Goal: Information Seeking & Learning: Learn about a topic

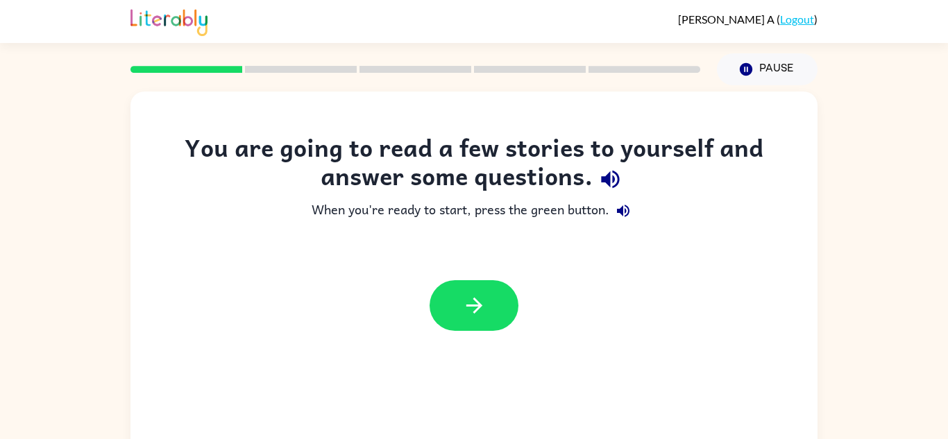
click at [893, 213] on div "You are going to read a few stories to yourself and answer some questions. When…" at bounding box center [474, 286] width 948 height 403
click at [454, 306] on button "button" at bounding box center [474, 305] width 89 height 51
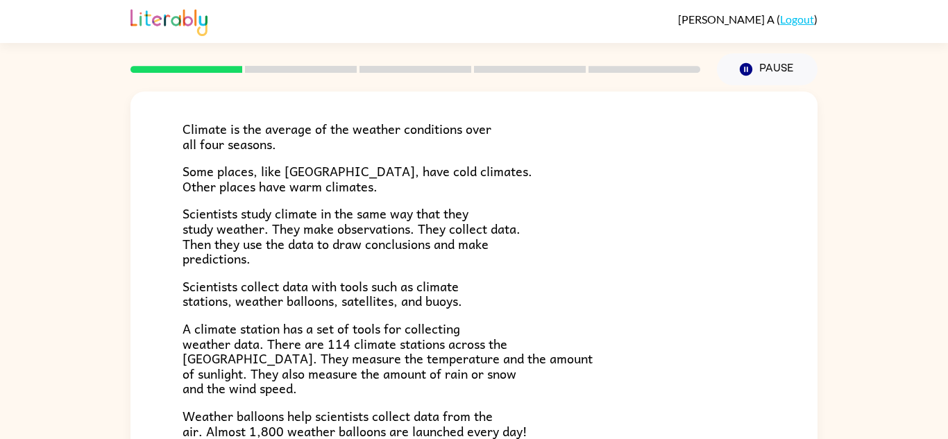
scroll to position [82, 0]
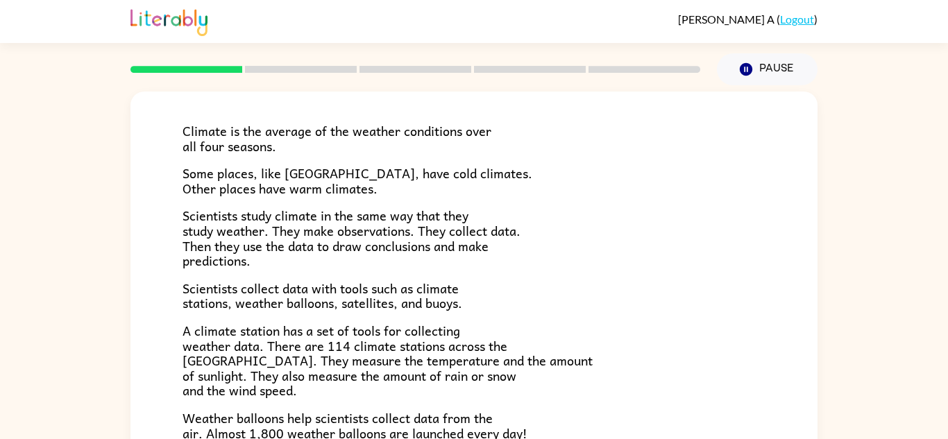
click at [584, 283] on p "Scientists collect data with tools such as climate stations, weather balloons, …" at bounding box center [474, 296] width 583 height 30
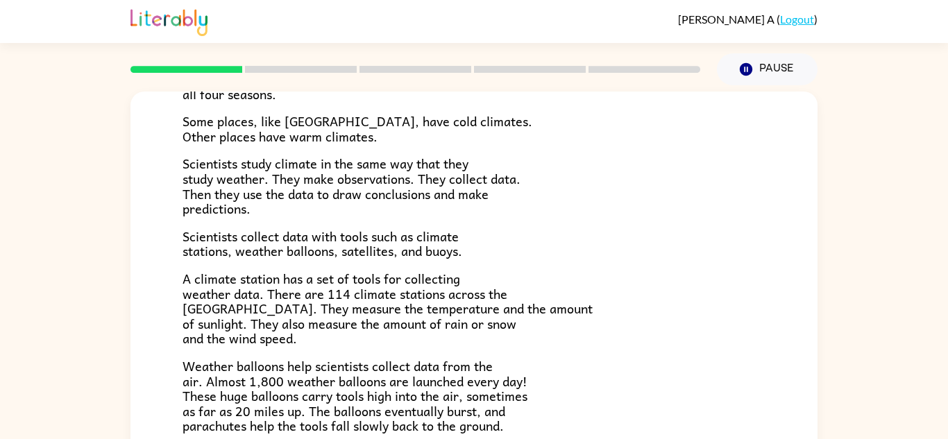
scroll to position [144, 0]
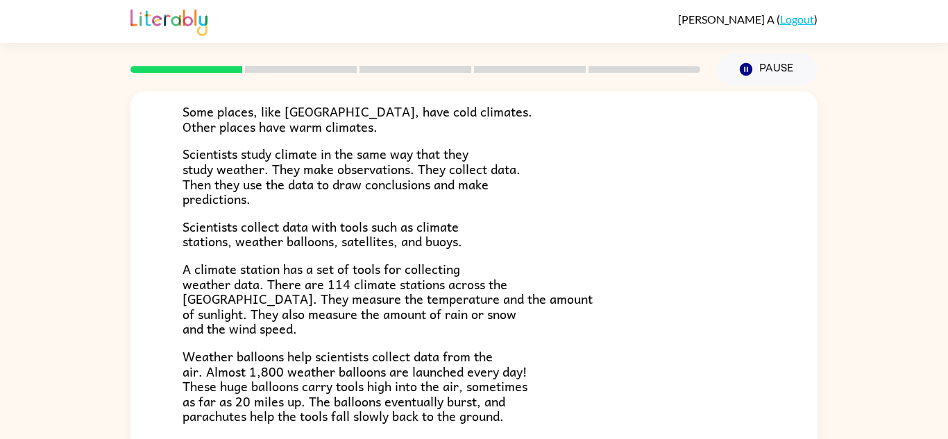
click at [584, 283] on p "A climate station has a set of tools for collecting weather data. There are 114…" at bounding box center [474, 299] width 583 height 75
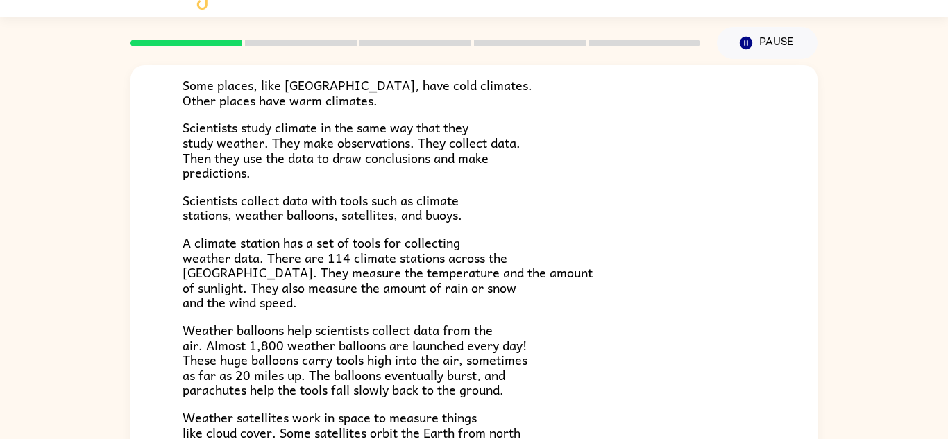
scroll to position [31, 0]
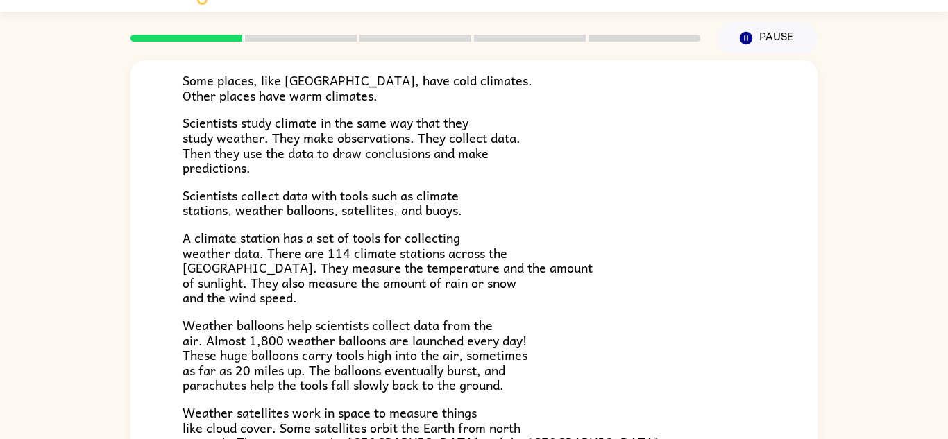
click at [705, 419] on p "Weather satellites work in space to measure things like cloud cover. Some satel…" at bounding box center [474, 435] width 583 height 60
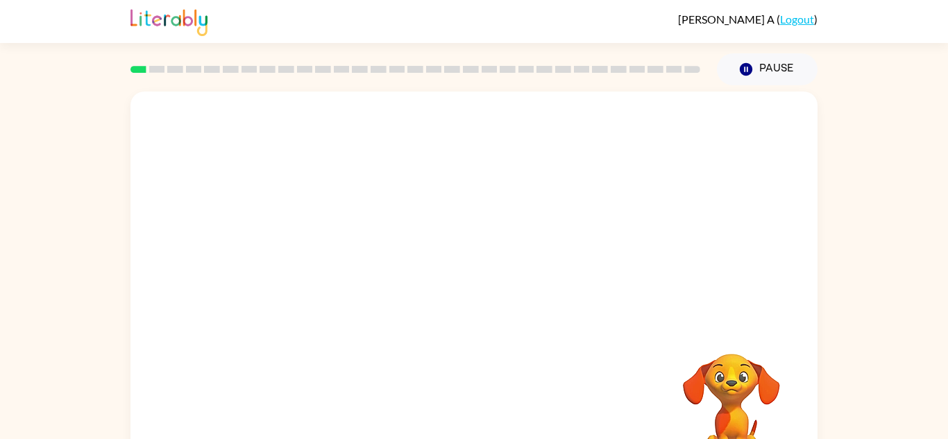
click at [436, 208] on div at bounding box center [474, 208] width 687 height 233
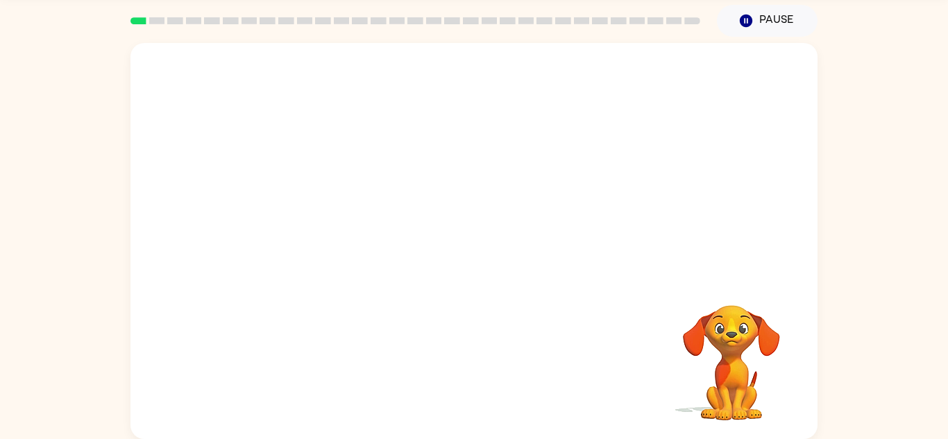
scroll to position [41, 0]
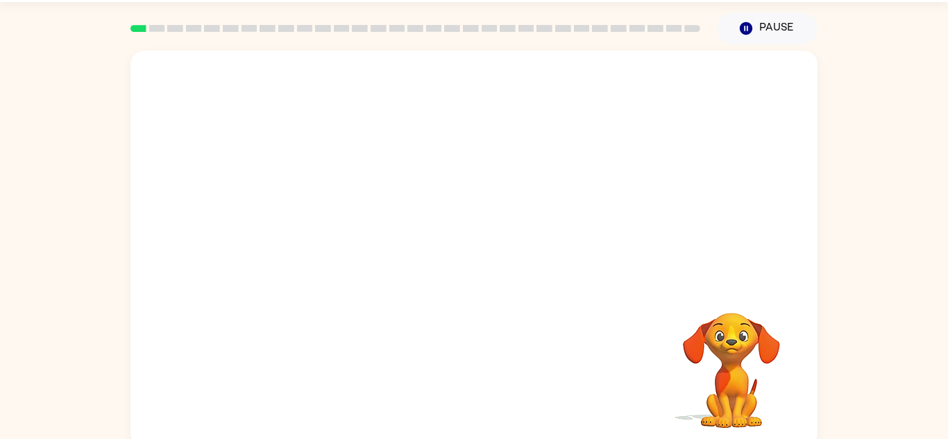
click at [319, 218] on video "Your browser must support playing .mp4 files to use Literably. Please try using…" at bounding box center [474, 167] width 687 height 233
click at [344, 210] on video "Your browser must support playing .mp4 files to use Literably. Please try using…" at bounding box center [474, 167] width 687 height 233
drag, startPoint x: 303, startPoint y: 222, endPoint x: 469, endPoint y: 81, distance: 217.2
click at [469, 81] on video "Your browser must support playing .mp4 files to use Literably. Please try using…" at bounding box center [474, 167] width 687 height 233
click at [470, 87] on video "Your browser must support playing .mp4 files to use Literably. Please try using…" at bounding box center [474, 167] width 687 height 233
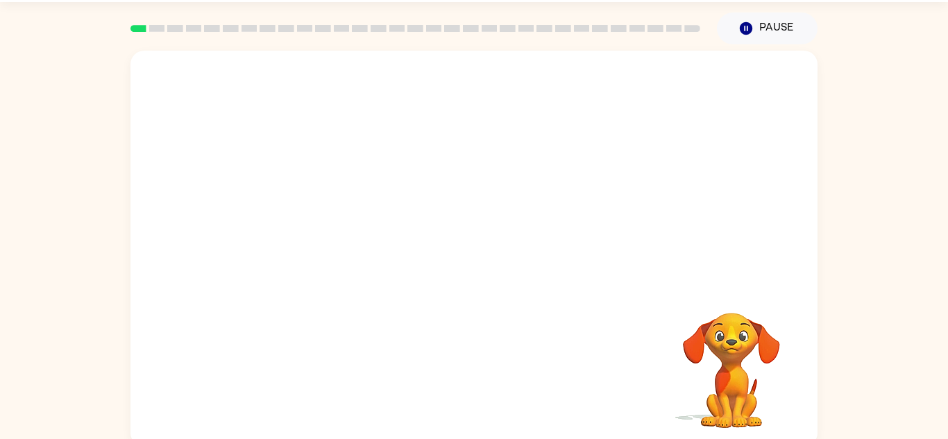
click at [320, 213] on video "Your browser must support playing .mp4 files to use Literably. Please try using…" at bounding box center [474, 167] width 687 height 233
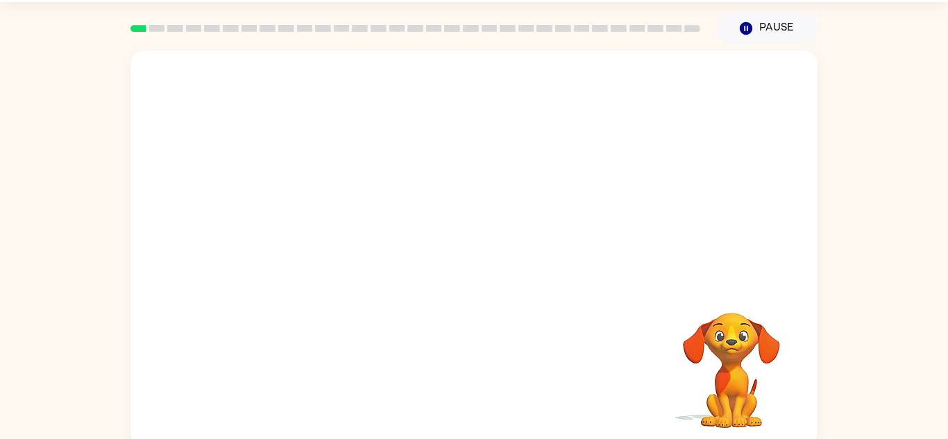
click at [320, 213] on video "Your browser must support playing .mp4 files to use Literably. Please try using…" at bounding box center [474, 167] width 687 height 233
click at [347, 223] on video "Your browser must support playing .mp4 files to use Literably. Please try using…" at bounding box center [474, 167] width 687 height 233
drag, startPoint x: 317, startPoint y: 224, endPoint x: 490, endPoint y: -21, distance: 299.7
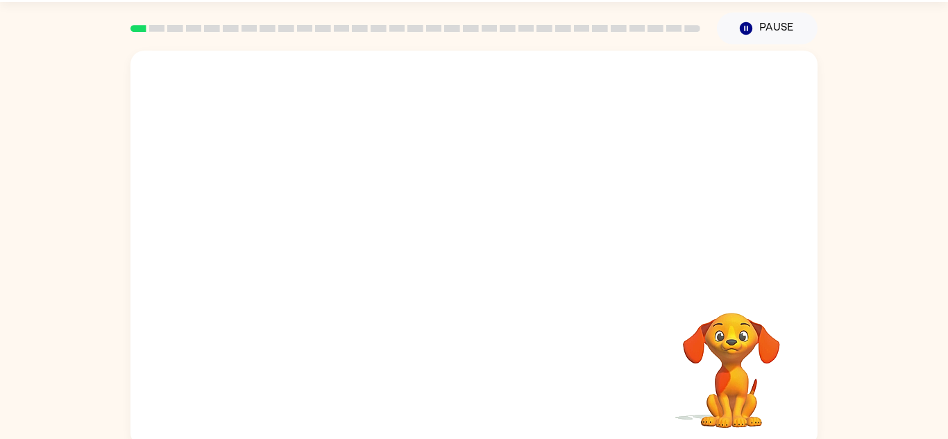
click at [490, 0] on html "Lorenzo A ( Logout ) Pause Pause Your browser must support playing .mp4 files t…" at bounding box center [474, 203] width 948 height 488
click at [319, 219] on video "Your browser must support playing .mp4 files to use Literably. Please try using…" at bounding box center [474, 167] width 687 height 233
click at [319, 220] on video "Your browser must support playing .mp4 files to use Literably. Please try using…" at bounding box center [474, 167] width 687 height 233
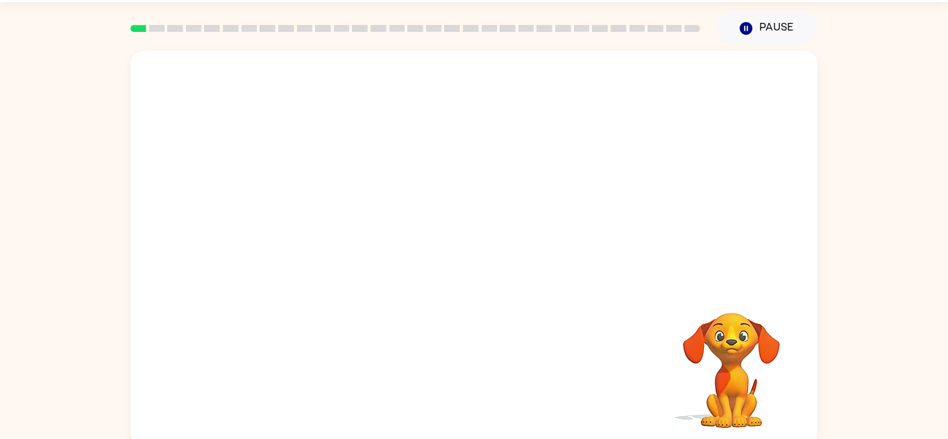
click at [319, 220] on video "Your browser must support playing .mp4 files to use Literably. Please try using…" at bounding box center [474, 167] width 687 height 233
click at [469, 79] on video "Your browser must support playing .mp4 files to use Literably. Please try using…" at bounding box center [474, 167] width 687 height 233
click at [455, 103] on video "Your browser must support playing .mp4 files to use Literably. Please try using…" at bounding box center [474, 167] width 687 height 233
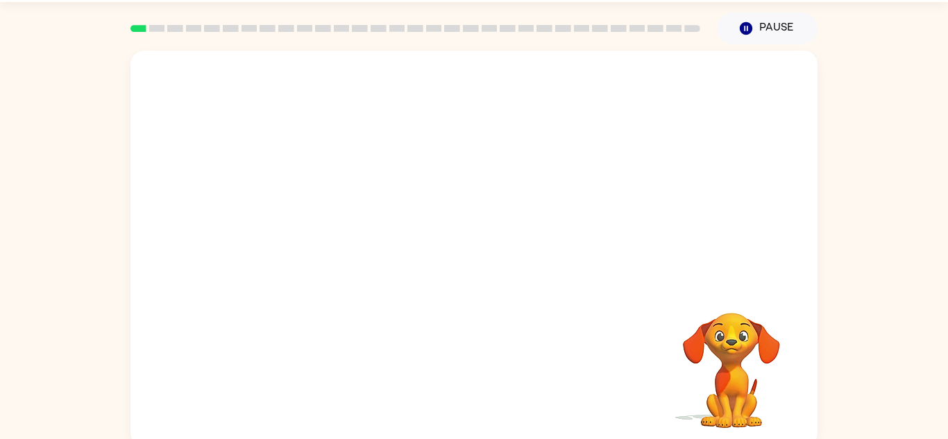
click at [455, 103] on video "Your browser must support playing .mp4 files to use Literably. Please try using…" at bounding box center [474, 167] width 687 height 233
click at [653, 88] on video "Your browser must support playing .mp4 files to use Literably. Please try using…" at bounding box center [474, 167] width 687 height 233
click at [653, 89] on video "Your browser must support playing .mp4 files to use Literably. Please try using…" at bounding box center [474, 167] width 687 height 233
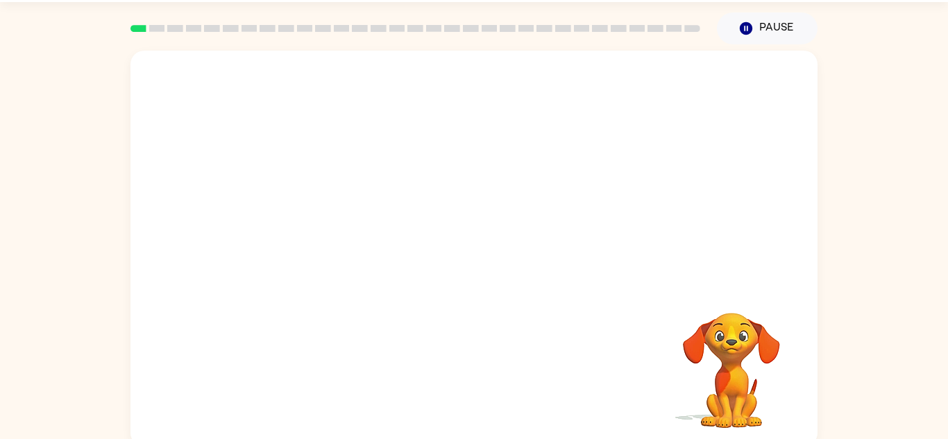
click at [318, 219] on video "Your browser must support playing .mp4 files to use Literably. Please try using…" at bounding box center [474, 167] width 687 height 233
click at [739, 339] on video "Your browser must support playing .mp4 files to use Literably. Please try using…" at bounding box center [731, 361] width 139 height 139
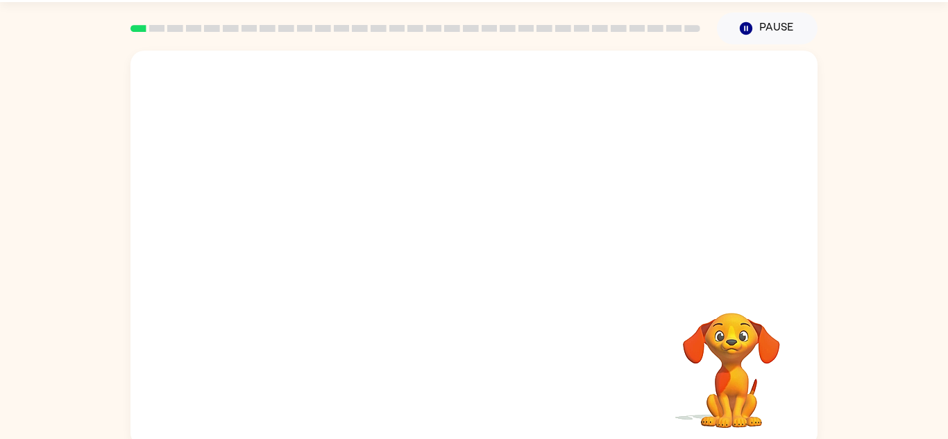
click at [739, 339] on video "Your browser must support playing .mp4 files to use Literably. Please try using…" at bounding box center [731, 361] width 139 height 139
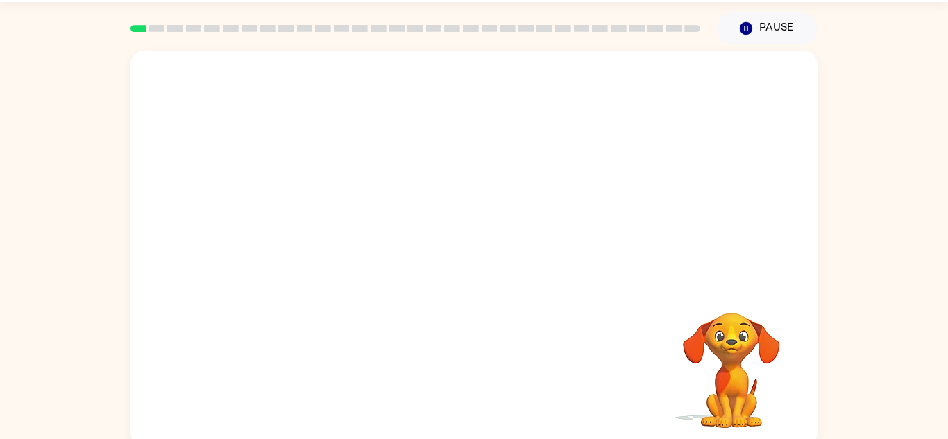
click at [321, 230] on video "Your browser must support playing .mp4 files to use Literably. Please try using…" at bounding box center [474, 167] width 687 height 233
drag, startPoint x: 321, startPoint y: 230, endPoint x: 385, endPoint y: 170, distance: 87.9
click at [385, 170] on video "Your browser must support playing .mp4 files to use Literably. Please try using…" at bounding box center [474, 167] width 687 height 233
click at [346, 221] on video "Your browser must support playing .mp4 files to use Literably. Please try using…" at bounding box center [474, 167] width 687 height 233
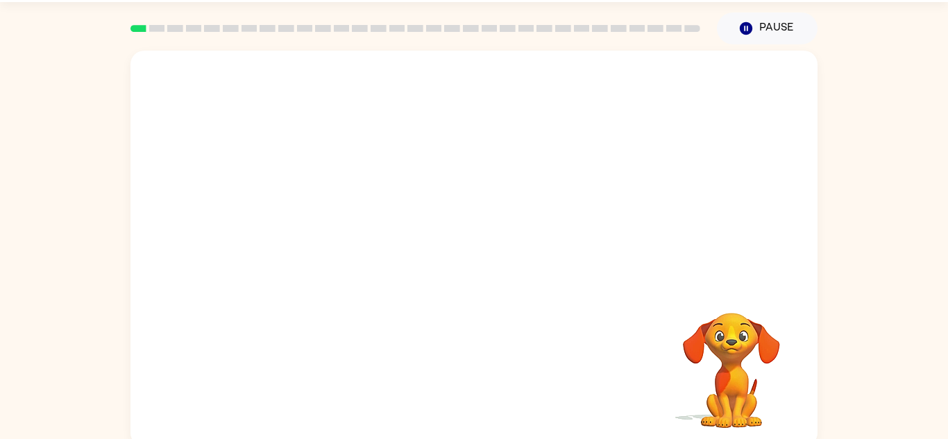
click at [466, 82] on video "Your browser must support playing .mp4 files to use Literably. Please try using…" at bounding box center [474, 167] width 687 height 233
click at [464, 96] on video "Your browser must support playing .mp4 files to use Literably. Please try using…" at bounding box center [474, 167] width 687 height 233
click at [463, 96] on video "Your browser must support playing .mp4 files to use Literably. Please try using…" at bounding box center [474, 167] width 687 height 233
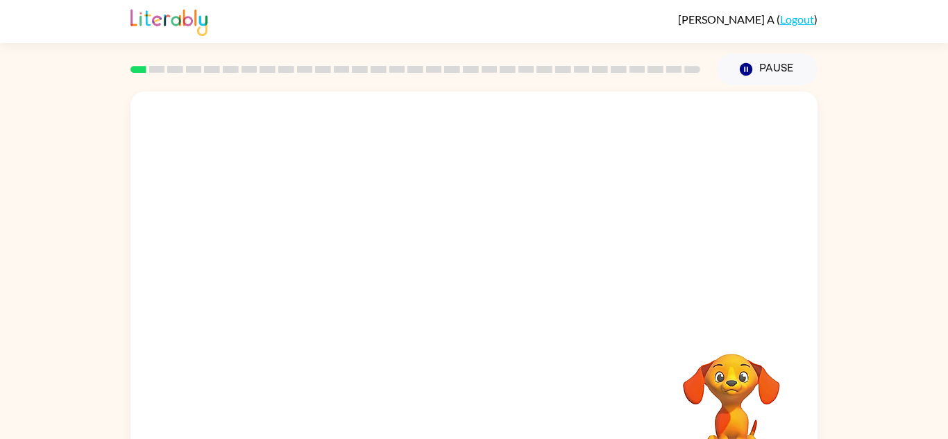
scroll to position [17, 0]
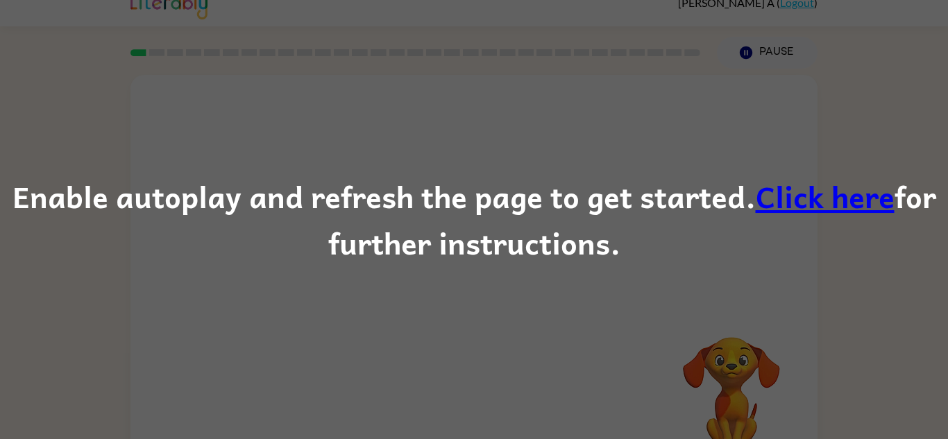
click at [534, 260] on div "Enable autoplay and refresh the page to get started. Click here for further ins…" at bounding box center [474, 220] width 948 height 94
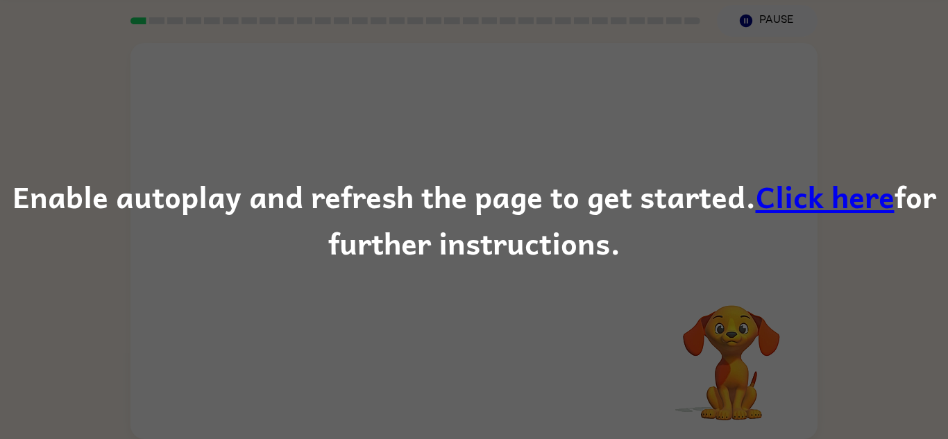
click at [931, 203] on div "Enable autoplay and refresh the page to get started. Click here for further ins…" at bounding box center [474, 220] width 948 height 94
click at [834, 201] on link "Click here" at bounding box center [825, 196] width 139 height 47
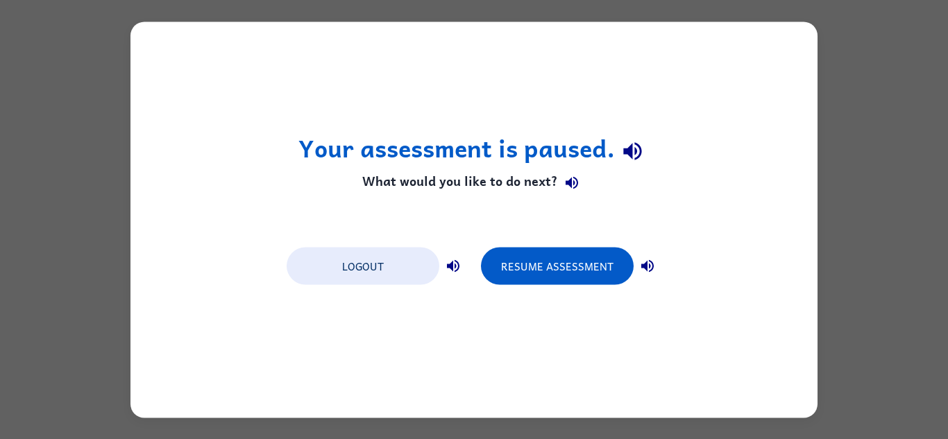
scroll to position [0, 0]
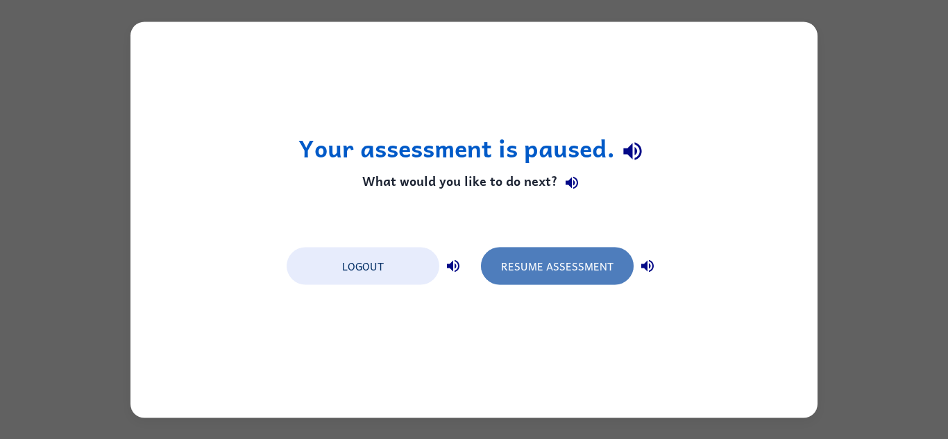
click at [562, 265] on button "Resume Assessment" at bounding box center [557, 265] width 153 height 37
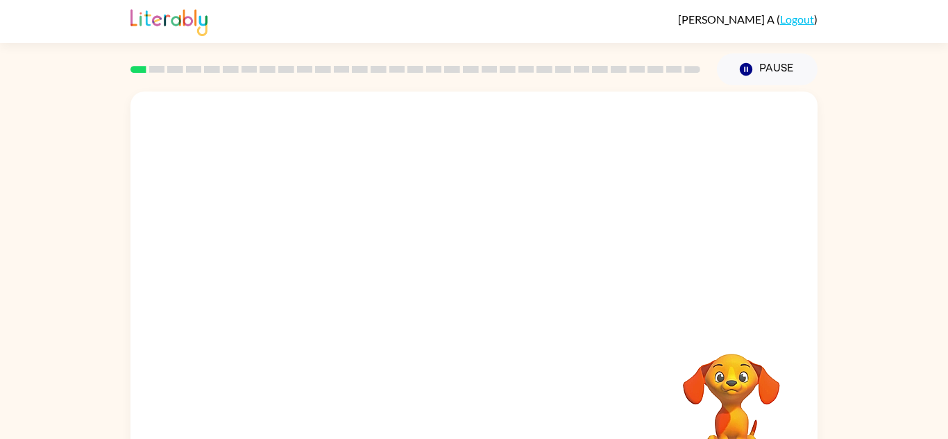
click at [562, 265] on div at bounding box center [474, 208] width 687 height 233
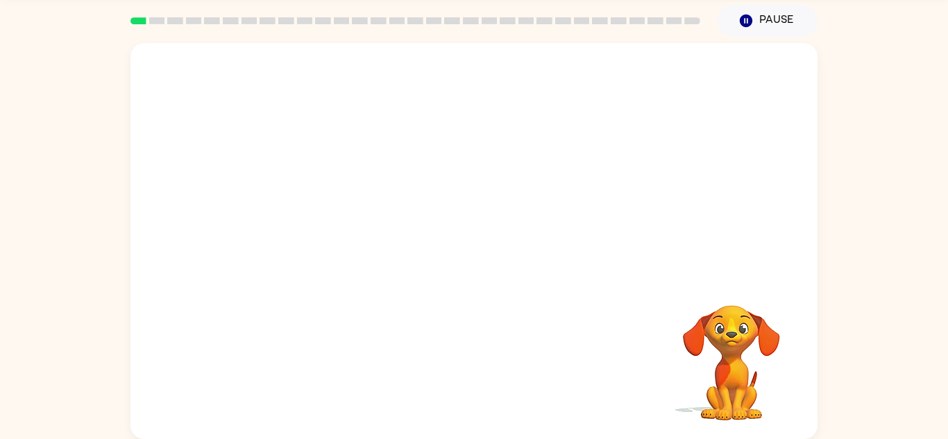
scroll to position [47, 0]
click at [320, 212] on video "Your browser must support playing .mp4 files to use Literably. Please try using…" at bounding box center [474, 160] width 687 height 233
click at [321, 217] on video "Your browser must support playing .mp4 files to use Literably. Please try using…" at bounding box center [474, 160] width 687 height 233
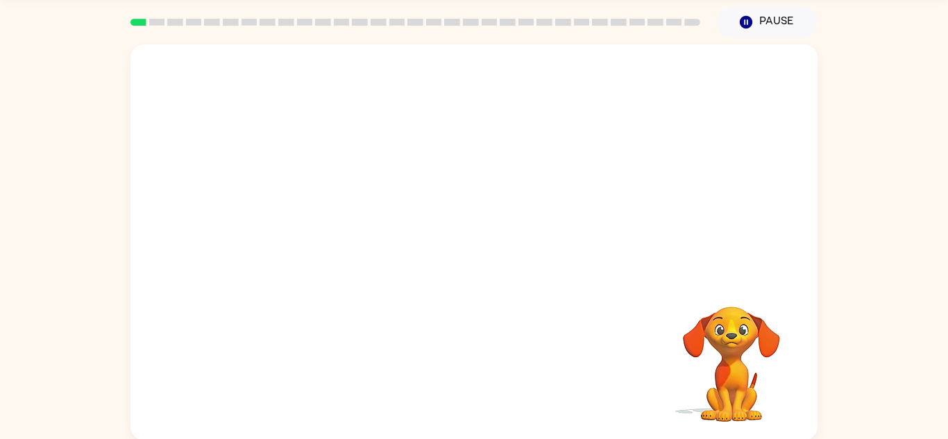
click at [321, 217] on video "Your browser must support playing .mp4 files to use Literably. Please try using…" at bounding box center [474, 160] width 687 height 233
click at [310, 213] on video "Your browser must support playing .mp4 files to use Literably. Please try using…" at bounding box center [474, 160] width 687 height 233
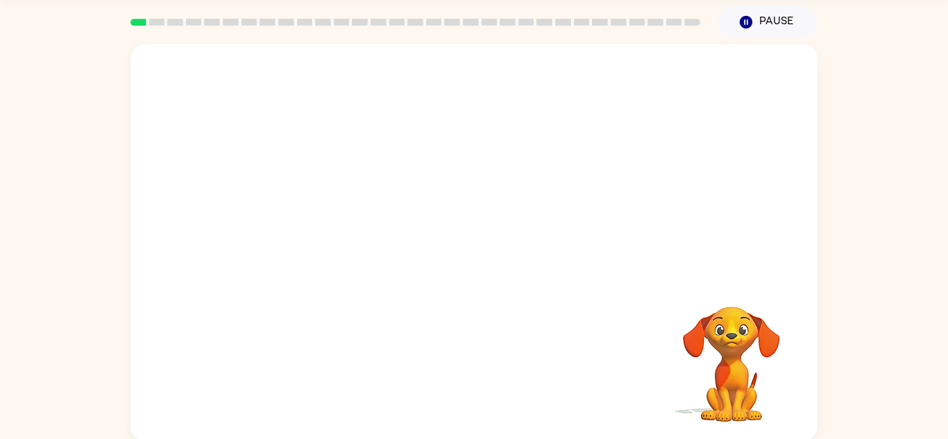
click at [336, 210] on video "Your browser must support playing .mp4 files to use Literably. Please try using…" at bounding box center [474, 160] width 687 height 233
click at [322, 208] on video "Your browser must support playing .mp4 files to use Literably. Please try using…" at bounding box center [474, 160] width 687 height 233
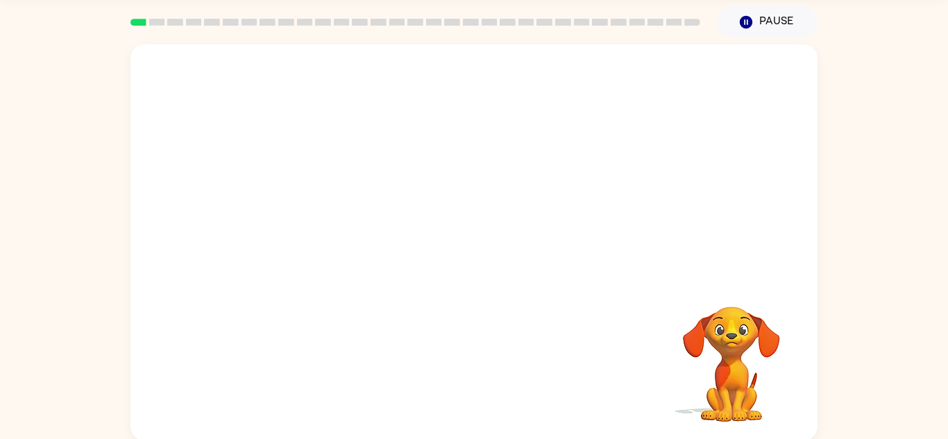
click at [322, 208] on video "Your browser must support playing .mp4 files to use Literably. Please try using…" at bounding box center [474, 160] width 687 height 233
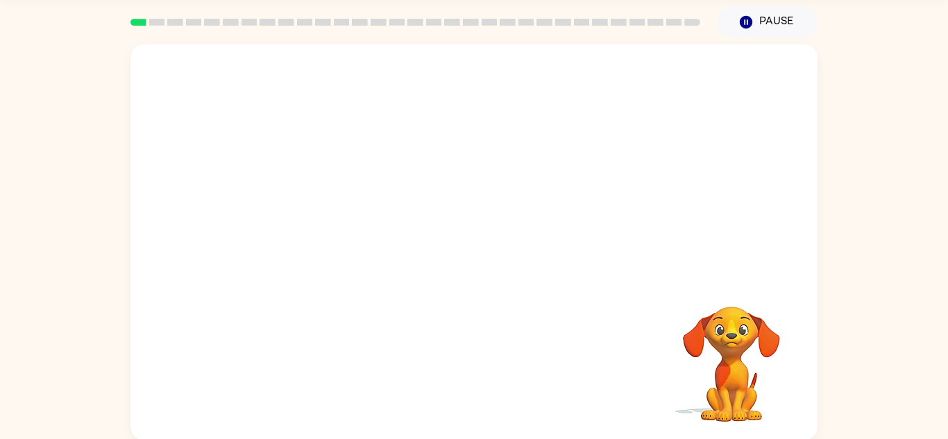
click at [322, 208] on video "Your browser must support playing .mp4 files to use Literably. Please try using…" at bounding box center [474, 160] width 687 height 233
click at [322, 137] on video "Your browser must support playing .mp4 files to use Literably. Please try using…" at bounding box center [474, 160] width 687 height 233
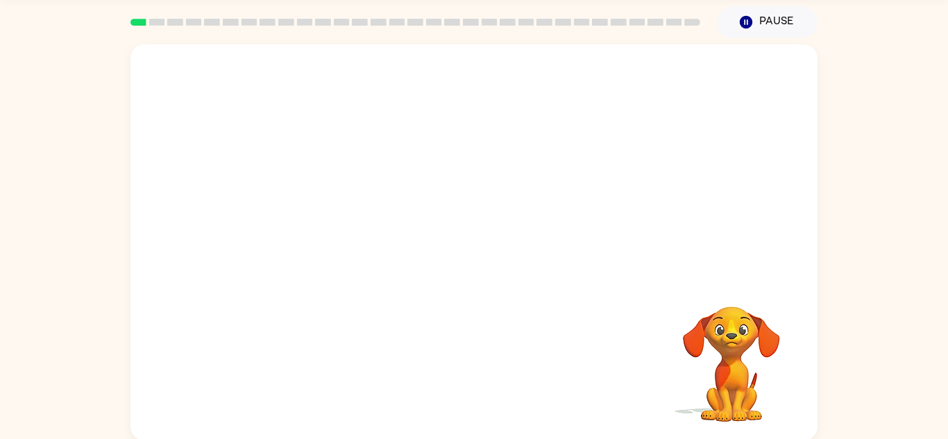
click at [322, 137] on video "Your browser must support playing .mp4 files to use Literably. Please try using…" at bounding box center [474, 160] width 687 height 233
click at [308, 204] on video "Your browser must support playing .mp4 files to use Literably. Please try using…" at bounding box center [474, 160] width 687 height 233
click at [305, 218] on video "Your browser must support playing .mp4 files to use Literably. Please try using…" at bounding box center [474, 160] width 687 height 233
click at [305, 219] on video "Your browser must support playing .mp4 files to use Literably. Please try using…" at bounding box center [474, 160] width 687 height 233
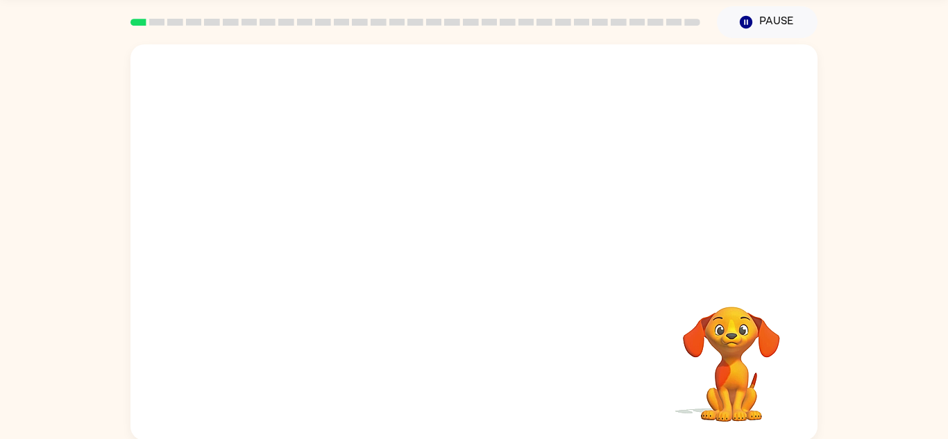
click at [305, 219] on video "Your browser must support playing .mp4 files to use Literably. Please try using…" at bounding box center [474, 160] width 687 height 233
click at [308, 221] on video "Your browser must support playing .mp4 files to use Literably. Please try using…" at bounding box center [474, 160] width 687 height 233
click at [478, 243] on div at bounding box center [474, 249] width 89 height 51
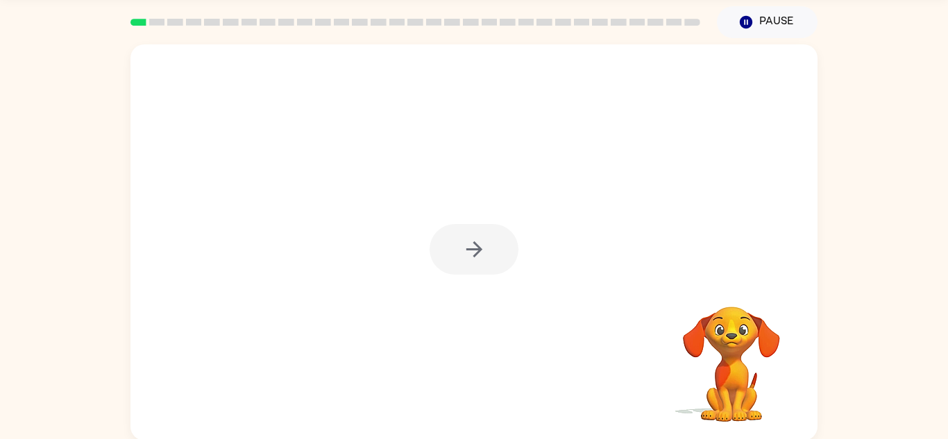
click at [478, 243] on div at bounding box center [474, 249] width 89 height 51
click at [478, 243] on icon "button" at bounding box center [474, 249] width 24 height 24
click at [478, 243] on div at bounding box center [474, 249] width 89 height 51
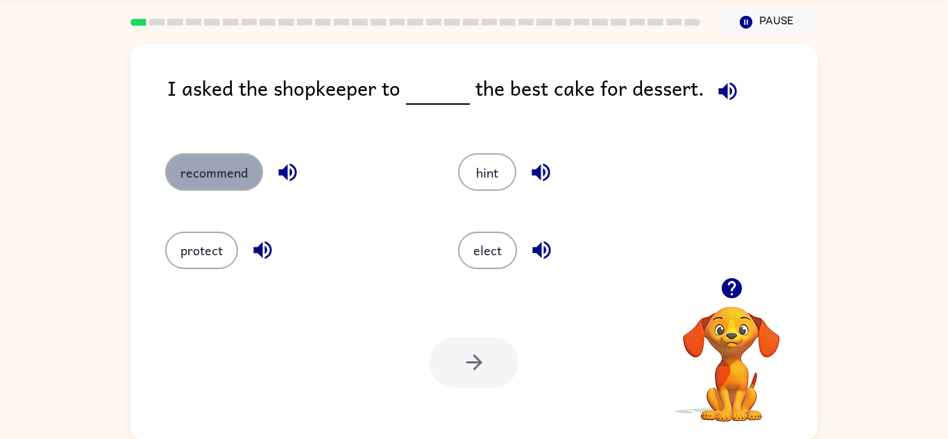
click at [236, 170] on button "recommend" at bounding box center [214, 171] width 98 height 37
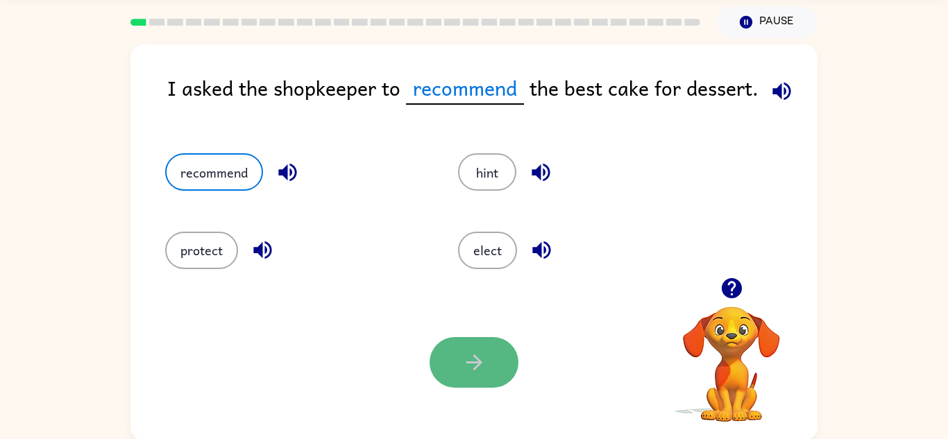
click at [467, 379] on button "button" at bounding box center [474, 362] width 89 height 51
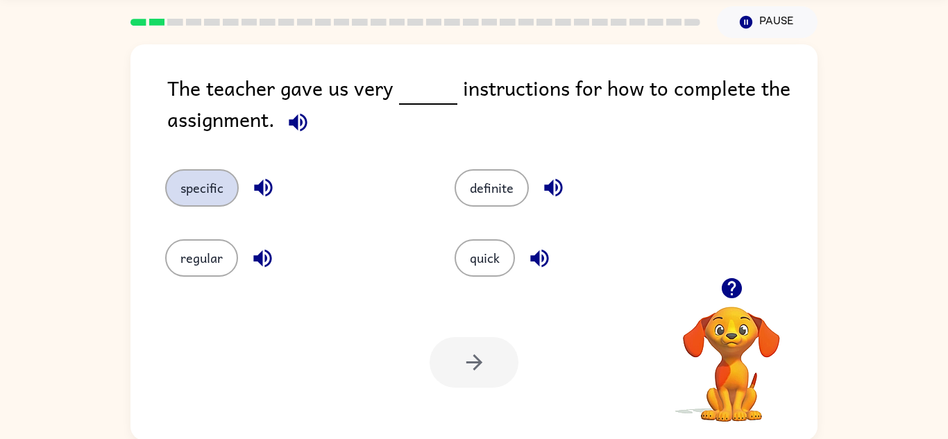
click at [212, 202] on button "specific" at bounding box center [202, 187] width 74 height 37
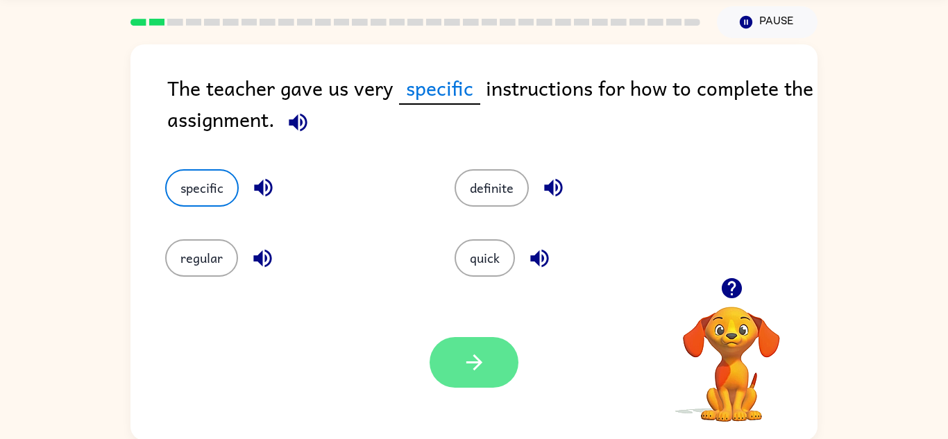
click at [478, 375] on button "button" at bounding box center [474, 362] width 89 height 51
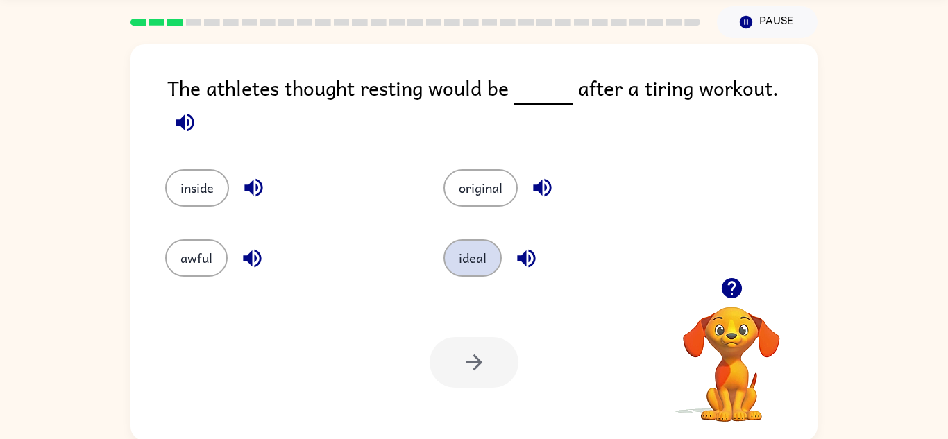
click at [464, 258] on button "ideal" at bounding box center [473, 258] width 58 height 37
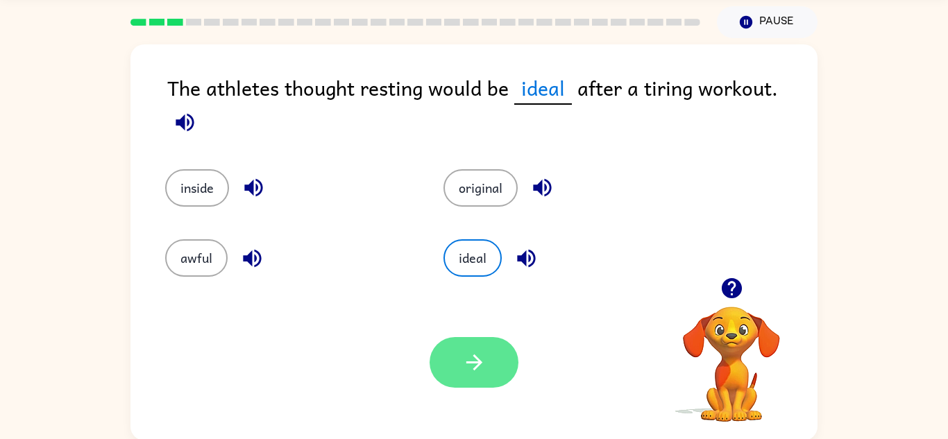
click at [470, 386] on button "button" at bounding box center [474, 362] width 89 height 51
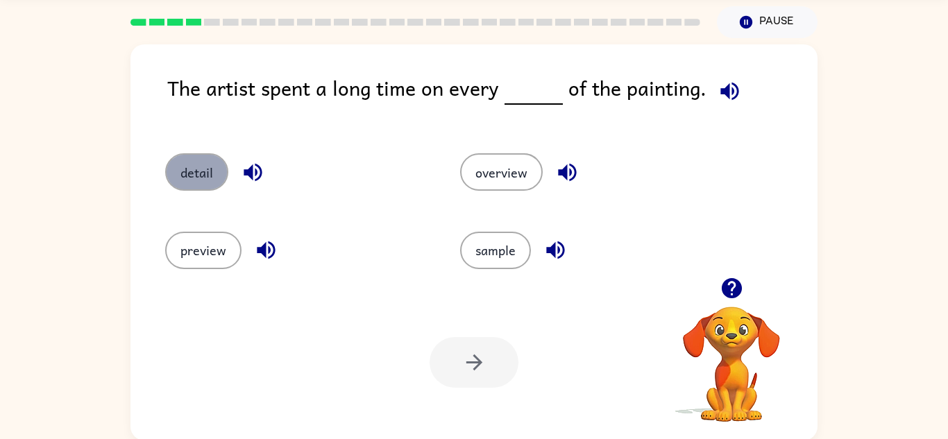
click at [203, 164] on button "detail" at bounding box center [196, 171] width 63 height 37
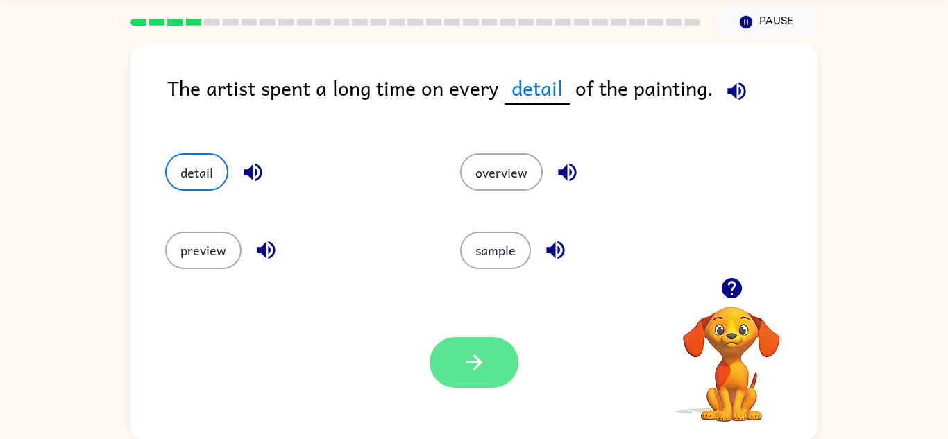
click at [452, 364] on button "button" at bounding box center [474, 362] width 89 height 51
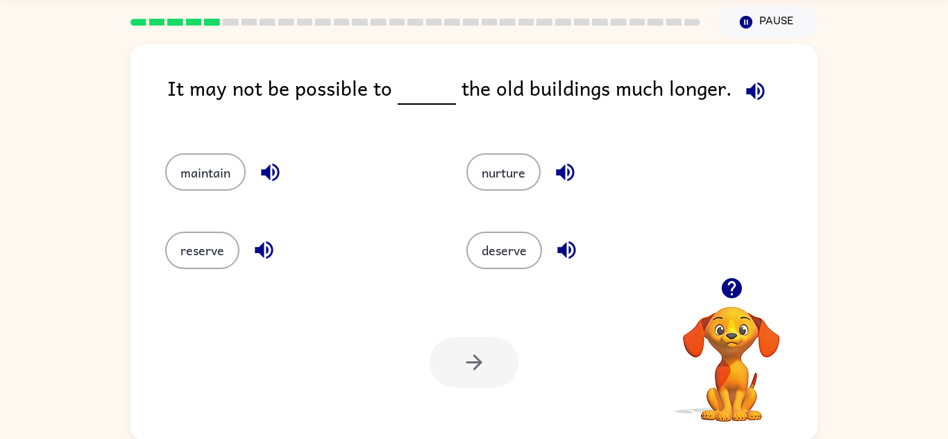
click at [728, 292] on icon "button" at bounding box center [731, 288] width 20 height 20
click at [724, 295] on icon "button" at bounding box center [731, 288] width 20 height 20
click at [724, 295] on video "Your browser must support playing .mp4 files to use Literably. Please try using…" at bounding box center [731, 354] width 139 height 139
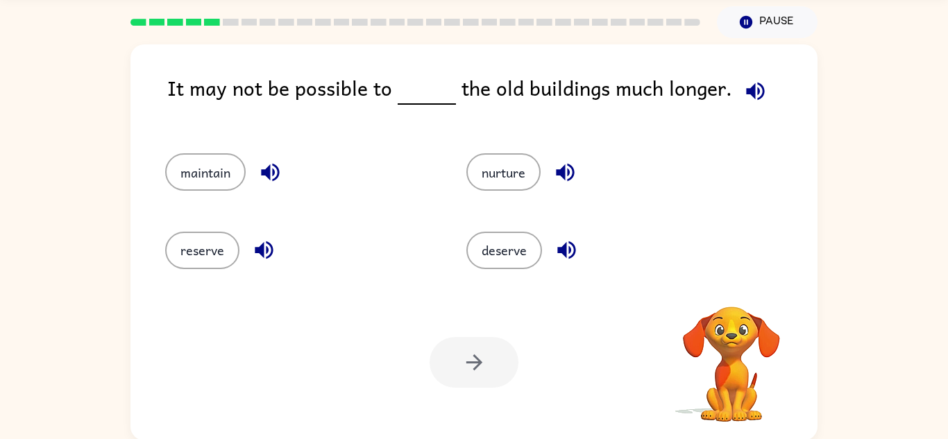
click at [724, 295] on video "Your browser must support playing .mp4 files to use Literably. Please try using…" at bounding box center [731, 354] width 139 height 139
click at [724, 295] on div "Your browser must support playing .mp4 files to use Literably. Please try using…" at bounding box center [731, 347] width 139 height 153
click at [724, 295] on icon "button" at bounding box center [731, 288] width 20 height 20
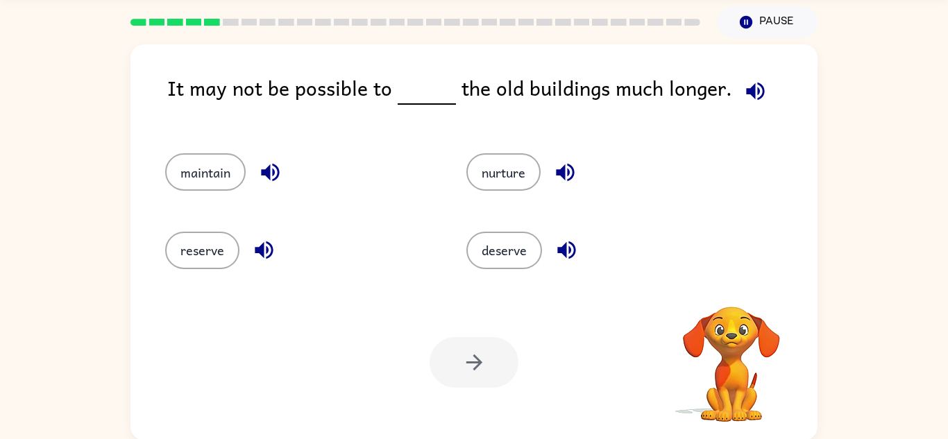
click at [724, 295] on video "Your browser must support playing .mp4 files to use Literably. Please try using…" at bounding box center [731, 354] width 139 height 139
click at [199, 186] on button "maintain" at bounding box center [205, 171] width 81 height 37
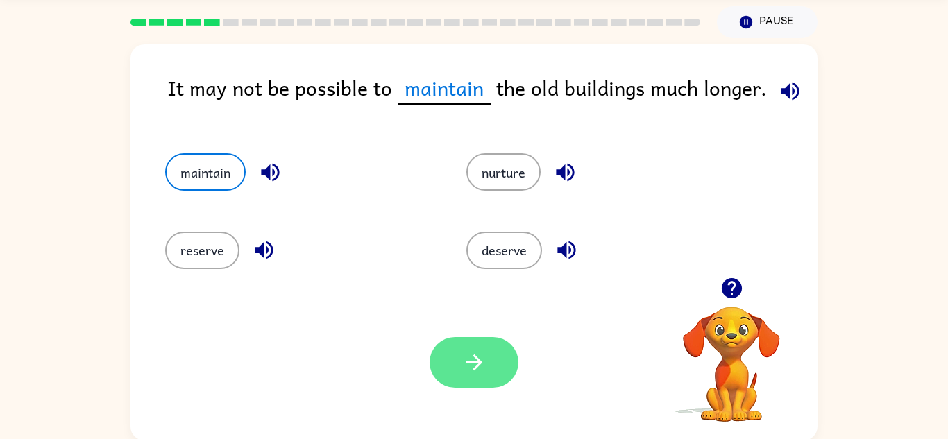
click at [471, 359] on icon "button" at bounding box center [474, 363] width 24 height 24
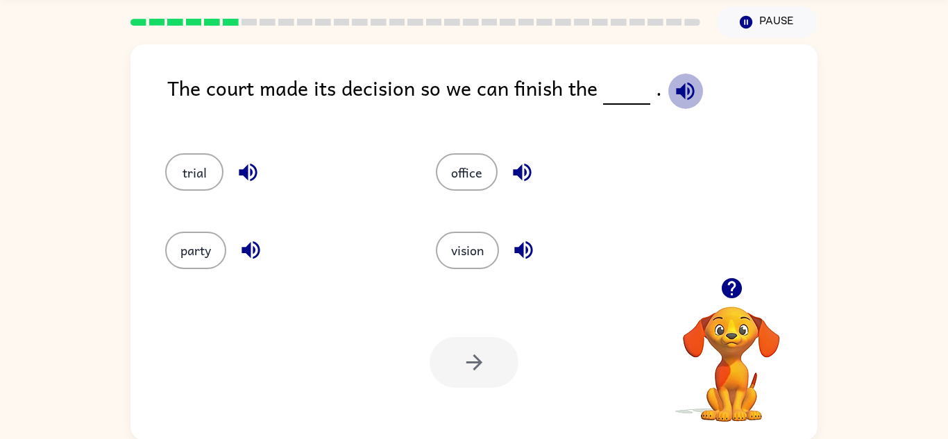
click at [684, 87] on icon "button" at bounding box center [685, 91] width 24 height 24
click at [203, 264] on button "party" at bounding box center [195, 250] width 61 height 37
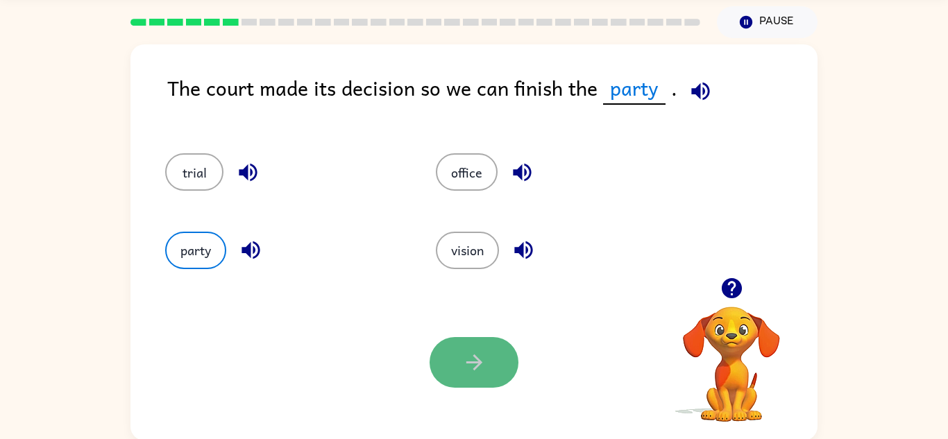
click at [447, 362] on button "button" at bounding box center [474, 362] width 89 height 51
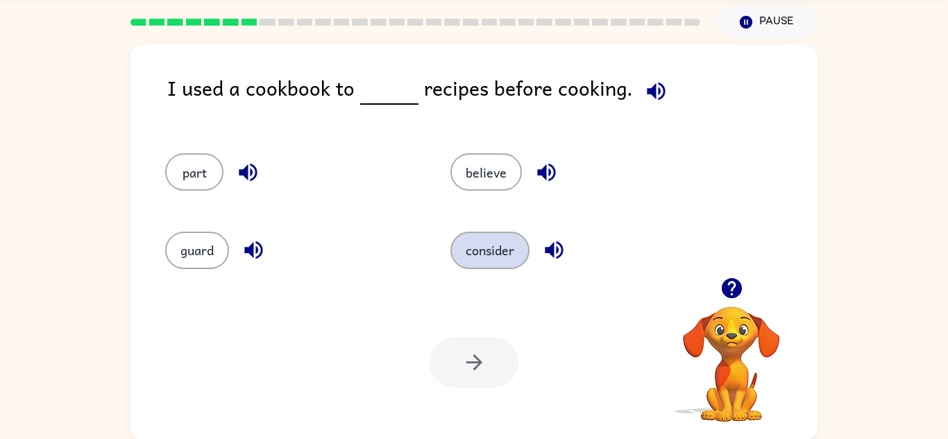
click at [494, 253] on button "consider" at bounding box center [490, 250] width 79 height 37
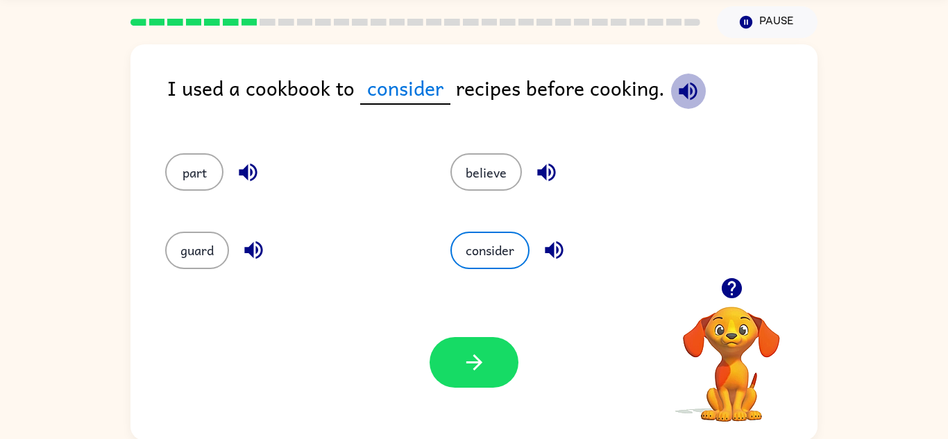
click at [679, 88] on icon "button" at bounding box center [688, 91] width 18 height 18
click at [679, 87] on icon "button" at bounding box center [688, 91] width 18 height 18
click at [689, 89] on icon "button" at bounding box center [688, 91] width 24 height 24
click at [206, 177] on button "part" at bounding box center [194, 171] width 58 height 37
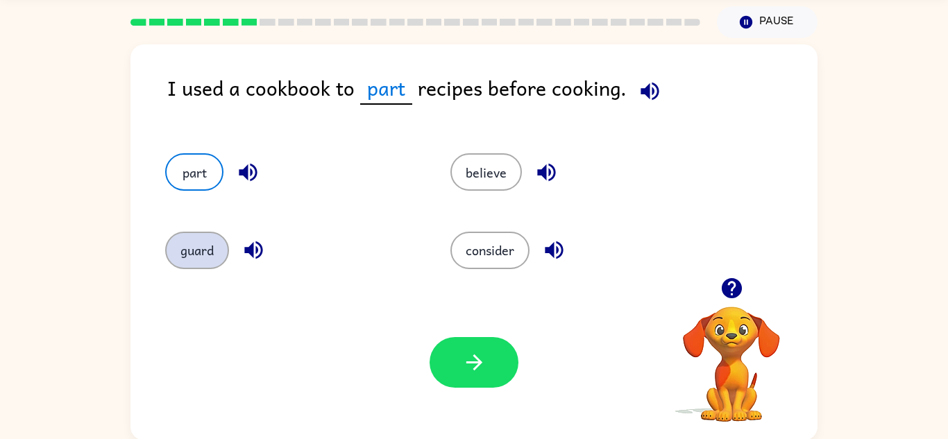
click at [170, 255] on button "guard" at bounding box center [197, 250] width 64 height 37
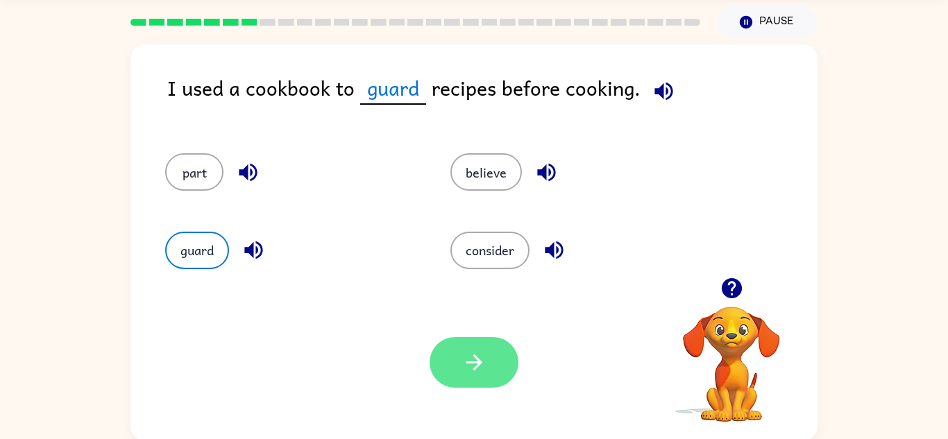
click at [487, 351] on button "button" at bounding box center [474, 362] width 89 height 51
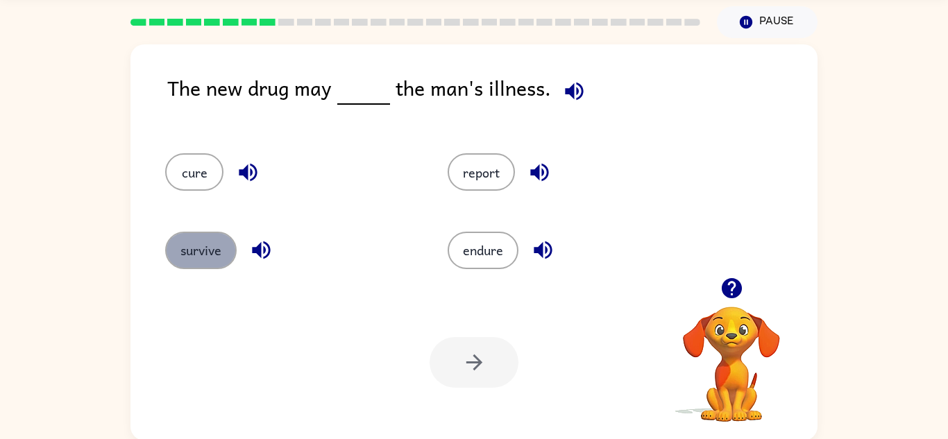
click at [187, 258] on button "survive" at bounding box center [201, 250] width 72 height 37
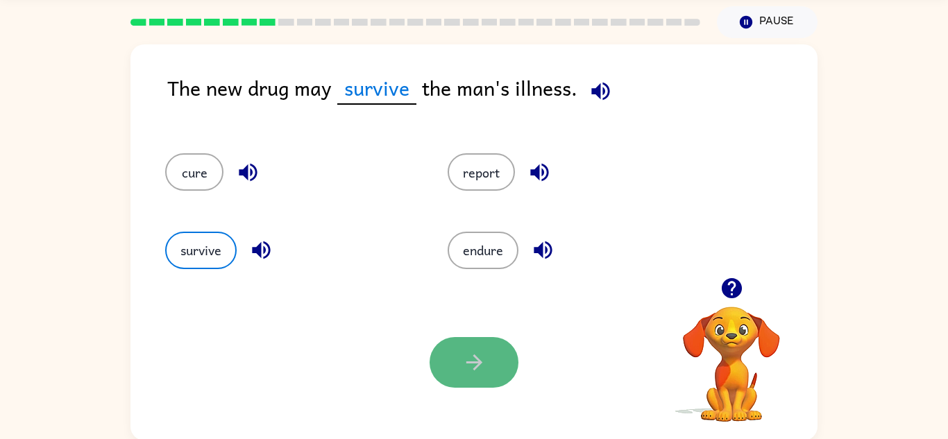
click at [496, 381] on button "button" at bounding box center [474, 362] width 89 height 51
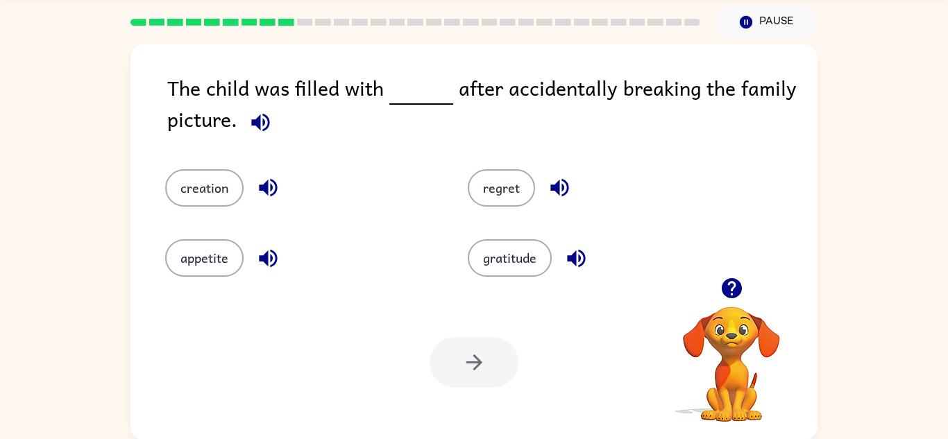
click at [231, 161] on div "creation" at bounding box center [290, 178] width 303 height 70
click at [201, 262] on button "appetite" at bounding box center [204, 258] width 78 height 37
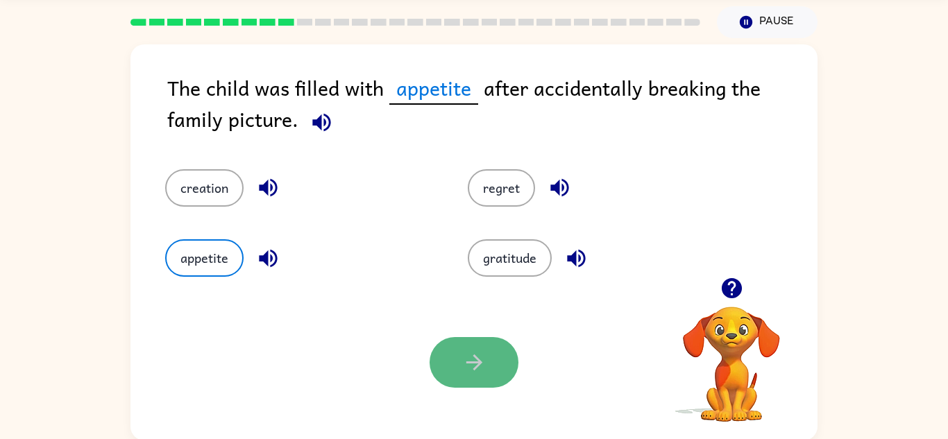
click at [447, 369] on button "button" at bounding box center [474, 362] width 89 height 51
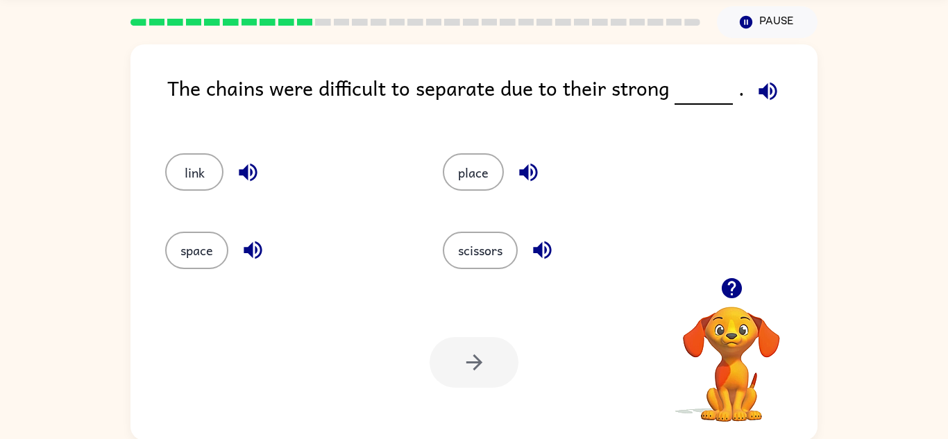
click at [756, 93] on icon "button" at bounding box center [768, 91] width 24 height 24
click at [194, 252] on button "space" at bounding box center [196, 250] width 63 height 37
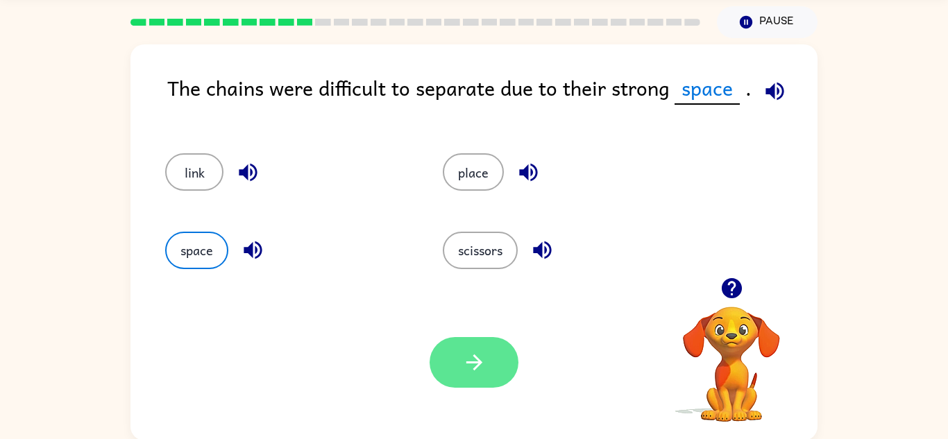
click at [477, 364] on icon "button" at bounding box center [474, 363] width 16 height 16
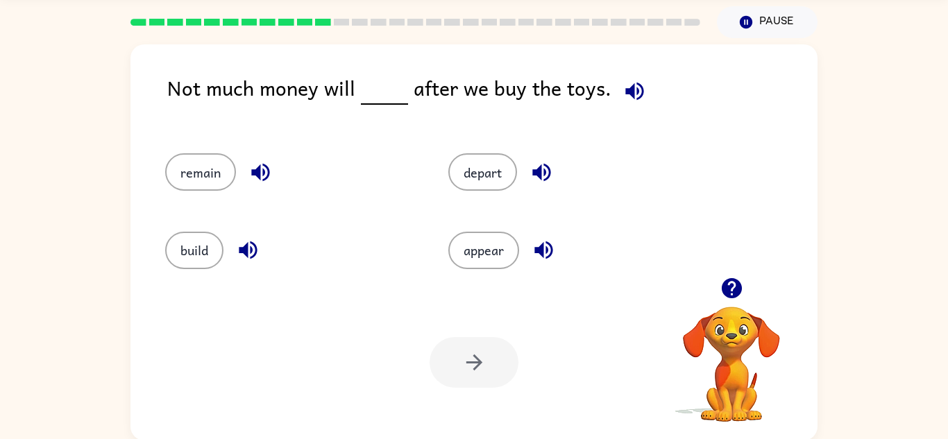
click at [517, 233] on div "appear" at bounding box center [573, 250] width 251 height 37
click at [509, 240] on button "appear" at bounding box center [483, 250] width 71 height 37
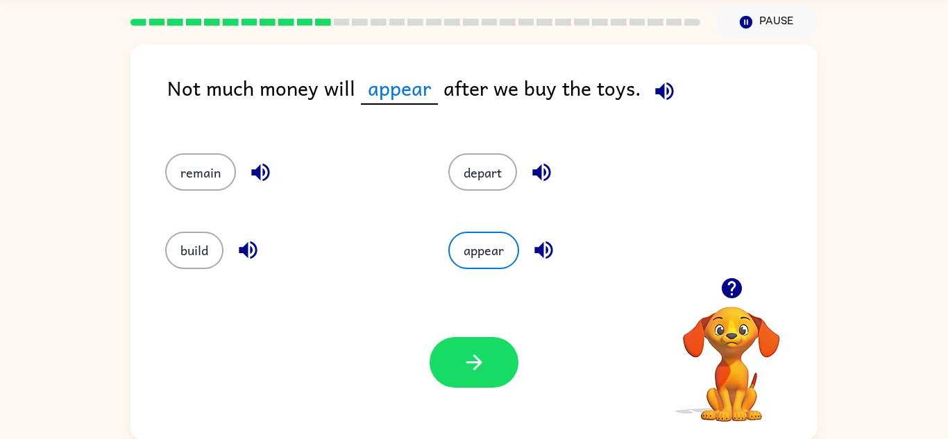
click at [453, 390] on div "Your browser must support playing .mp4 files to use Literably. Please try using…" at bounding box center [474, 363] width 687 height 156
click at [458, 374] on button "button" at bounding box center [474, 362] width 89 height 51
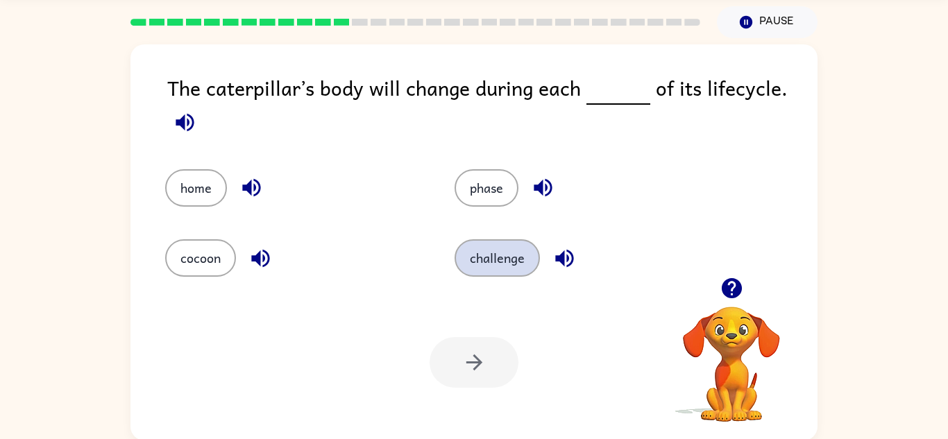
click at [517, 266] on button "challenge" at bounding box center [497, 258] width 85 height 37
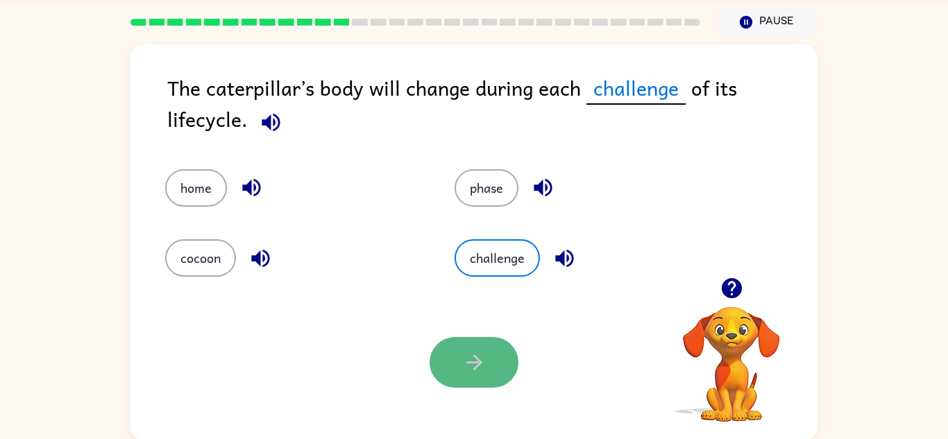
click at [474, 341] on button "button" at bounding box center [474, 362] width 89 height 51
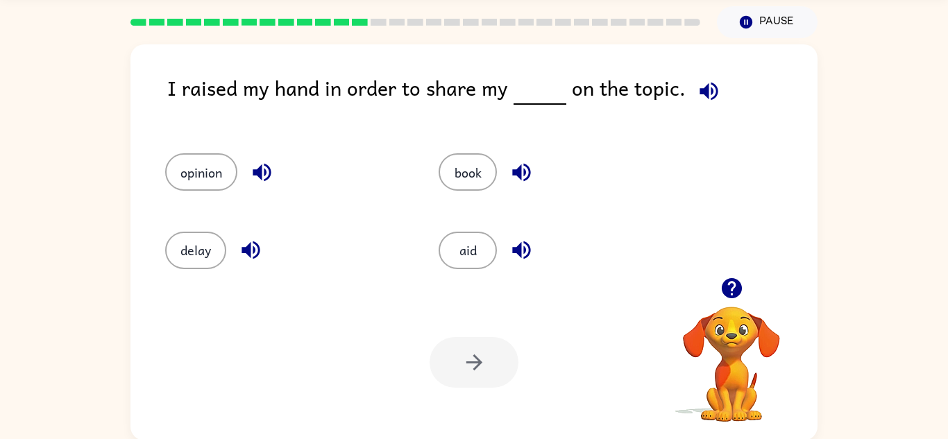
click at [474, 341] on div at bounding box center [474, 362] width 89 height 51
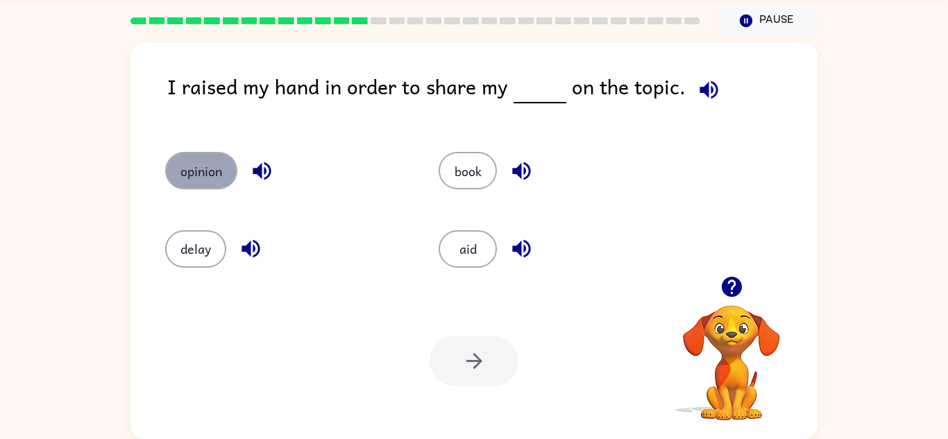
click at [203, 167] on button "opinion" at bounding box center [201, 170] width 72 height 37
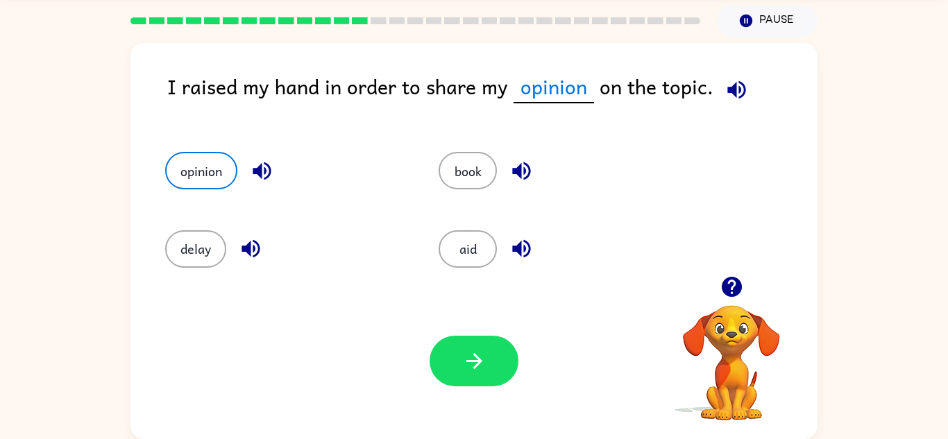
click at [465, 396] on div "Your browser must support playing .mp4 files to use Literably. Please try using…" at bounding box center [474, 361] width 687 height 156
click at [468, 374] on button "button" at bounding box center [474, 361] width 89 height 51
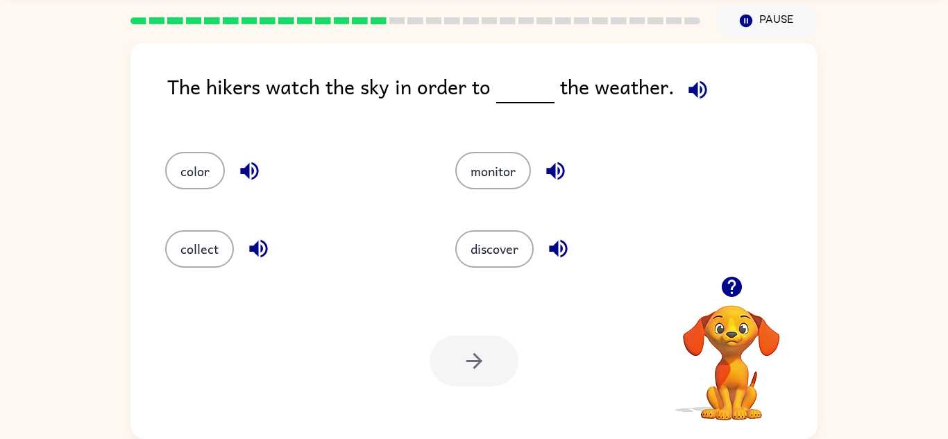
click at [481, 226] on div "discover" at bounding box center [574, 243] width 290 height 78
click at [498, 260] on button "discover" at bounding box center [494, 248] width 78 height 37
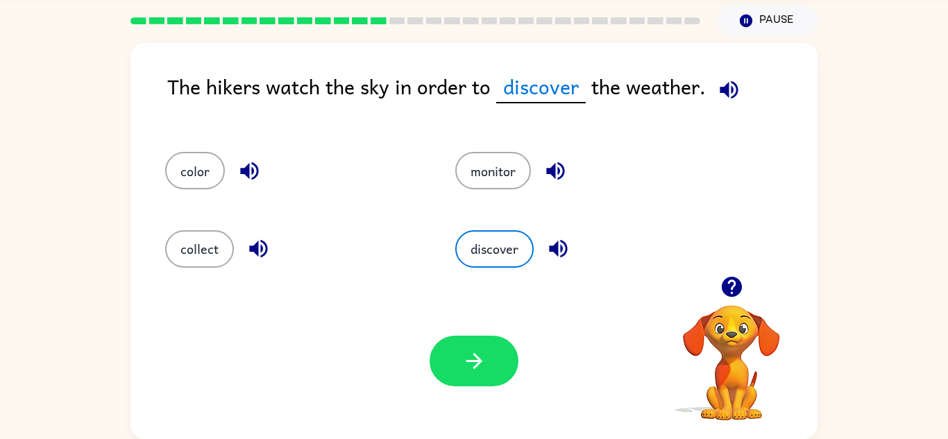
click at [503, 389] on div "Your browser must support playing .mp4 files to use Literably. Please try using…" at bounding box center [474, 361] width 687 height 156
click at [458, 362] on button "button" at bounding box center [474, 361] width 89 height 51
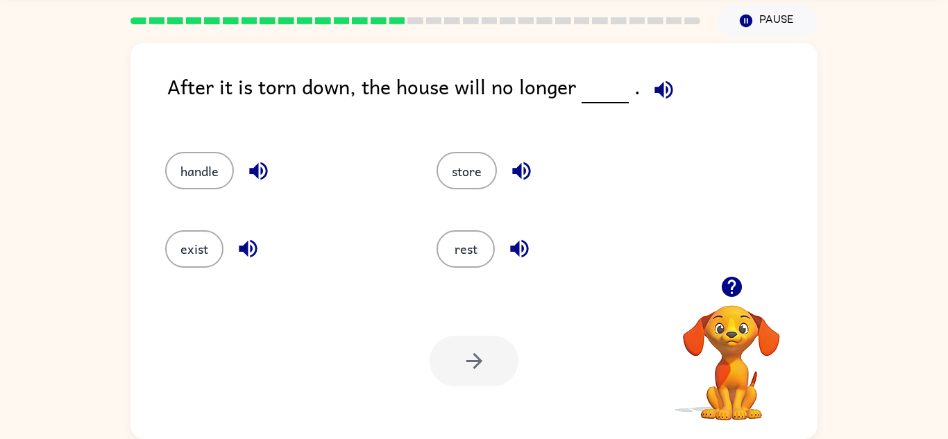
click at [200, 268] on div "exist" at bounding box center [274, 243] width 271 height 78
click at [184, 237] on button "exist" at bounding box center [194, 248] width 58 height 37
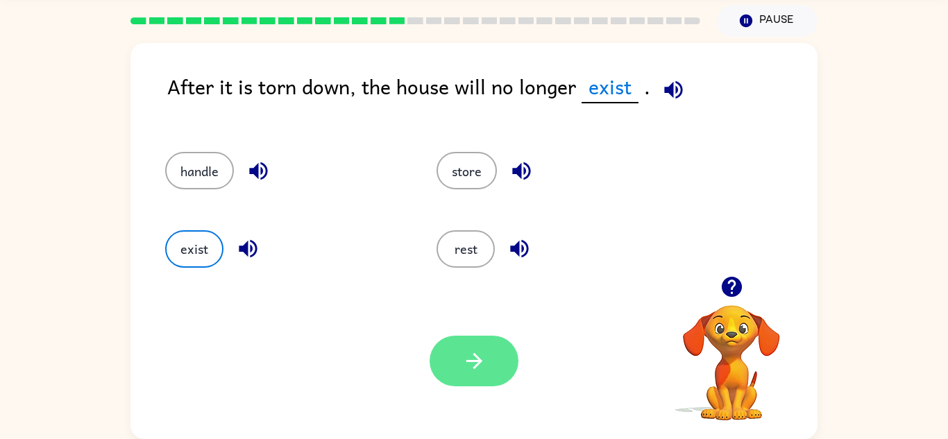
click at [494, 382] on button "button" at bounding box center [474, 361] width 89 height 51
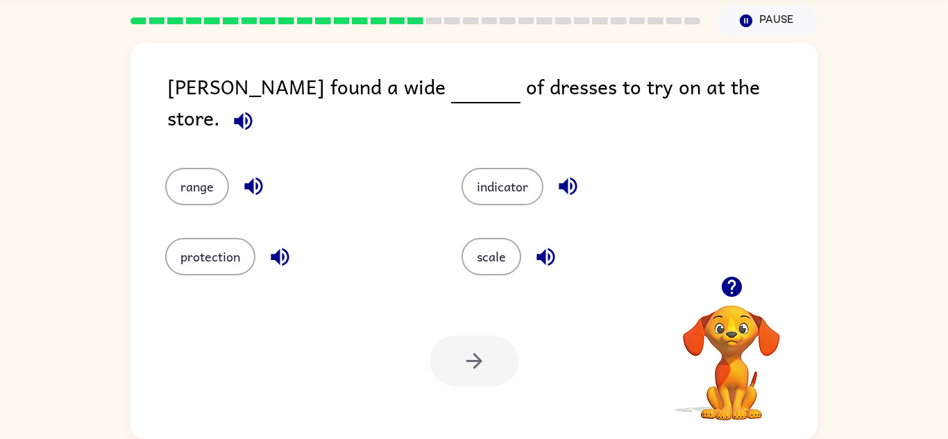
click at [738, 359] on video "Your browser must support playing .mp4 files to use Literably. Please try using…" at bounding box center [731, 353] width 139 height 139
click at [725, 287] on icon "button" at bounding box center [731, 287] width 20 height 20
click at [725, 287] on video "Your browser must support playing .mp4 files to use Literably. Please try using…" at bounding box center [731, 353] width 139 height 139
click at [725, 289] on video "Your browser must support playing .mp4 files to use Literably. Please try using…" at bounding box center [731, 353] width 139 height 139
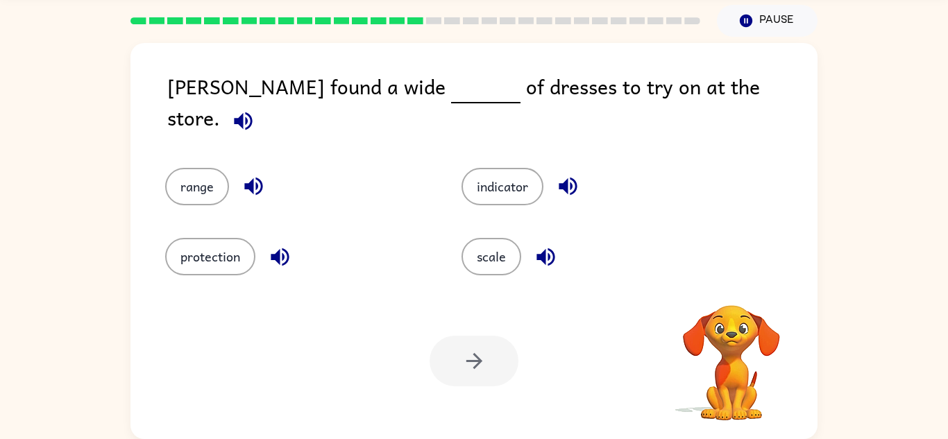
click at [725, 305] on div "Your browser must support playing .mp4 files to use Literably. Please try using…" at bounding box center [731, 364] width 139 height 118
click at [724, 291] on icon "button" at bounding box center [731, 287] width 20 height 20
click at [501, 259] on button "scale" at bounding box center [492, 256] width 60 height 37
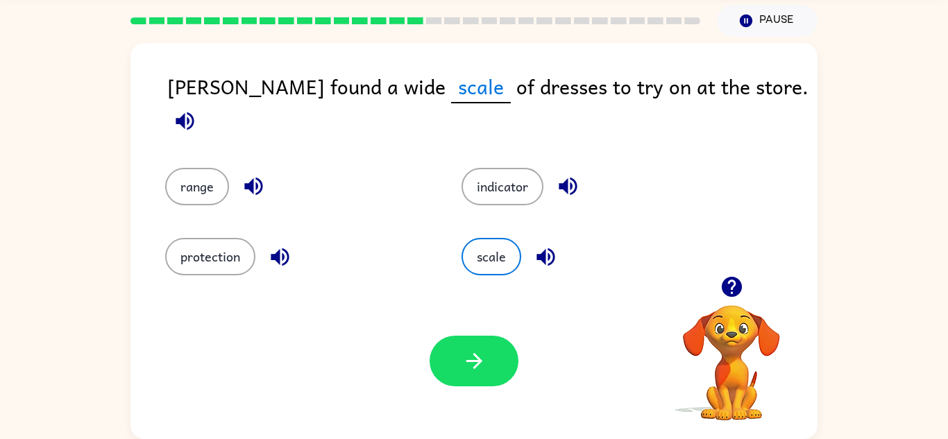
click at [498, 414] on div "Your browser must support playing .mp4 files to use Literably. Please try using…" at bounding box center [474, 361] width 687 height 156
click at [464, 387] on div "Your browser must support playing .mp4 files to use Literably. Please try using…" at bounding box center [474, 361] width 687 height 156
click at [464, 387] on div at bounding box center [474, 361] width 89 height 51
click at [478, 355] on icon "button" at bounding box center [474, 361] width 24 height 24
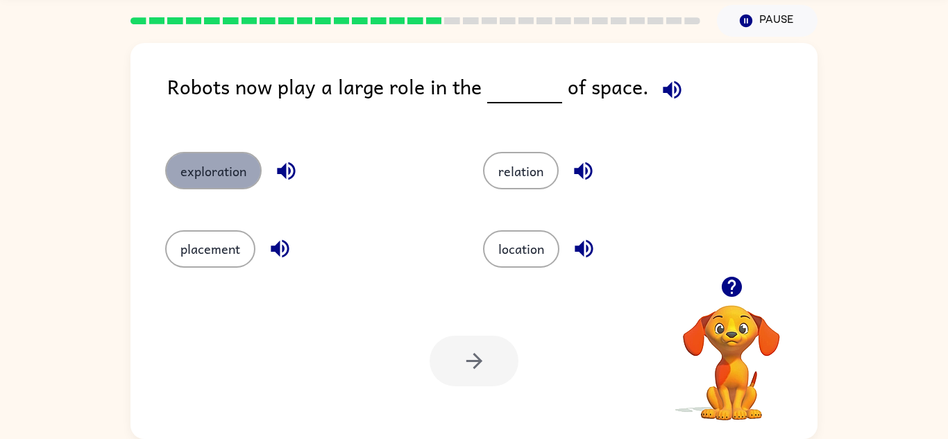
click at [201, 169] on button "exploration" at bounding box center [213, 170] width 96 height 37
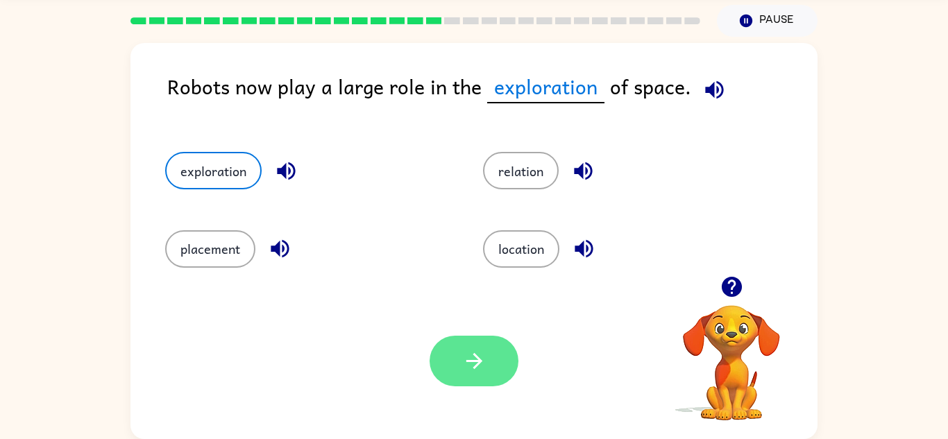
click at [475, 372] on icon "button" at bounding box center [474, 361] width 24 height 24
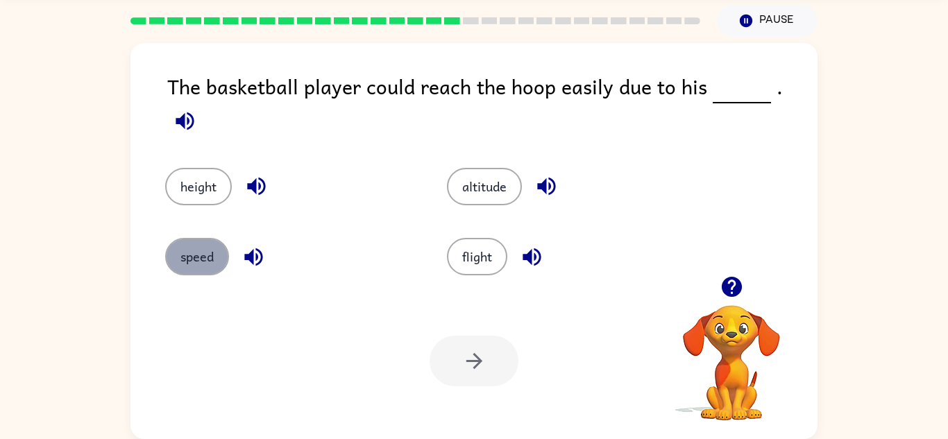
click at [190, 251] on button "speed" at bounding box center [197, 256] width 64 height 37
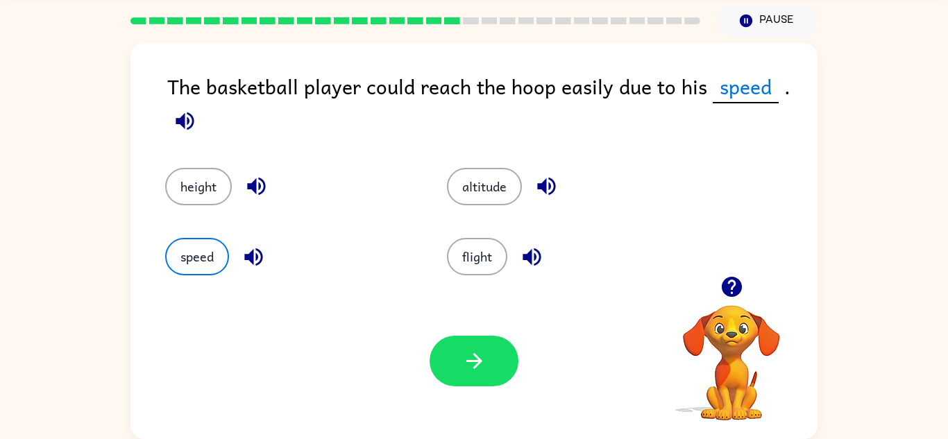
click at [419, 310] on div "Your browser must support playing .mp4 files to use Literably. Please try using…" at bounding box center [474, 361] width 687 height 156
click at [500, 193] on button "altitude" at bounding box center [484, 186] width 75 height 37
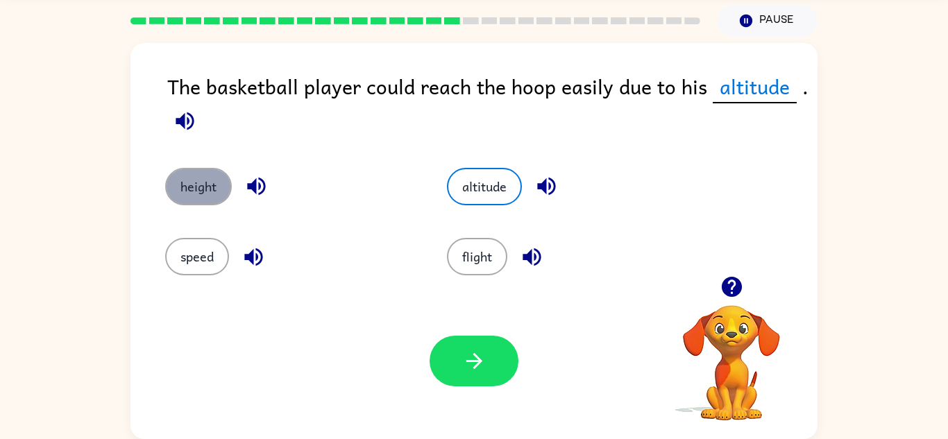
click at [205, 186] on button "height" at bounding box center [198, 186] width 67 height 37
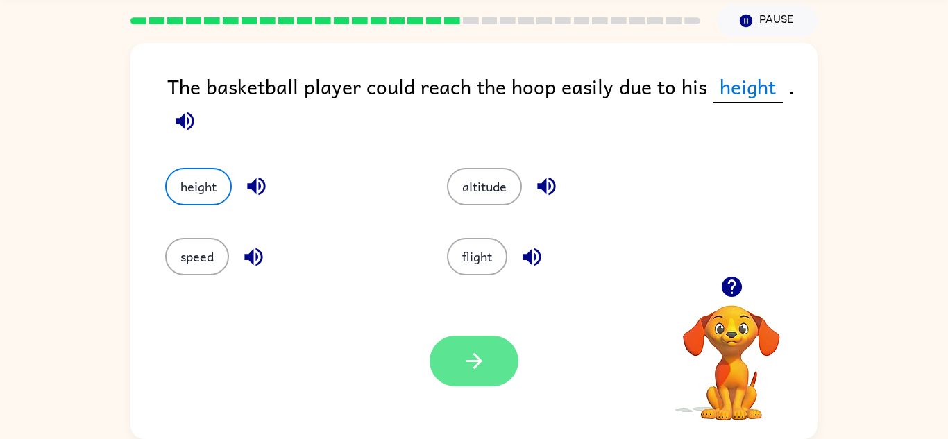
click at [492, 359] on button "button" at bounding box center [474, 361] width 89 height 51
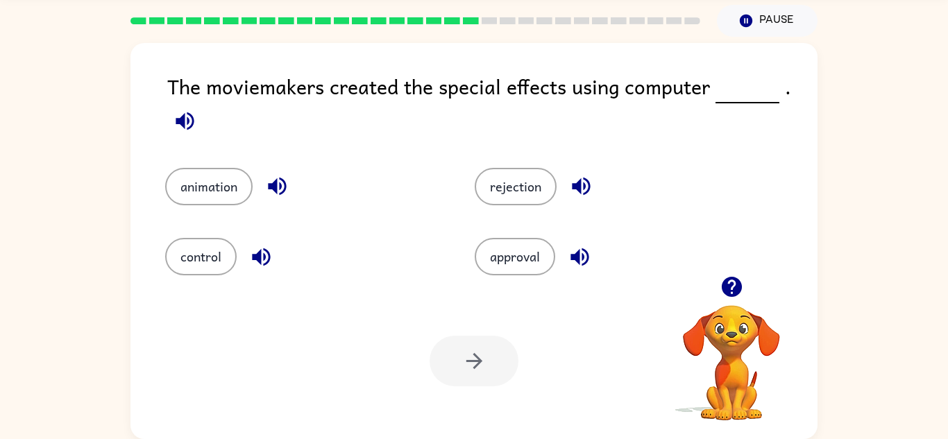
click at [492, 358] on div at bounding box center [474, 361] width 89 height 51
click at [222, 187] on button "animation" at bounding box center [208, 186] width 87 height 37
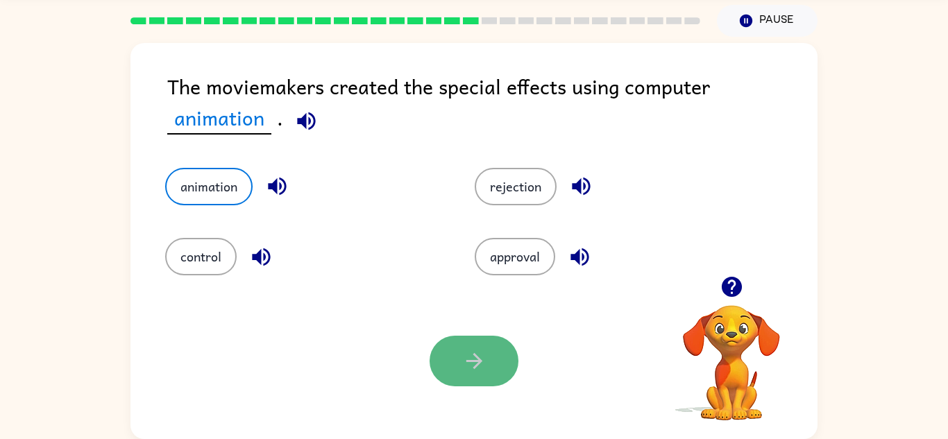
click at [473, 380] on button "button" at bounding box center [474, 361] width 89 height 51
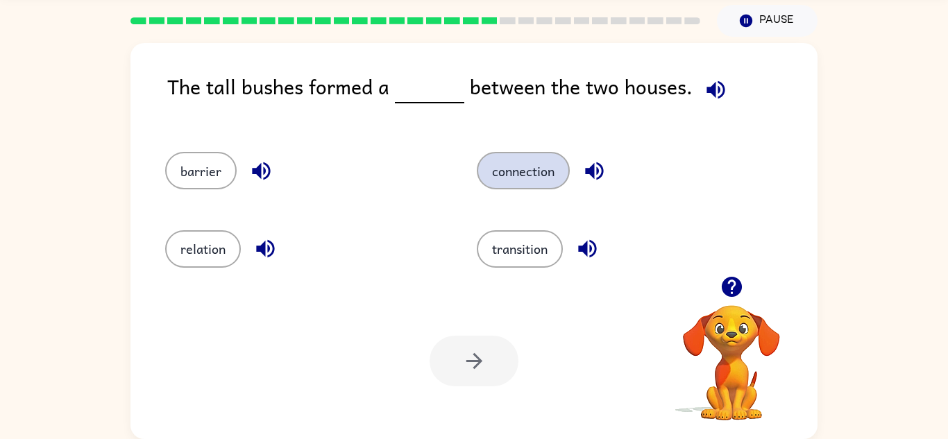
click at [548, 181] on button "connection" at bounding box center [523, 170] width 93 height 37
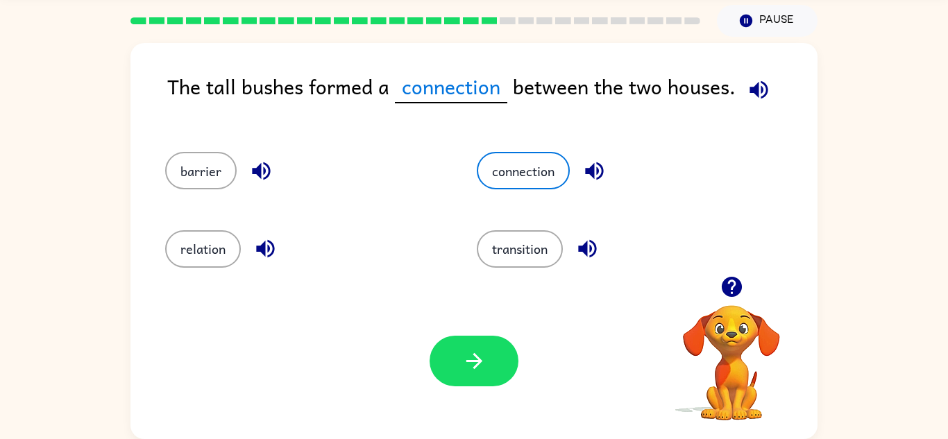
click at [458, 389] on div "Your browser must support playing .mp4 files to use Literably. Please try using…" at bounding box center [474, 361] width 687 height 156
click at [473, 370] on icon "button" at bounding box center [474, 361] width 24 height 24
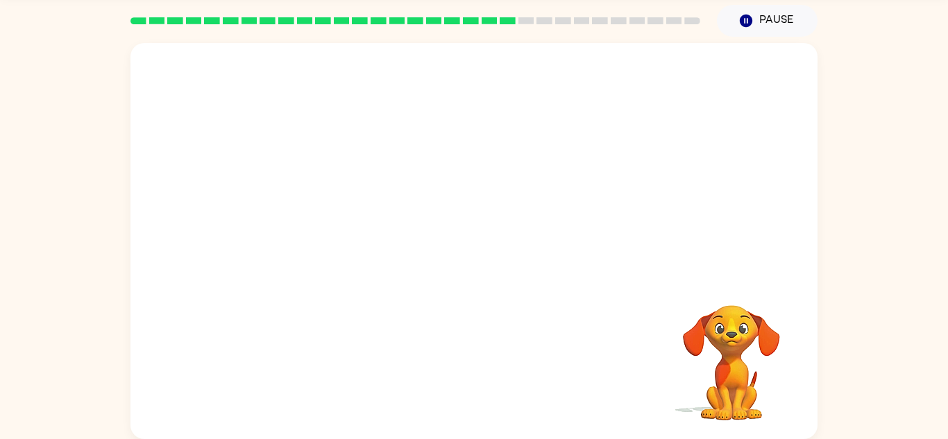
click at [355, 227] on video "Your browser must support playing .mp4 files to use Literably. Please try using…" at bounding box center [474, 159] width 687 height 233
click at [358, 230] on video "Your browser must support playing .mp4 files to use Literably. Please try using…" at bounding box center [474, 159] width 687 height 233
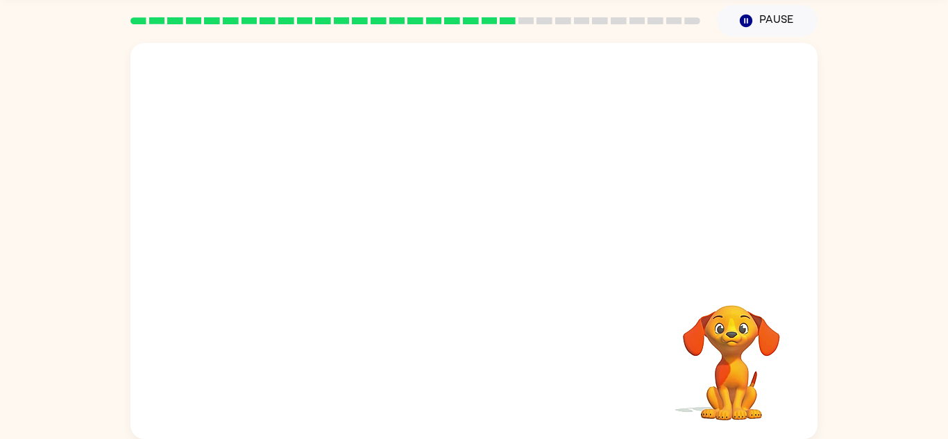
click at [358, 230] on video "Your browser must support playing .mp4 files to use Literably. Please try using…" at bounding box center [474, 159] width 687 height 233
click at [745, 330] on video "Your browser must support playing .mp4 files to use Literably. Please try using…" at bounding box center [731, 353] width 139 height 139
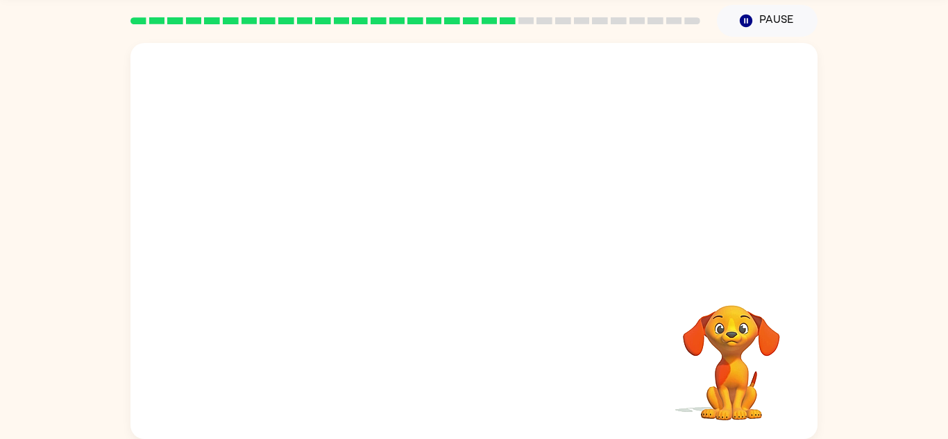
click at [745, 330] on video "Your browser must support playing .mp4 files to use Literably. Please try using…" at bounding box center [731, 353] width 139 height 139
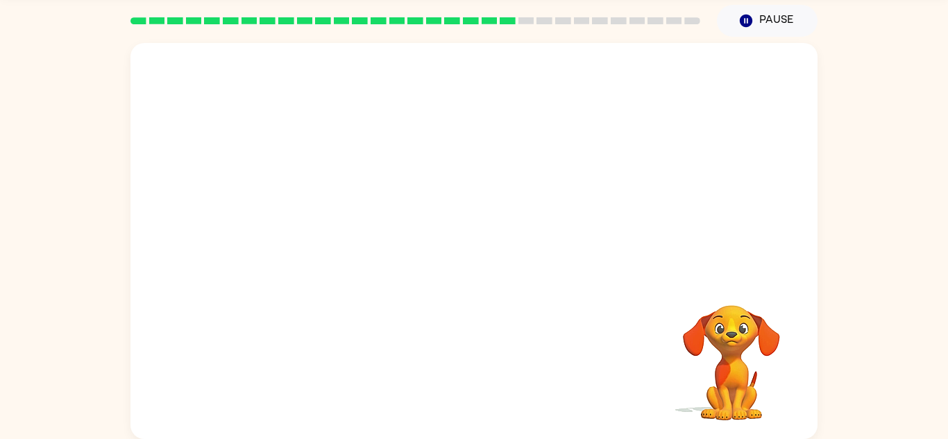
click at [745, 330] on video "Your browser must support playing .mp4 files to use Literably. Please try using…" at bounding box center [731, 353] width 139 height 139
click at [487, 251] on div at bounding box center [474, 248] width 89 height 51
click at [490, 231] on button "button" at bounding box center [474, 248] width 89 height 51
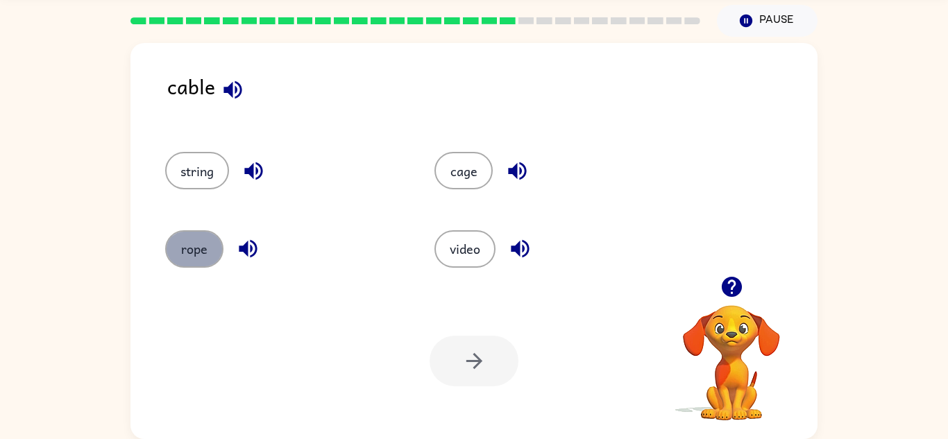
click at [181, 245] on button "rope" at bounding box center [194, 248] width 58 height 37
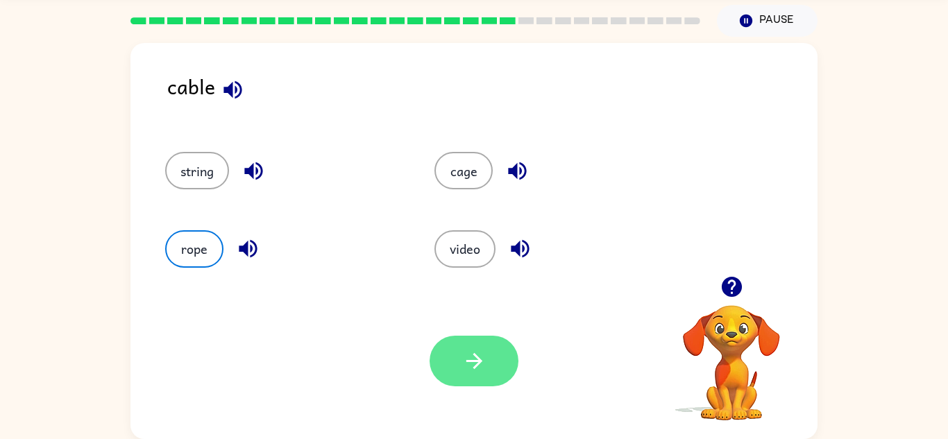
click at [464, 353] on icon "button" at bounding box center [474, 361] width 24 height 24
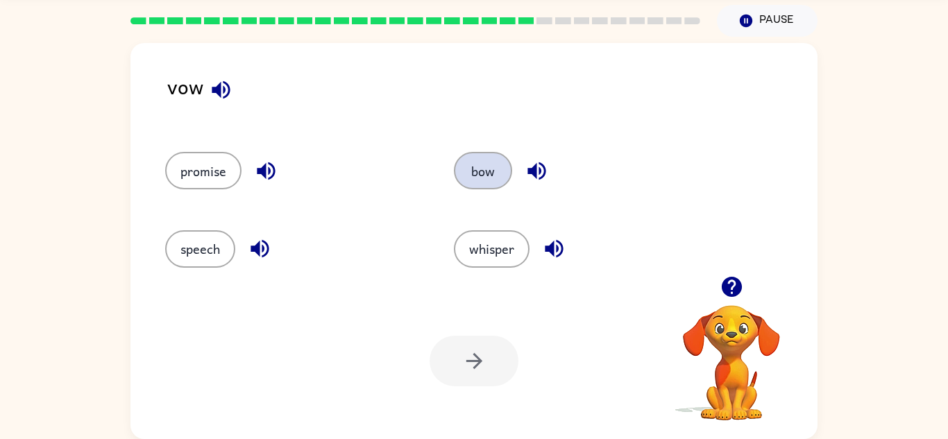
click at [494, 169] on button "bow" at bounding box center [483, 170] width 58 height 37
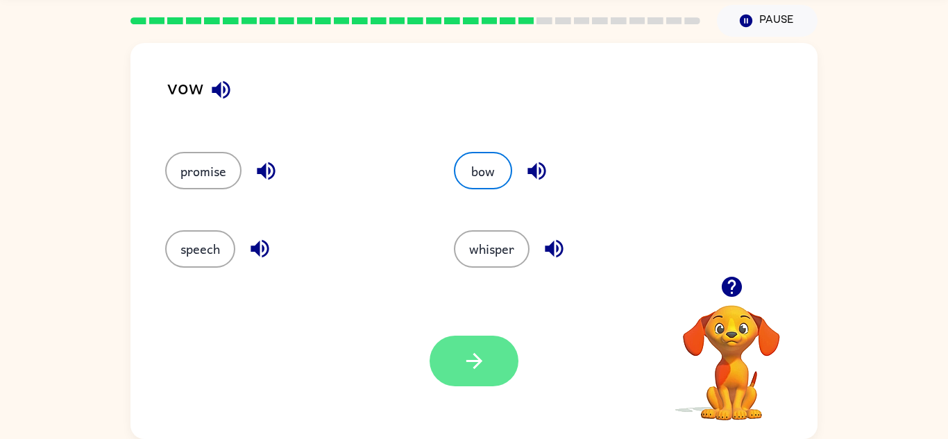
click at [457, 378] on button "button" at bounding box center [474, 361] width 89 height 51
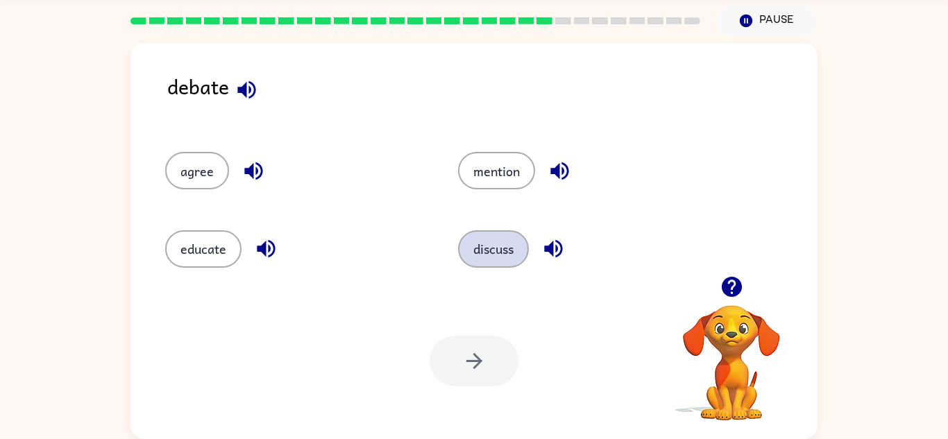
click at [478, 258] on button "discuss" at bounding box center [493, 248] width 71 height 37
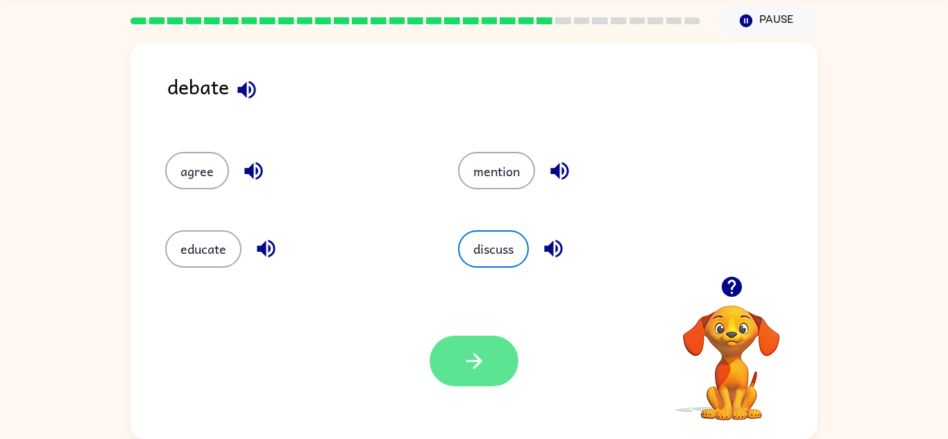
click at [478, 385] on button "button" at bounding box center [474, 361] width 89 height 51
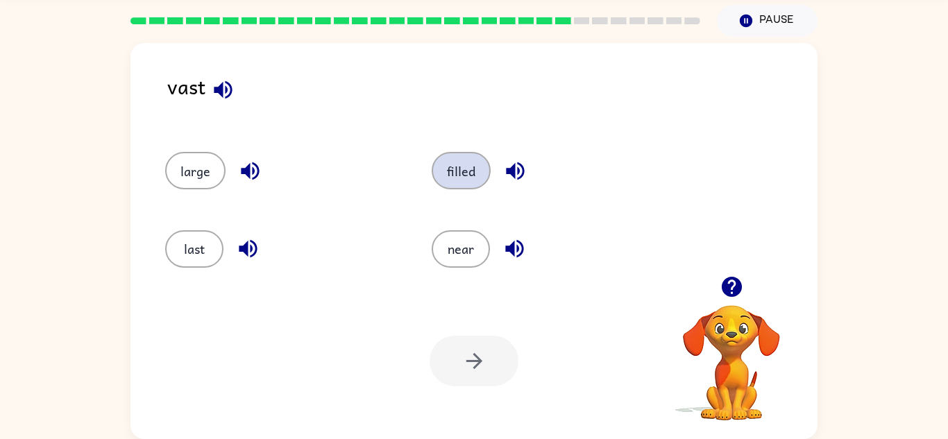
click at [481, 178] on button "filled" at bounding box center [461, 170] width 59 height 37
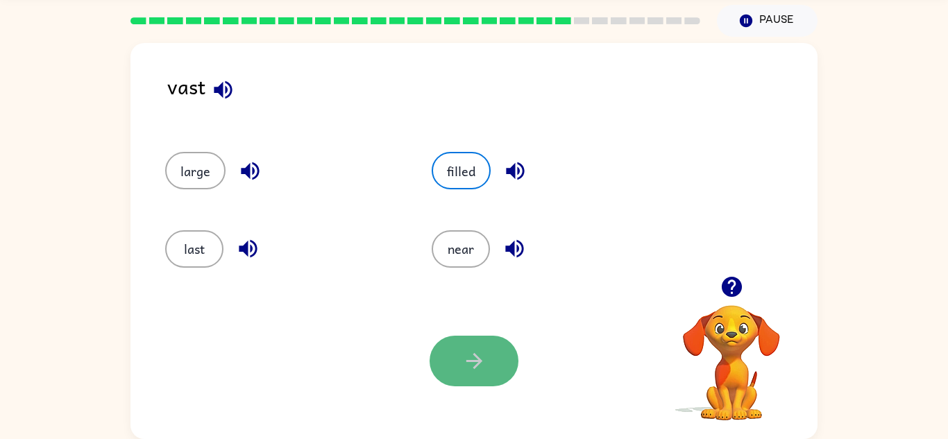
click at [483, 382] on button "button" at bounding box center [474, 361] width 89 height 51
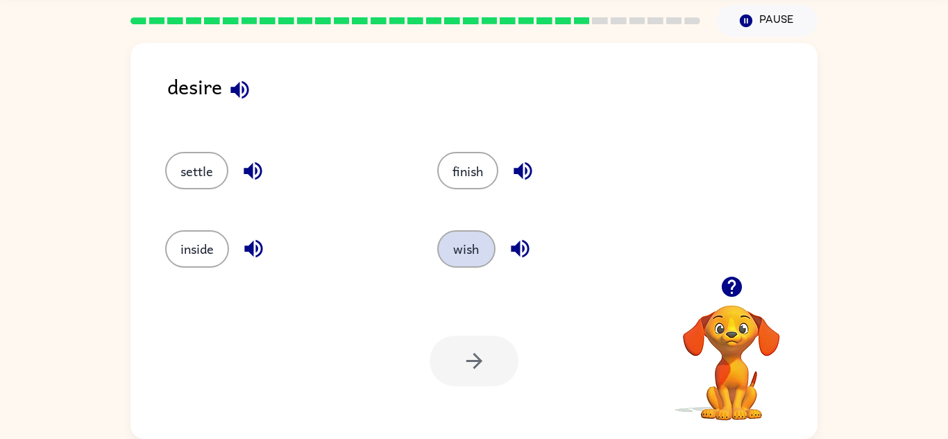
click at [480, 246] on button "wish" at bounding box center [466, 248] width 58 height 37
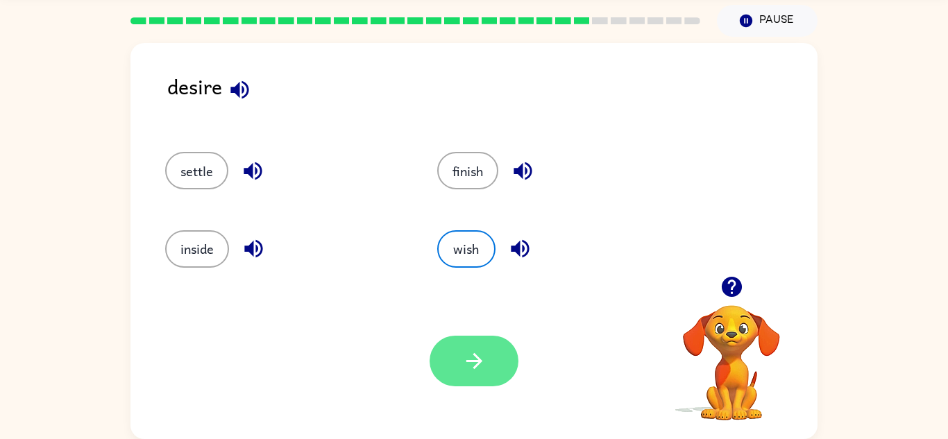
click at [492, 338] on button "button" at bounding box center [474, 361] width 89 height 51
click at [493, 345] on div at bounding box center [474, 361] width 89 height 51
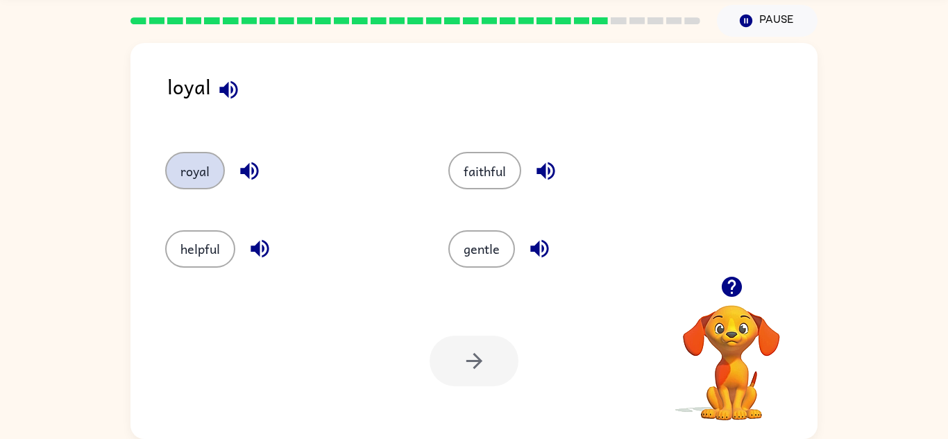
click at [173, 174] on button "royal" at bounding box center [195, 170] width 60 height 37
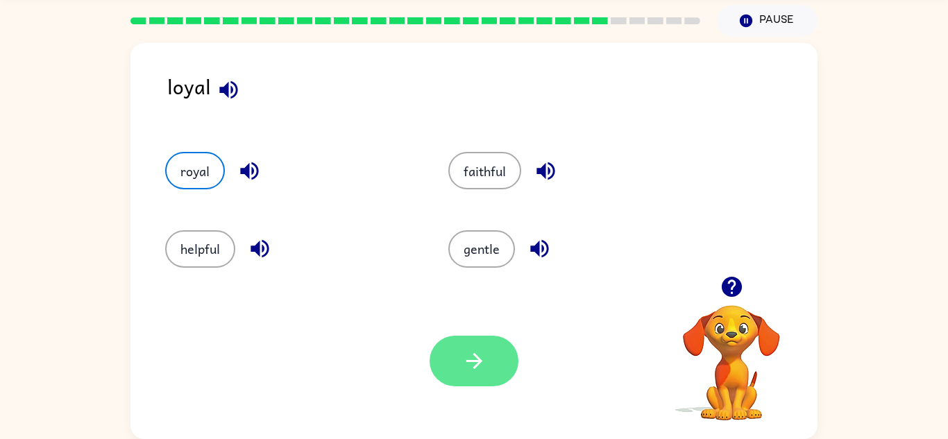
click at [488, 362] on button "button" at bounding box center [474, 361] width 89 height 51
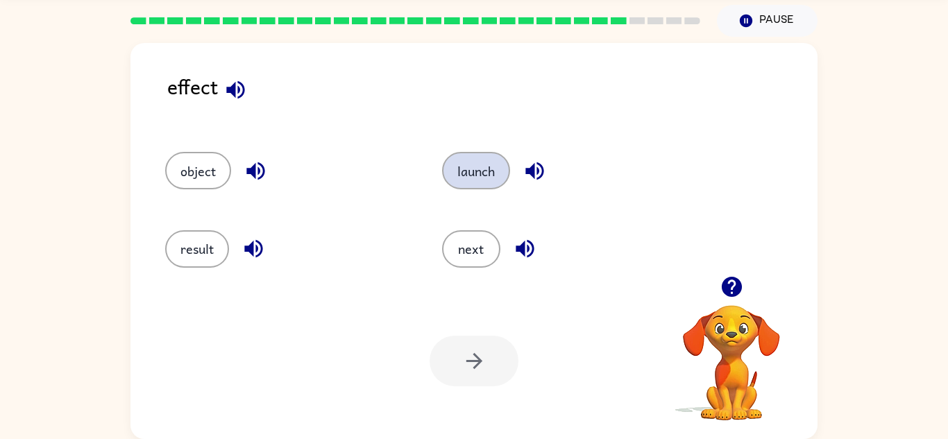
click at [487, 188] on button "launch" at bounding box center [476, 170] width 68 height 37
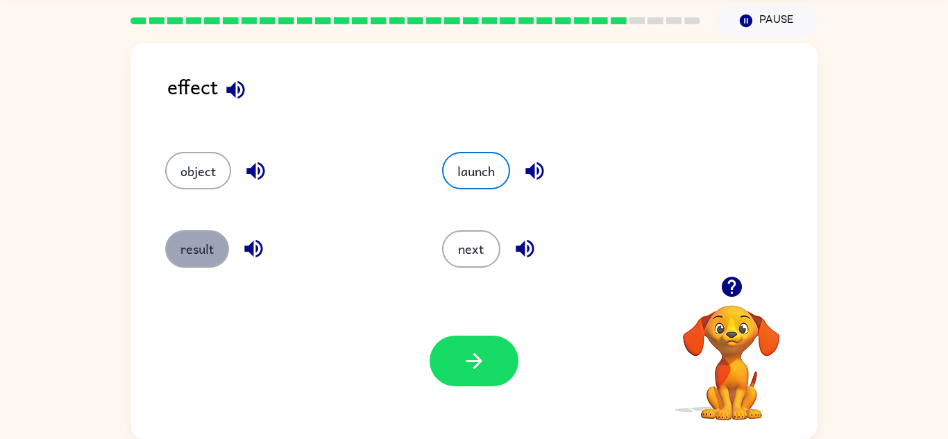
click at [217, 244] on button "result" at bounding box center [197, 248] width 64 height 37
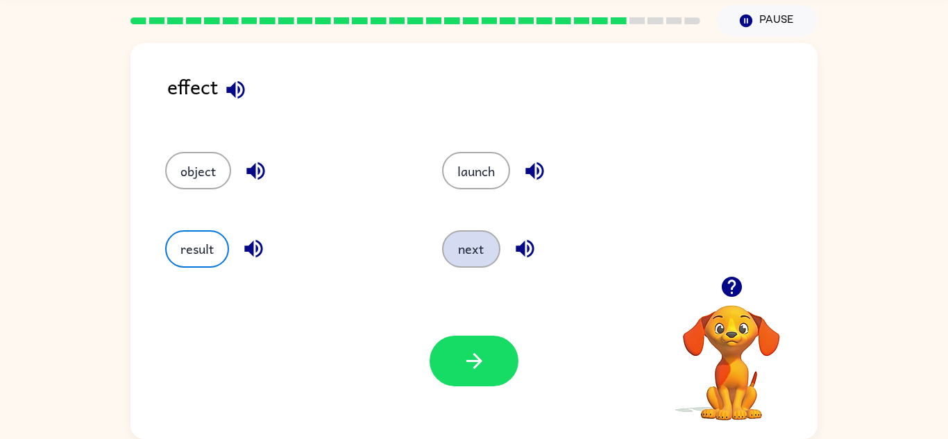
click at [478, 262] on button "next" at bounding box center [471, 248] width 58 height 37
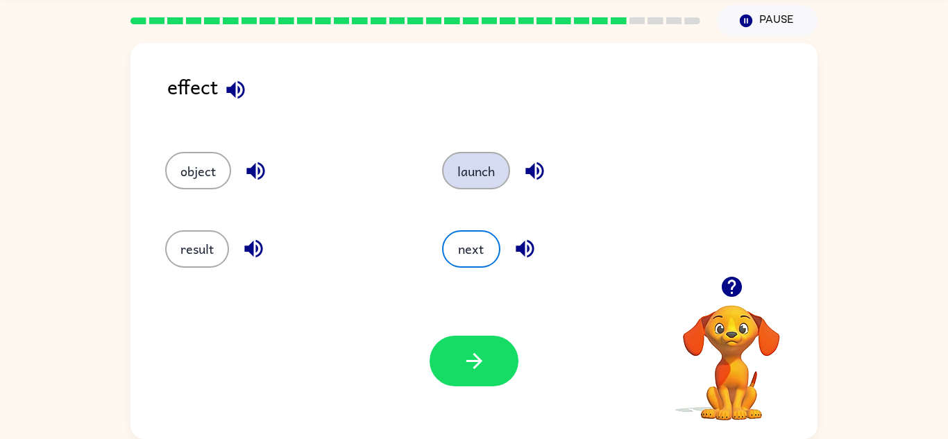
click at [478, 167] on button "launch" at bounding box center [476, 170] width 68 height 37
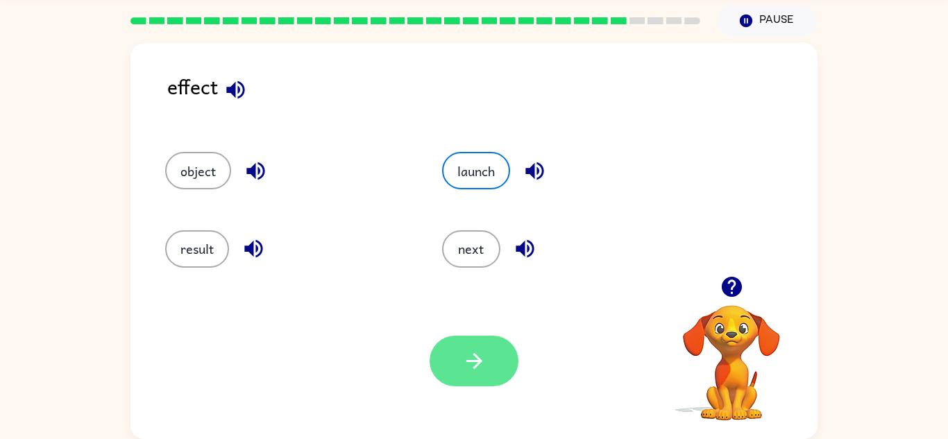
click at [491, 360] on button "button" at bounding box center [474, 361] width 89 height 51
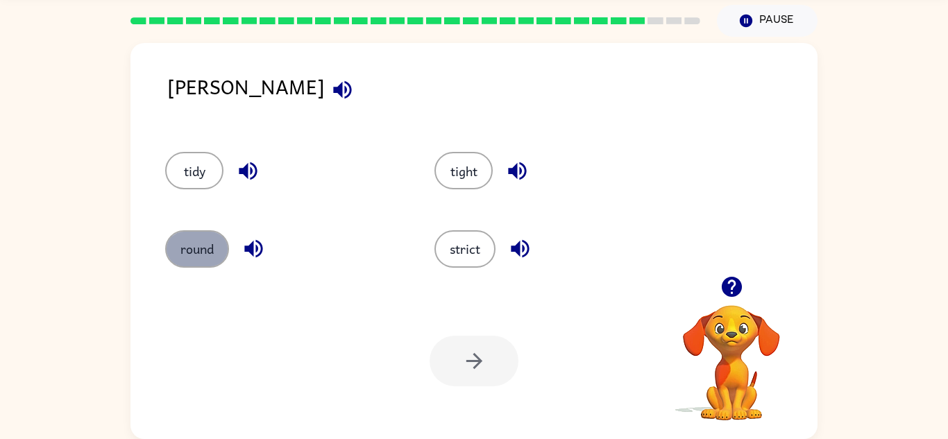
click at [185, 264] on button "round" at bounding box center [197, 248] width 64 height 37
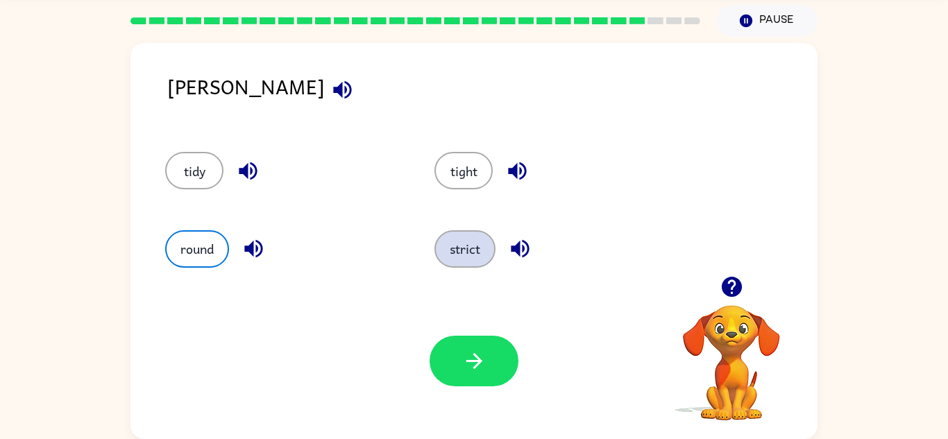
click at [446, 251] on button "strict" at bounding box center [465, 248] width 61 height 37
click at [495, 398] on div "Your browser must support playing .mp4 files to use Literably. Please try using…" at bounding box center [474, 361] width 687 height 156
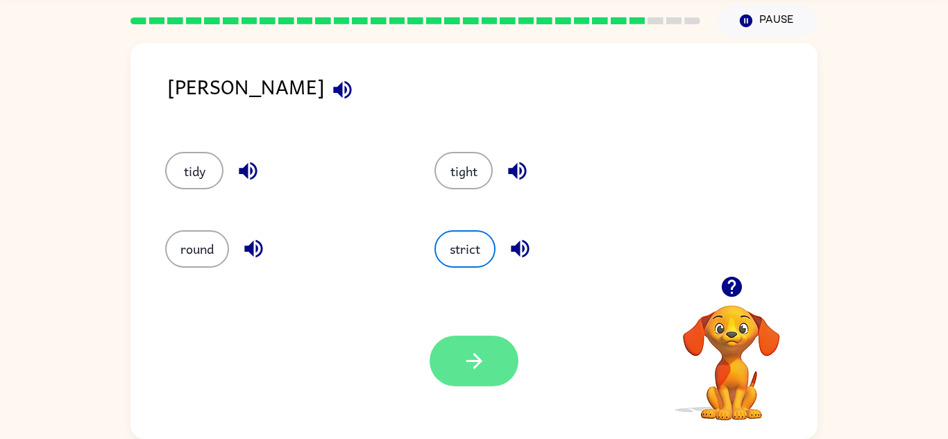
click at [487, 386] on button "button" at bounding box center [474, 361] width 89 height 51
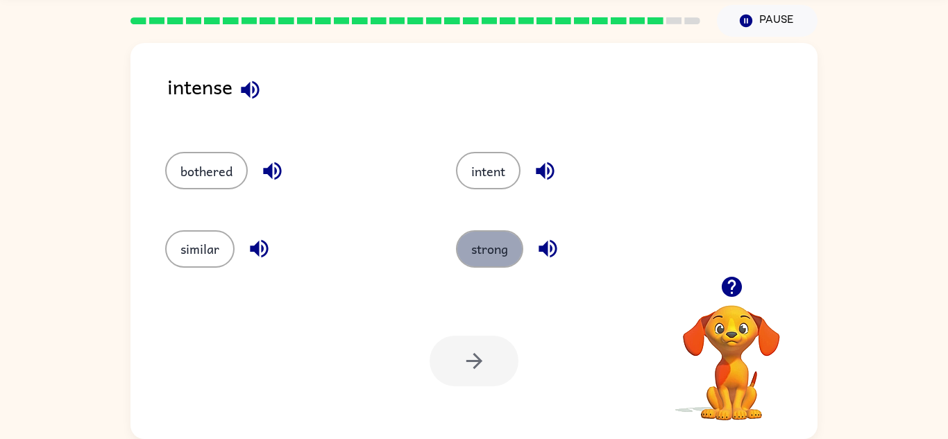
click at [501, 256] on button "strong" at bounding box center [489, 248] width 67 height 37
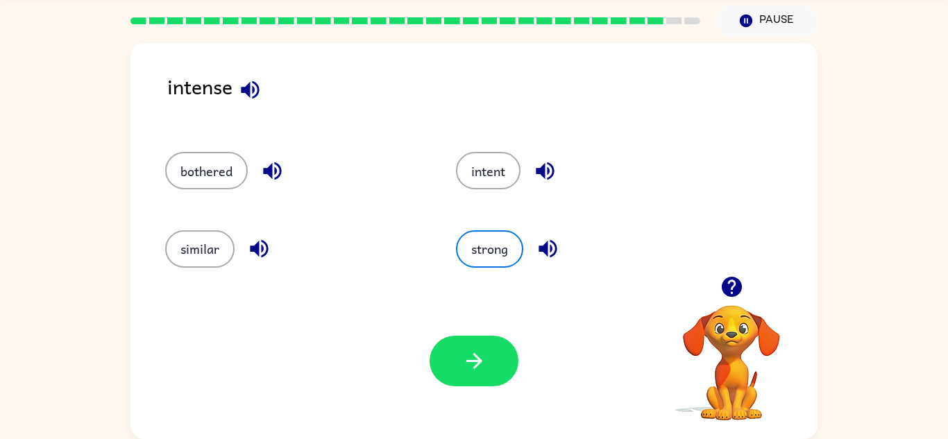
click at [474, 190] on div "intent" at bounding box center [575, 165] width 291 height 78
click at [477, 186] on button "intent" at bounding box center [488, 170] width 65 height 37
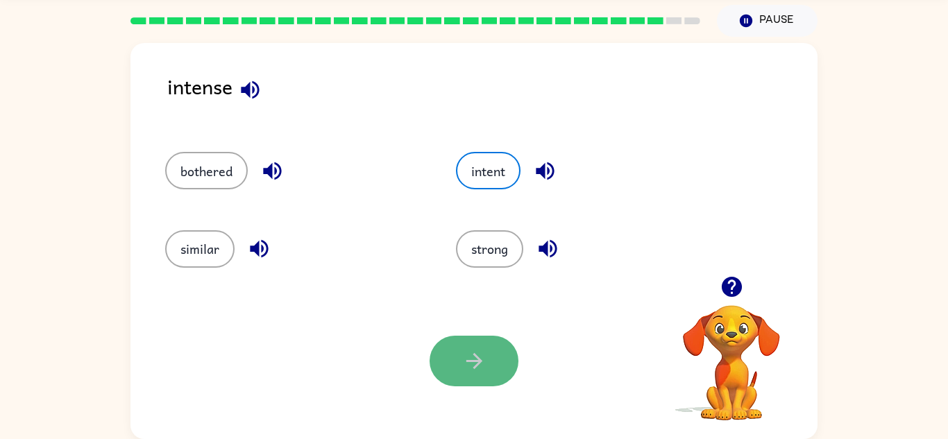
click at [496, 344] on button "button" at bounding box center [474, 361] width 89 height 51
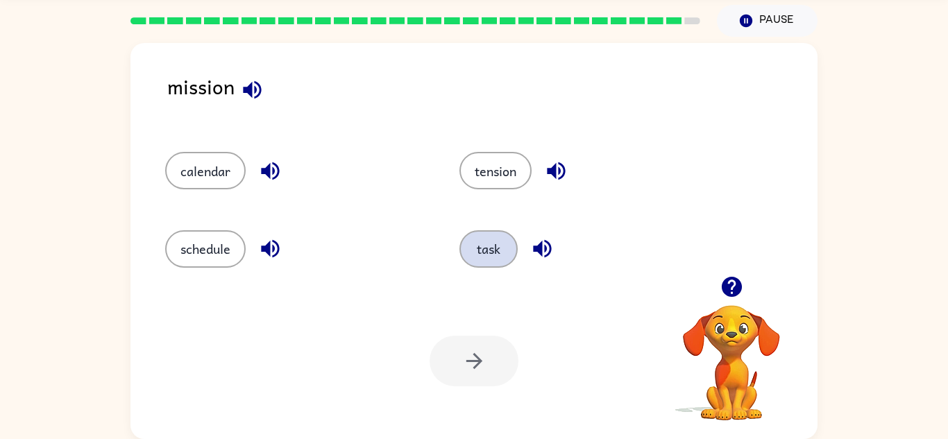
click at [494, 242] on button "task" at bounding box center [489, 248] width 58 height 37
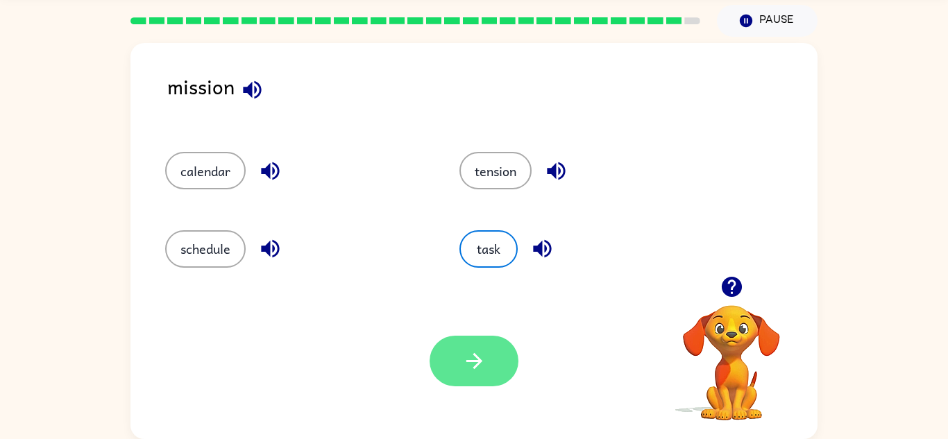
click at [451, 349] on button "button" at bounding box center [474, 361] width 89 height 51
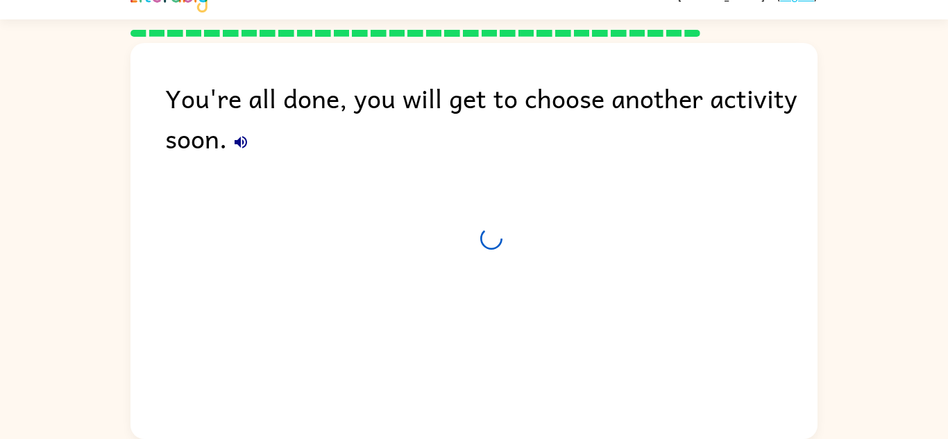
scroll to position [24, 0]
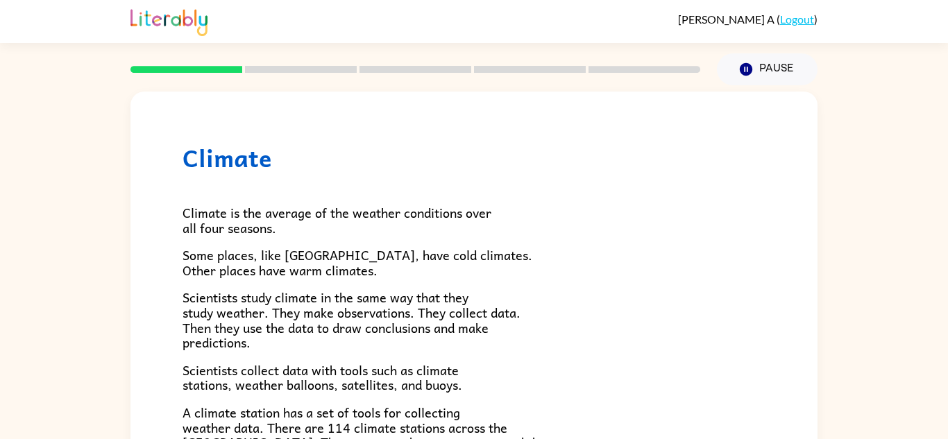
scroll to position [388, 0]
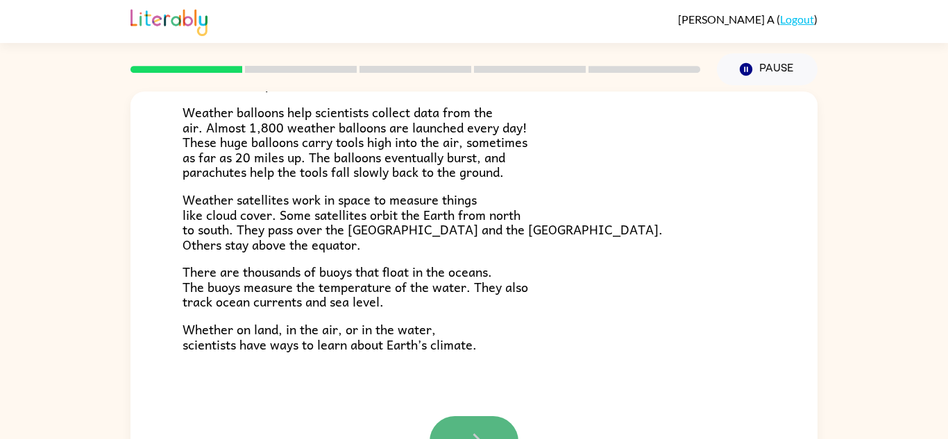
click at [508, 435] on button "button" at bounding box center [474, 442] width 89 height 51
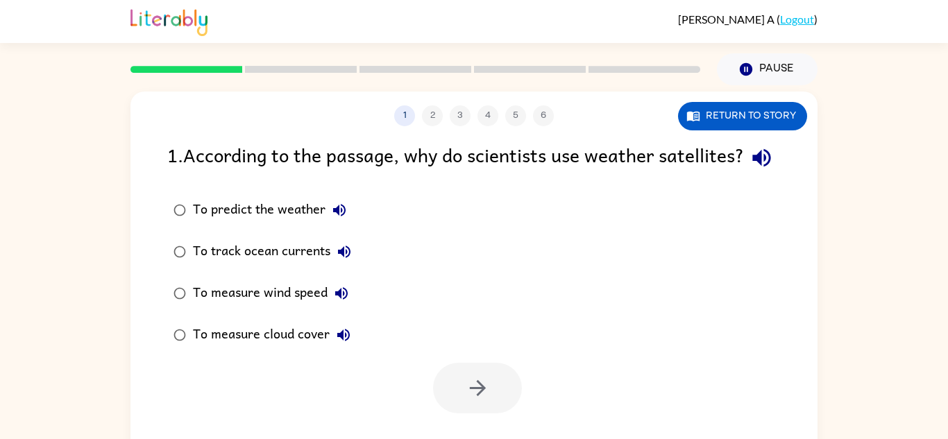
scroll to position [0, 0]
click at [296, 224] on div "To predict the weather" at bounding box center [273, 210] width 160 height 28
click at [476, 414] on button "button" at bounding box center [477, 388] width 89 height 51
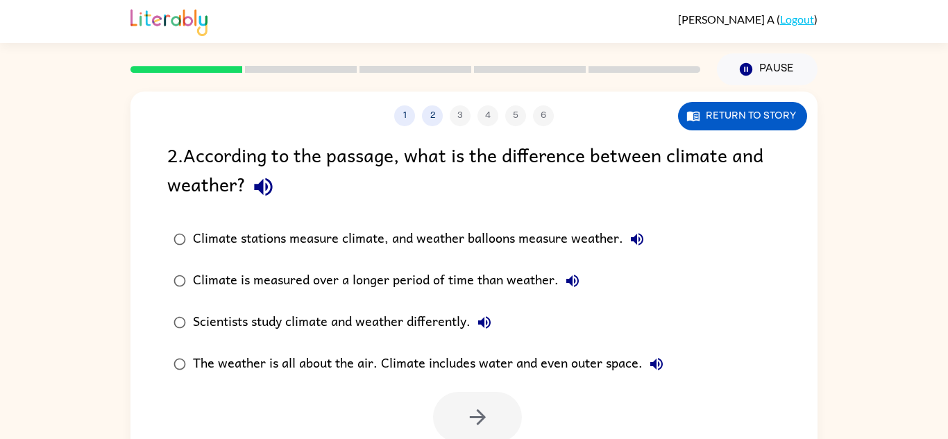
click at [494, 239] on div "Climate stations measure climate, and weather balloons measure weather." at bounding box center [422, 240] width 458 height 28
click at [507, 414] on button "button" at bounding box center [477, 417] width 89 height 51
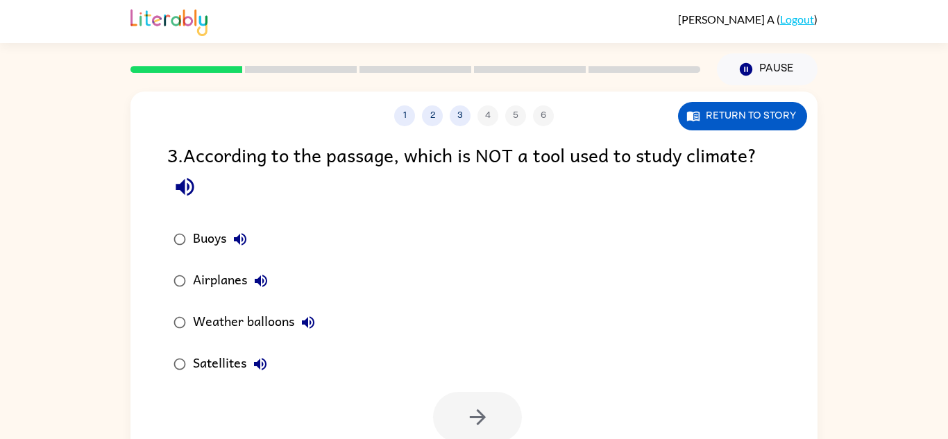
click at [269, 69] on rect at bounding box center [301, 69] width 112 height 7
click at [314, 153] on div "3 . According to the passage, which is NOT a tool used to study climate?" at bounding box center [474, 172] width 614 height 65
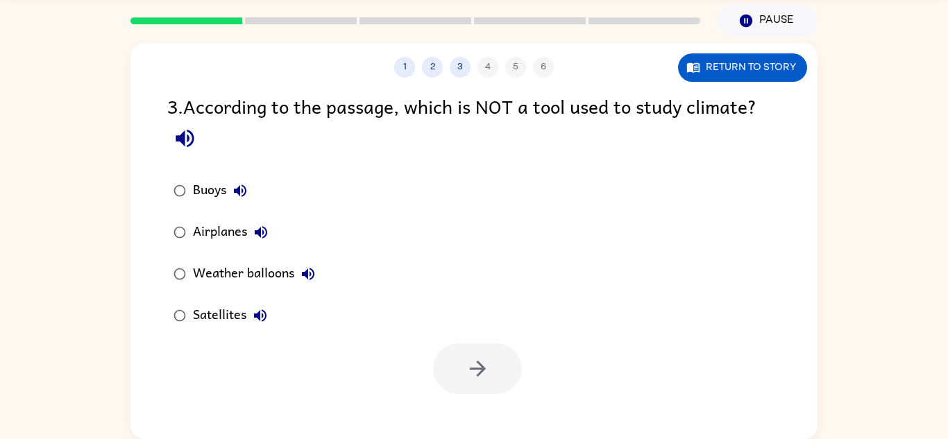
click at [236, 271] on div "Weather balloons" at bounding box center [257, 274] width 129 height 28
click at [221, 234] on div "Airplanes" at bounding box center [234, 233] width 82 height 28
click at [510, 383] on button "button" at bounding box center [477, 369] width 89 height 51
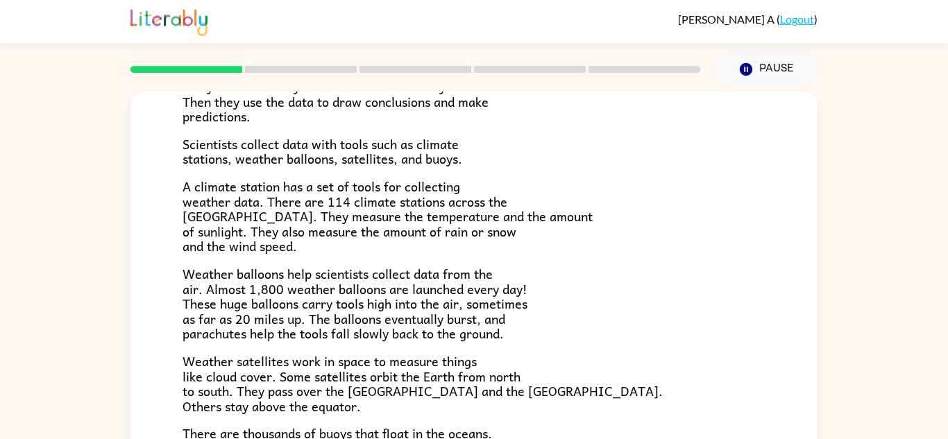
scroll to position [388, 0]
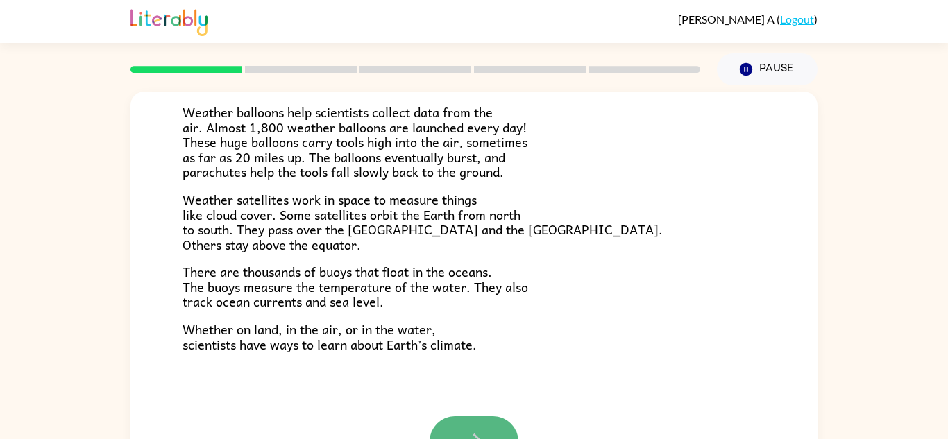
click at [473, 428] on button "button" at bounding box center [474, 442] width 89 height 51
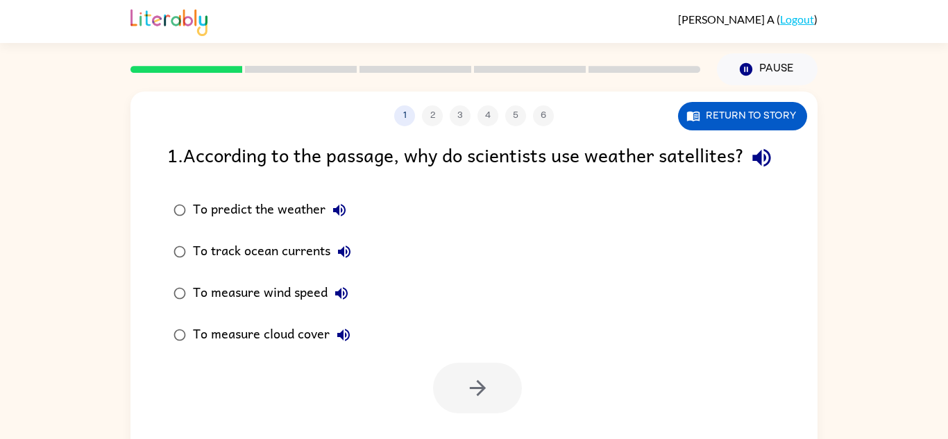
scroll to position [0, 0]
click at [245, 224] on div "To predict the weather" at bounding box center [273, 210] width 160 height 28
click at [492, 414] on button "button" at bounding box center [477, 388] width 89 height 51
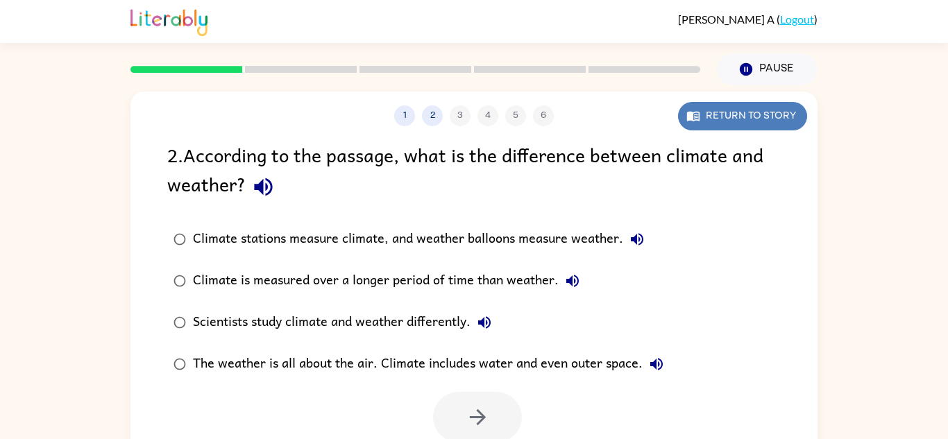
click at [753, 113] on button "Return to story" at bounding box center [742, 116] width 129 height 28
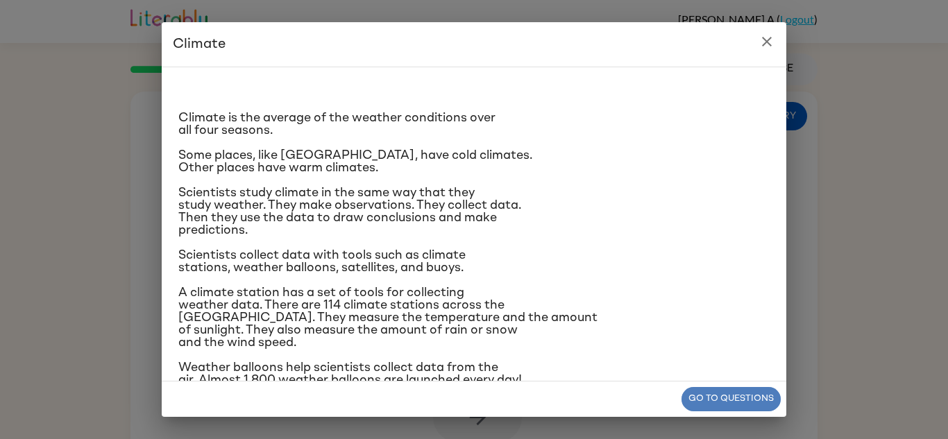
click at [749, 392] on button "Go to questions" at bounding box center [731, 399] width 99 height 24
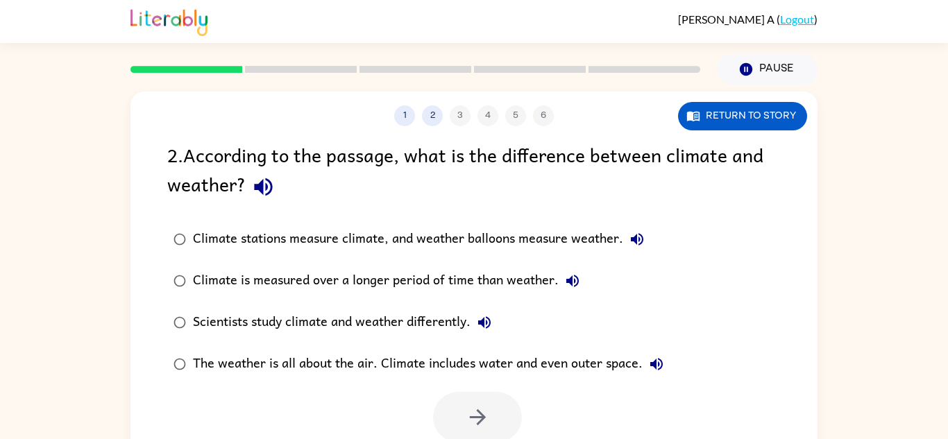
click at [451, 327] on div "Scientists study climate and weather differently." at bounding box center [345, 323] width 305 height 28
click at [482, 379] on label "The weather is all about the air. Climate includes water and even outer space." at bounding box center [419, 365] width 518 height 42
click at [492, 407] on button "button" at bounding box center [477, 417] width 89 height 51
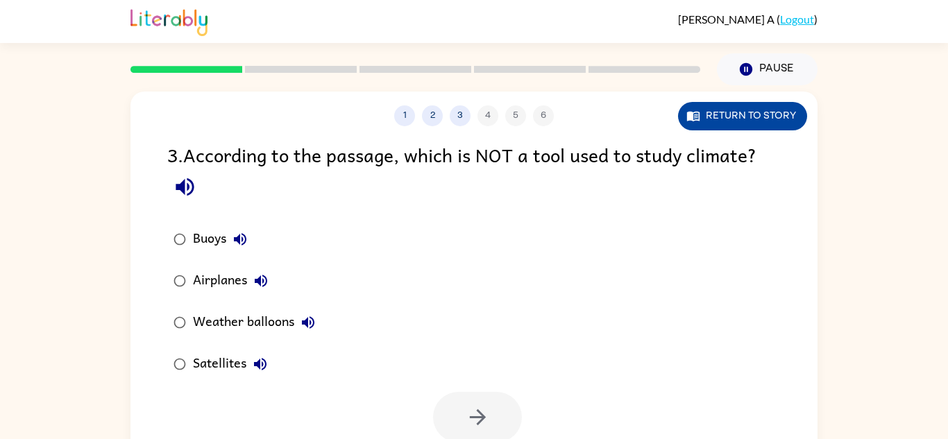
click at [707, 121] on button "Return to story" at bounding box center [742, 116] width 129 height 28
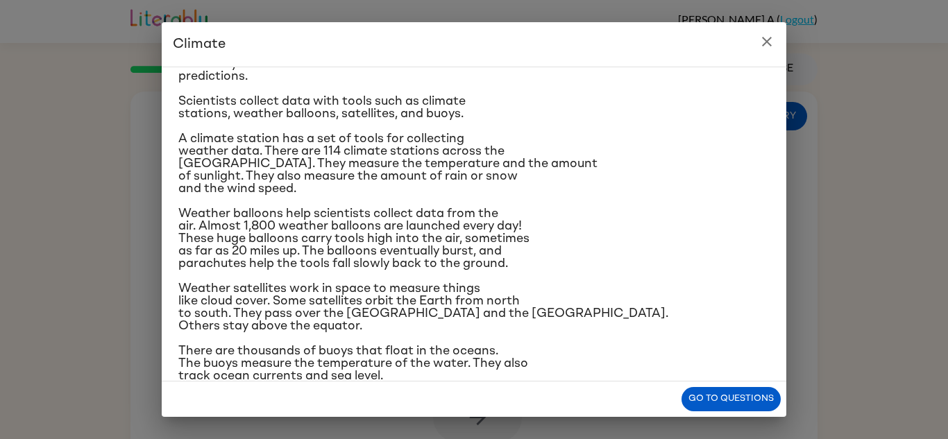
scroll to position [152, 0]
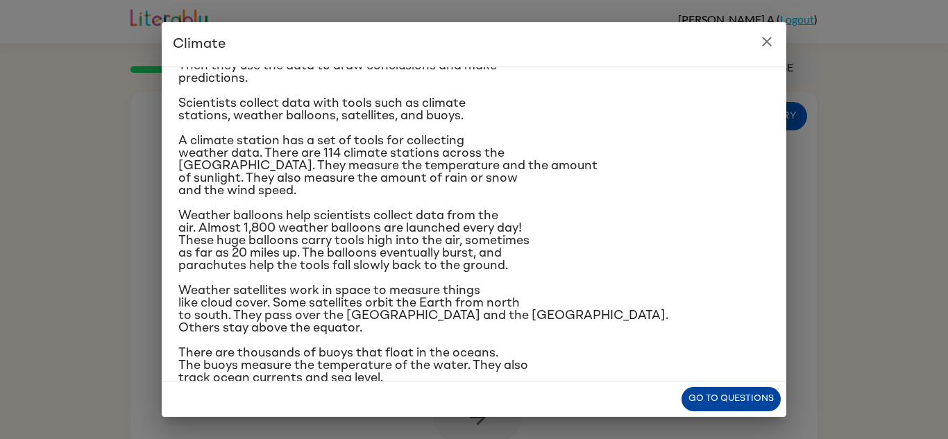
click at [719, 400] on button "Go to questions" at bounding box center [731, 399] width 99 height 24
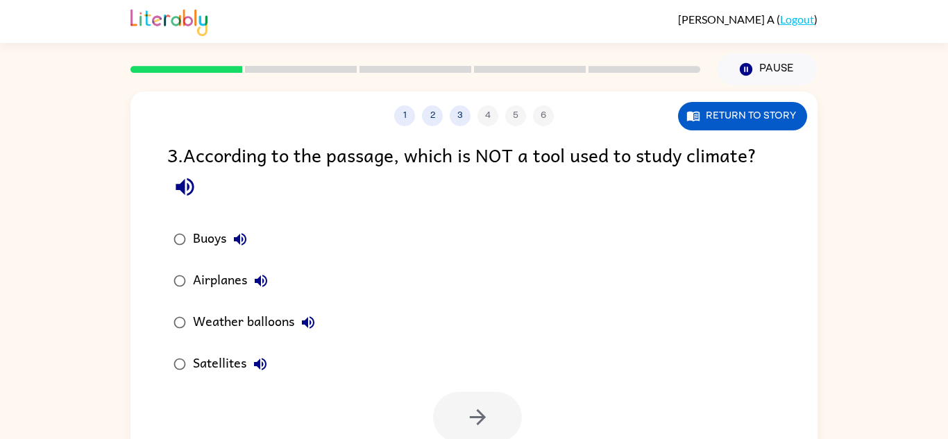
click at [233, 237] on icon "button" at bounding box center [240, 239] width 17 height 17
click at [487, 421] on icon "button" at bounding box center [478, 417] width 24 height 24
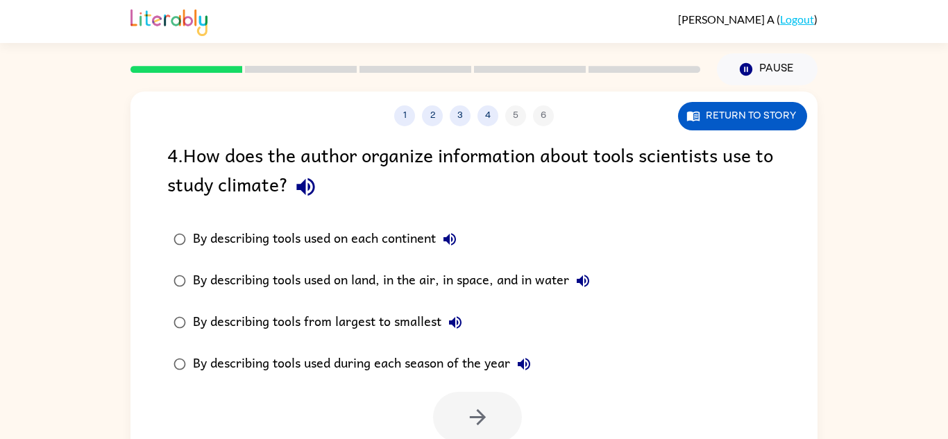
click at [626, 133] on div "1 2 3 4 5 6 Return to story 4 . How does the author organize information about …" at bounding box center [474, 290] width 687 height 396
click at [647, 121] on div "1 2 3 4 5 6" at bounding box center [474, 116] width 687 height 21
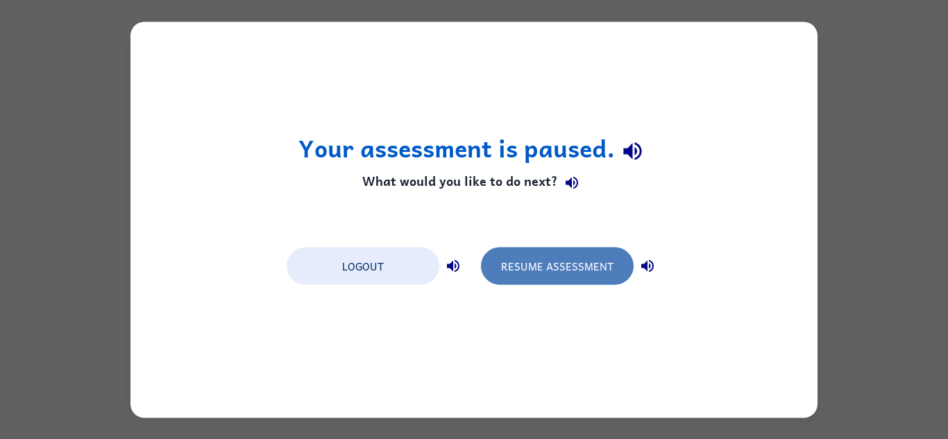
click at [562, 262] on button "Resume Assessment" at bounding box center [557, 265] width 153 height 37
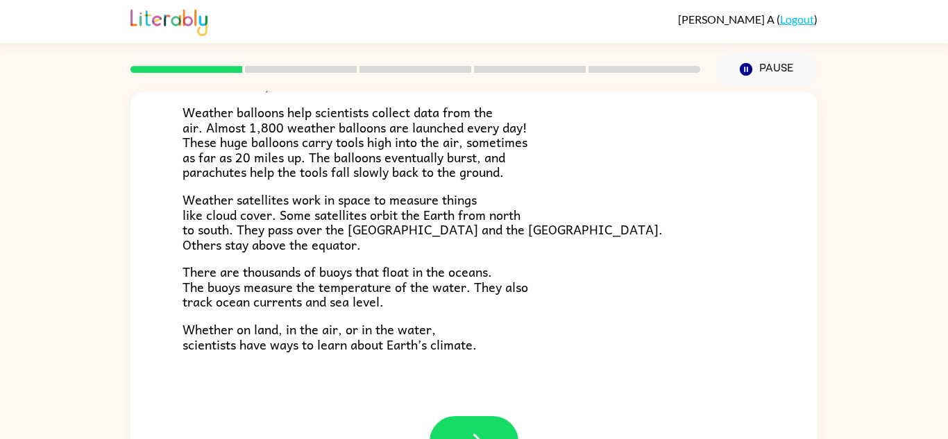
scroll to position [49, 0]
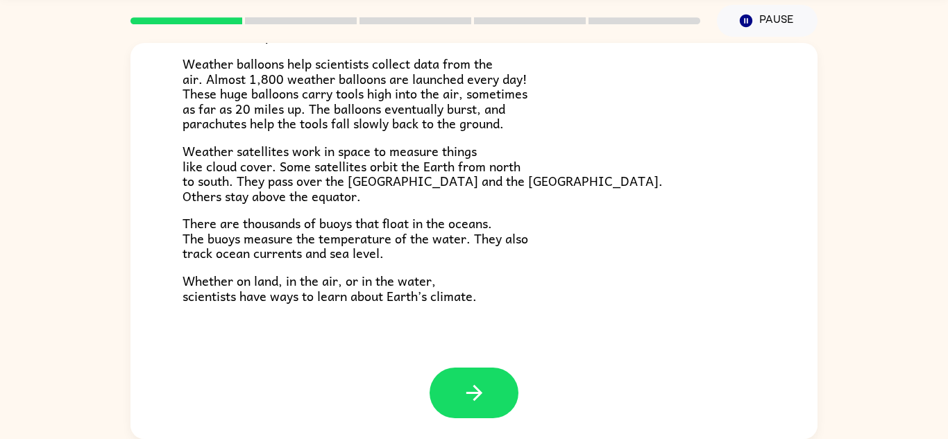
click at [491, 366] on div "Climate Climate is the average of the weather conditions over all four seasons.…" at bounding box center [474, 11] width 687 height 713
click at [500, 385] on button "button" at bounding box center [474, 393] width 89 height 51
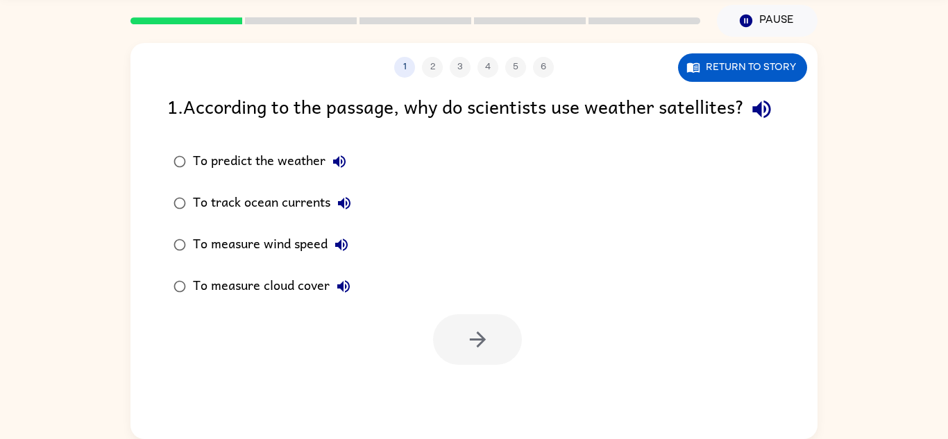
scroll to position [0, 0]
click at [304, 176] on div "To predict the weather" at bounding box center [273, 162] width 160 height 28
click at [501, 365] on button "button" at bounding box center [477, 339] width 89 height 51
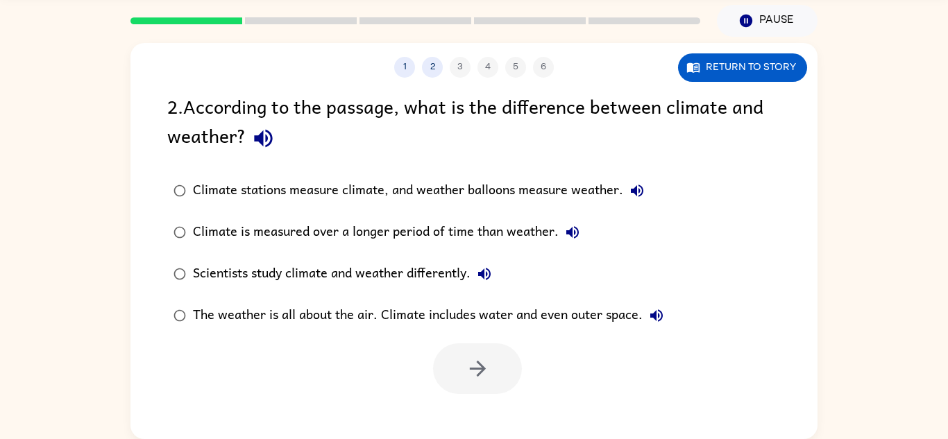
click at [359, 238] on div "Climate is measured over a longer period of time than weather." at bounding box center [390, 233] width 394 height 28
click at [474, 374] on icon "button" at bounding box center [478, 369] width 24 height 24
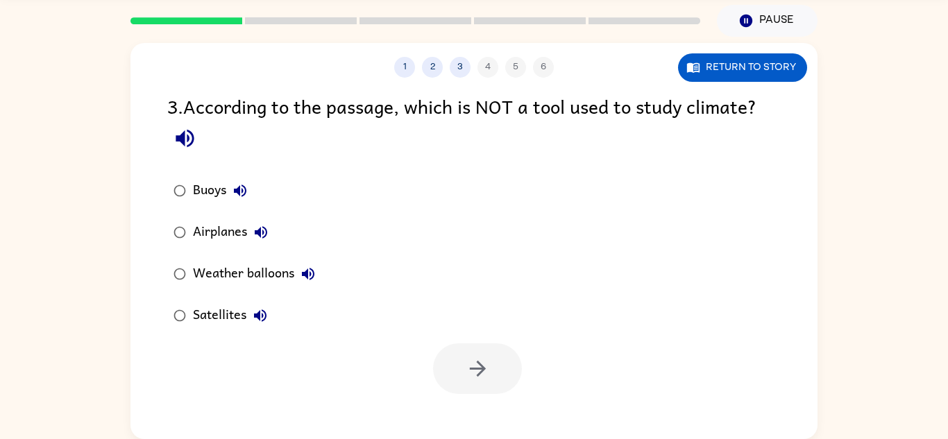
click at [193, 172] on label "Buoys" at bounding box center [244, 191] width 169 height 42
click at [451, 353] on button "button" at bounding box center [477, 369] width 89 height 51
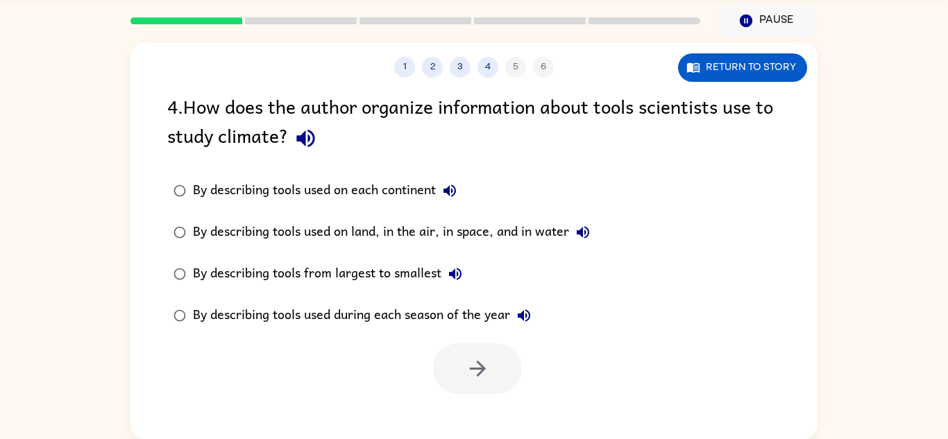
click at [469, 254] on label "By describing tools from largest to smallest" at bounding box center [382, 274] width 444 height 42
click at [503, 235] on div "By describing tools used on land, in the air, in space, and in water" at bounding box center [395, 233] width 404 height 28
click at [420, 305] on div "By describing tools used during each season of the year" at bounding box center [365, 316] width 345 height 28
click at [416, 317] on div "By describing tools used during each season of the year" at bounding box center [365, 316] width 345 height 28
click at [454, 383] on button "button" at bounding box center [477, 369] width 89 height 51
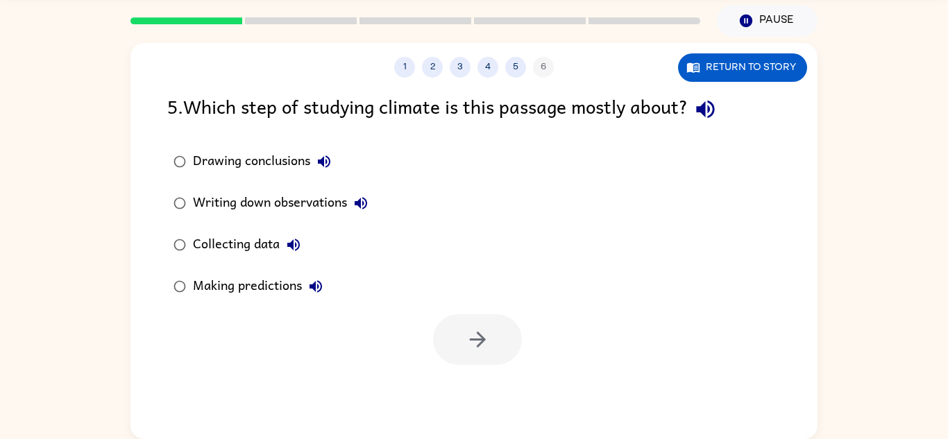
click at [274, 241] on div "Collecting data" at bounding box center [250, 245] width 115 height 28
click at [285, 267] on label "Making predictions" at bounding box center [271, 287] width 222 height 42
click at [475, 339] on icon "button" at bounding box center [477, 340] width 16 height 16
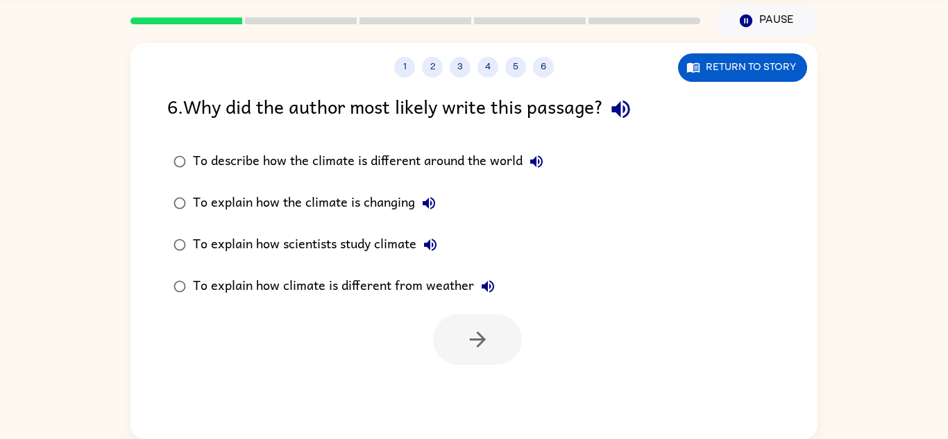
click at [413, 288] on div "To explain how climate is different from weather" at bounding box center [347, 287] width 309 height 28
click at [488, 328] on icon "button" at bounding box center [478, 340] width 24 height 24
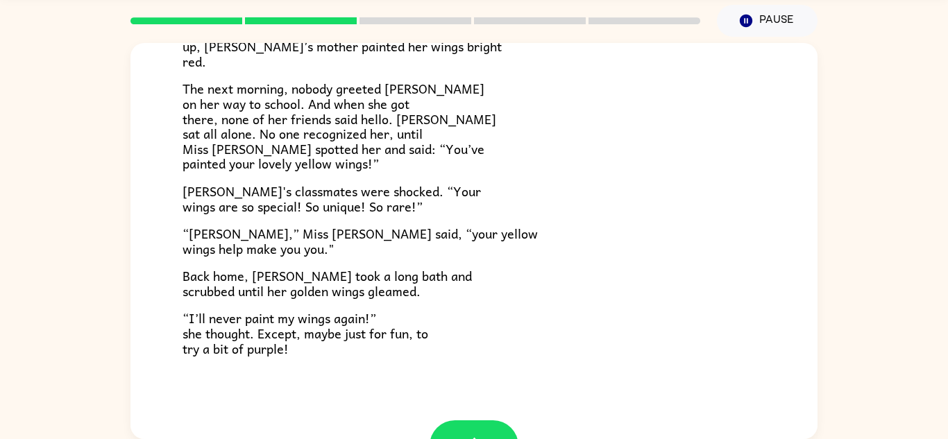
scroll to position [388, 0]
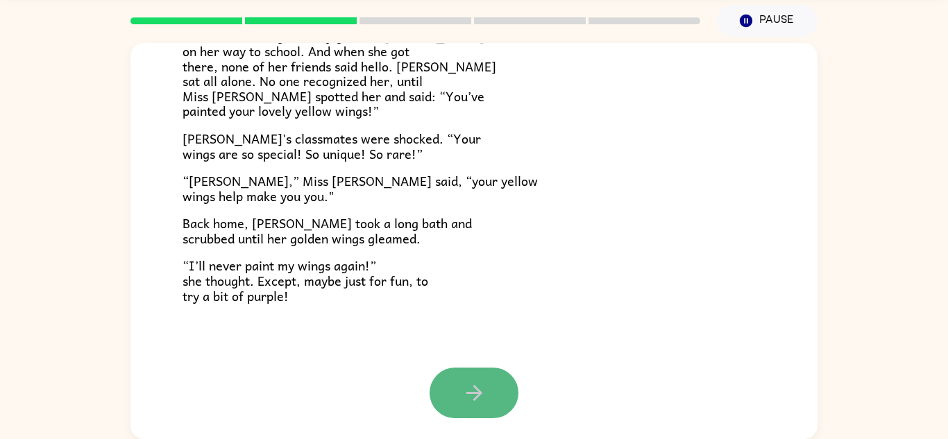
click at [458, 388] on button "button" at bounding box center [474, 393] width 89 height 51
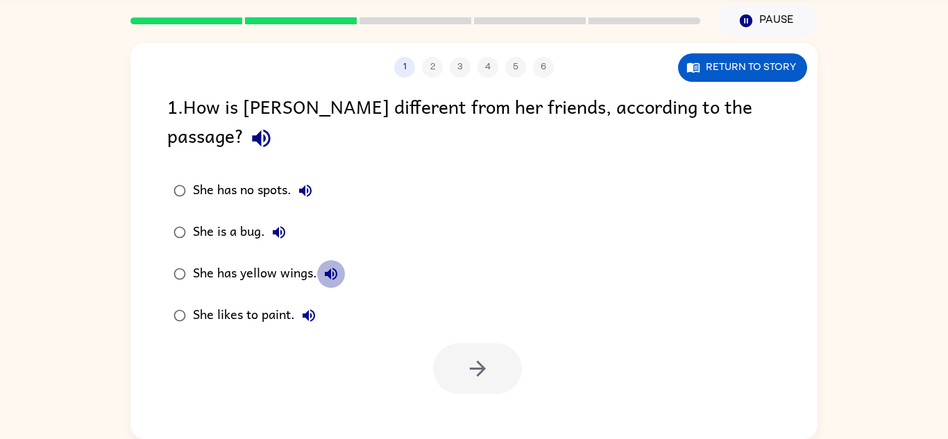
click at [330, 268] on icon "button" at bounding box center [331, 274] width 12 height 12
click at [274, 260] on div "She has yellow wings." at bounding box center [269, 274] width 152 height 28
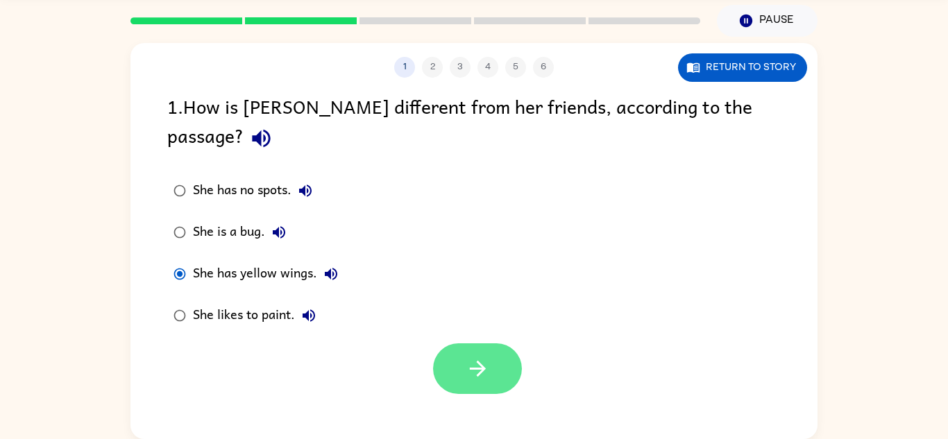
click at [479, 344] on button "button" at bounding box center [477, 369] width 89 height 51
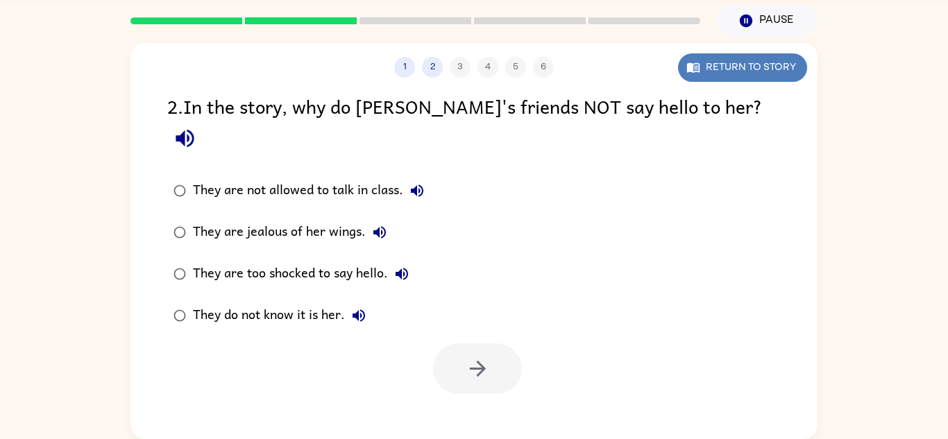
click at [732, 70] on button "Return to story" at bounding box center [742, 67] width 129 height 28
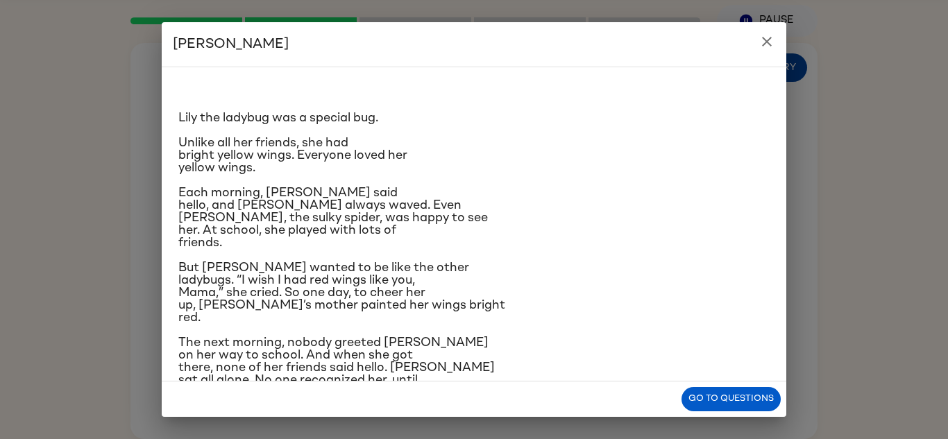
click at [732, 70] on div "Lily the ladybug was a special bug. Unlike all her friends, she had bright yell…" at bounding box center [474, 224] width 625 height 315
click at [764, 417] on div "[PERSON_NAME] [PERSON_NAME] the ladybug was a special bug. Unlike all her frien…" at bounding box center [474, 219] width 948 height 439
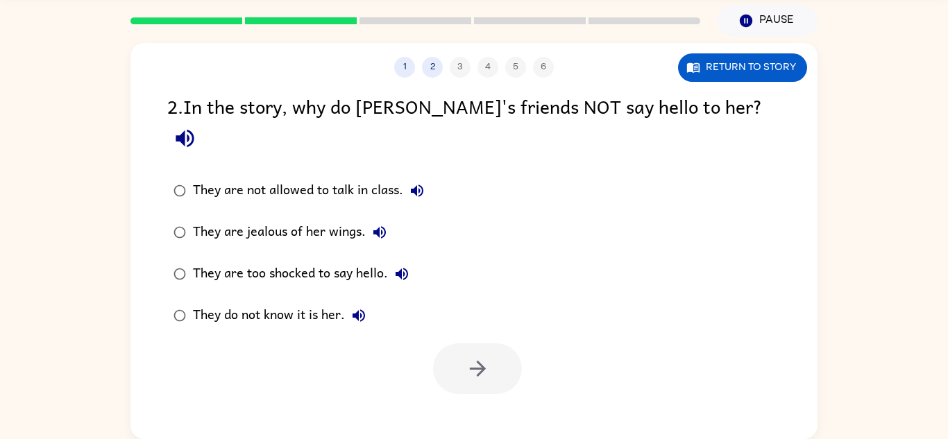
click at [368, 260] on div "They are too shocked to say hello." at bounding box center [304, 274] width 223 height 28
click at [448, 344] on button "button" at bounding box center [477, 369] width 89 height 51
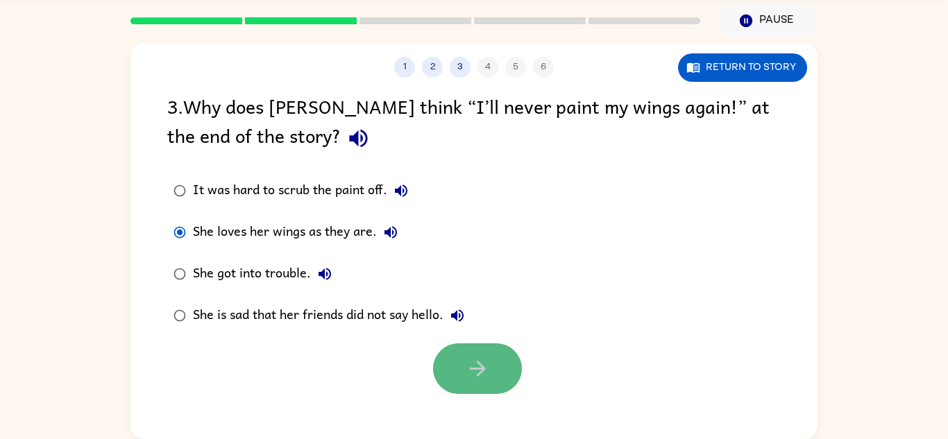
click at [457, 369] on button "button" at bounding box center [477, 369] width 89 height 51
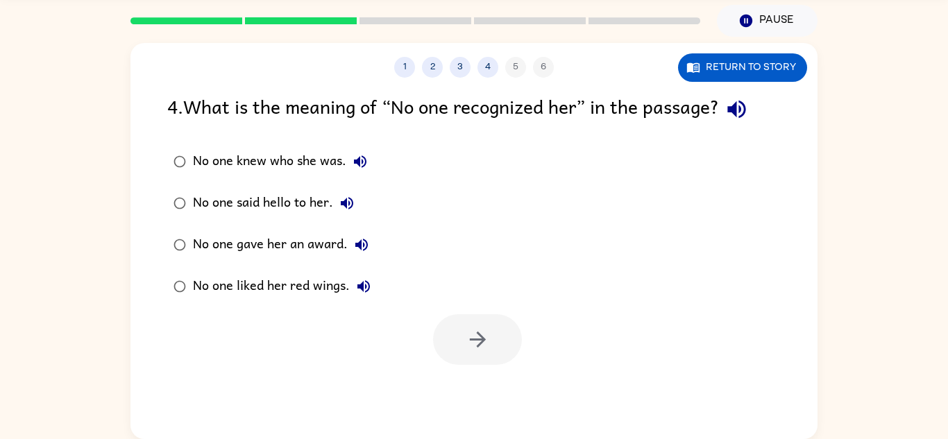
click at [215, 168] on div "No one knew who she was." at bounding box center [283, 162] width 181 height 28
click at [250, 208] on div "No one said hello to her." at bounding box center [277, 204] width 168 height 28
click at [248, 244] on div "No one gave her an award." at bounding box center [284, 245] width 183 height 28
click at [320, 286] on div "No one liked her red wings." at bounding box center [285, 287] width 185 height 28
click at [462, 344] on button "button" at bounding box center [477, 339] width 89 height 51
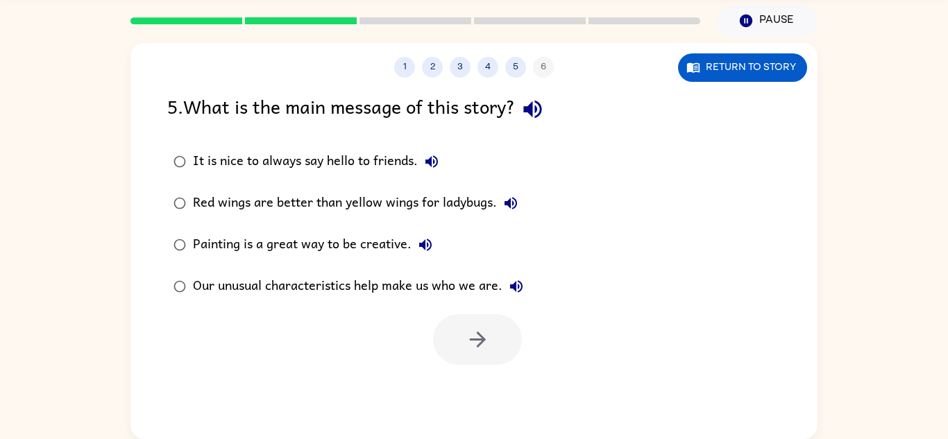
click at [408, 283] on div "Our unusual characteristics help make us who we are." at bounding box center [361, 287] width 337 height 28
click at [461, 322] on button "button" at bounding box center [477, 339] width 89 height 51
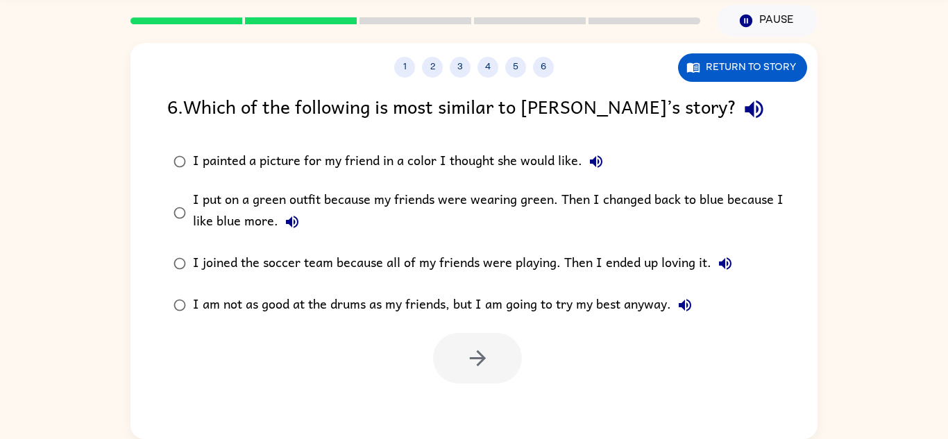
click at [535, 165] on div "I painted a picture for my friend in a color I thought she would like." at bounding box center [401, 162] width 417 height 28
click at [510, 364] on button "button" at bounding box center [477, 358] width 89 height 51
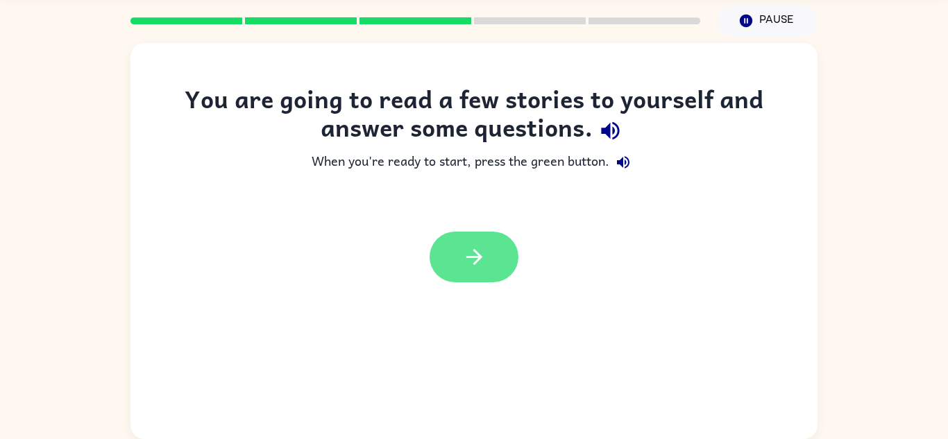
click at [482, 254] on icon "button" at bounding box center [474, 257] width 24 height 24
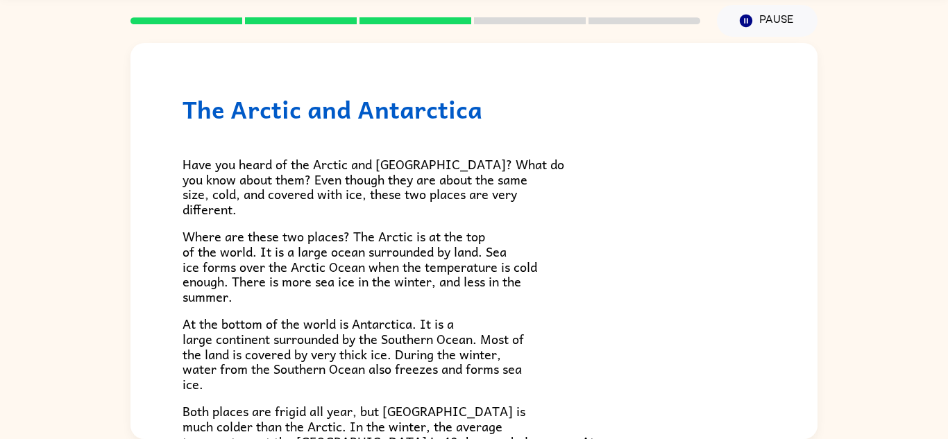
scroll to position [293, 0]
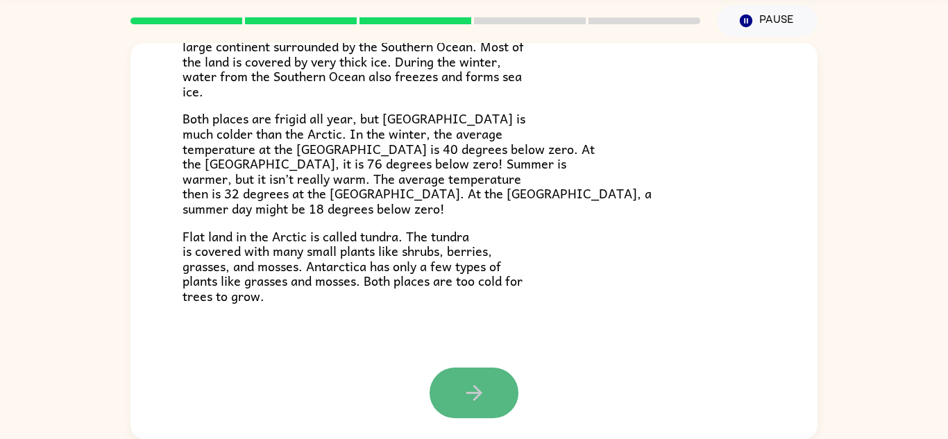
click at [481, 399] on icon "button" at bounding box center [474, 393] width 24 height 24
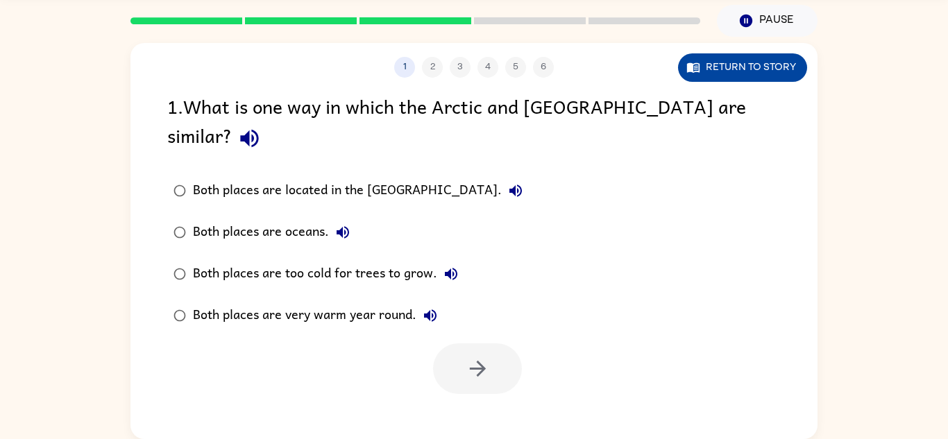
click at [730, 74] on button "Return to story" at bounding box center [742, 67] width 129 height 28
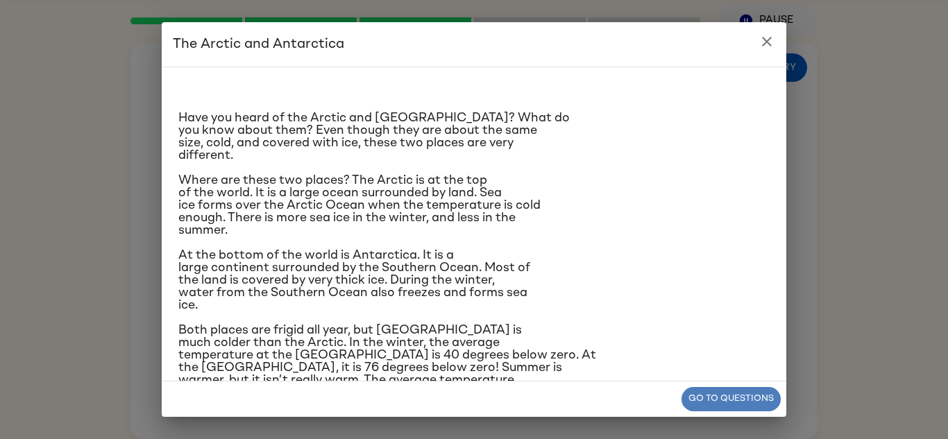
click at [745, 401] on button "Go to questions" at bounding box center [731, 399] width 99 height 24
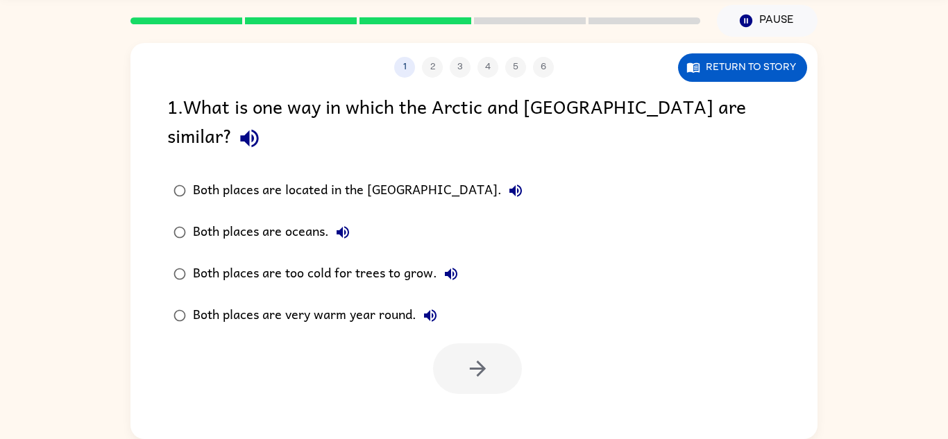
click at [254, 219] on div "Both places are oceans." at bounding box center [275, 233] width 164 height 28
click at [341, 260] on div "Both places are too cold for trees to grow." at bounding box center [329, 274] width 272 height 28
click at [390, 261] on label "Both places are too cold for trees to grow." at bounding box center [348, 274] width 377 height 42
click at [451, 344] on button "button" at bounding box center [477, 369] width 89 height 51
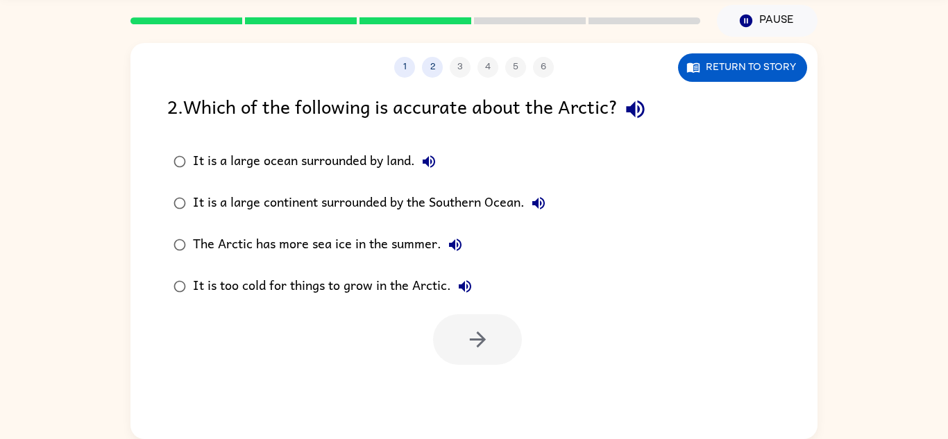
click at [478, 194] on div "It is a large continent surrounded by the Southern Ocean." at bounding box center [373, 204] width 360 height 28
click at [376, 294] on div "It is too cold for things to grow in the Arctic." at bounding box center [336, 287] width 286 height 28
click at [481, 355] on button "button" at bounding box center [477, 339] width 89 height 51
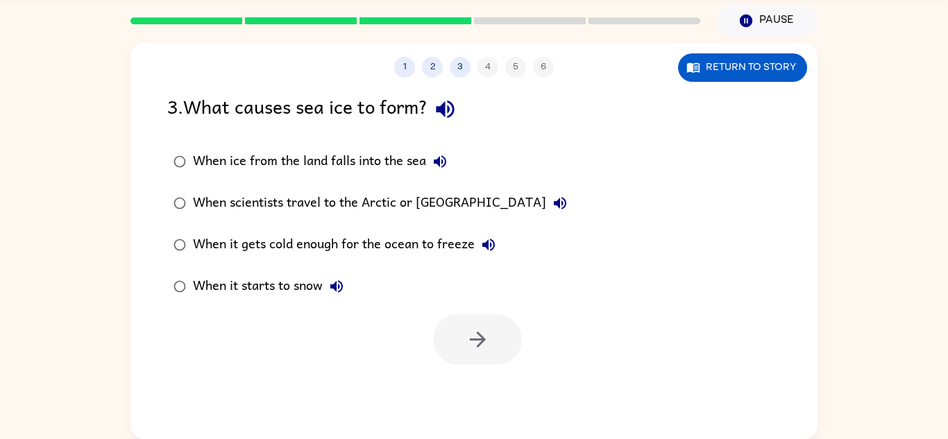
click at [268, 158] on div "When ice from the land falls into the sea" at bounding box center [323, 162] width 261 height 28
click at [472, 321] on button "button" at bounding box center [477, 339] width 89 height 51
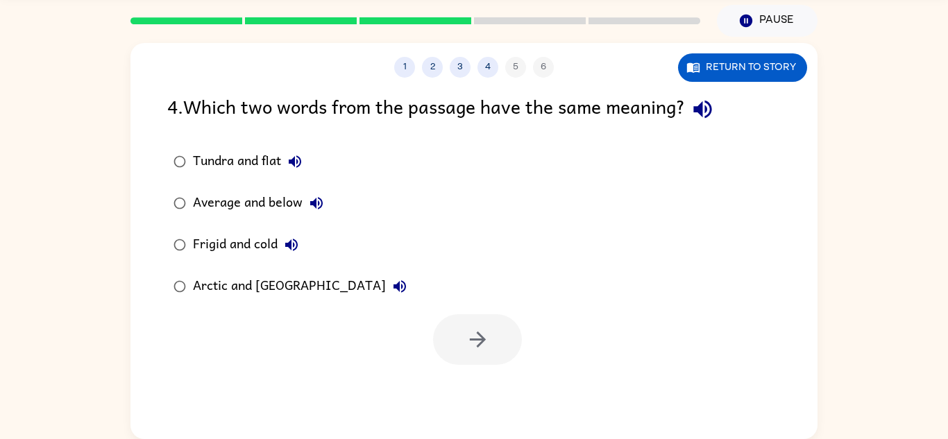
click at [283, 205] on div "Average and below" at bounding box center [261, 204] width 137 height 28
click at [484, 360] on button "button" at bounding box center [477, 339] width 89 height 51
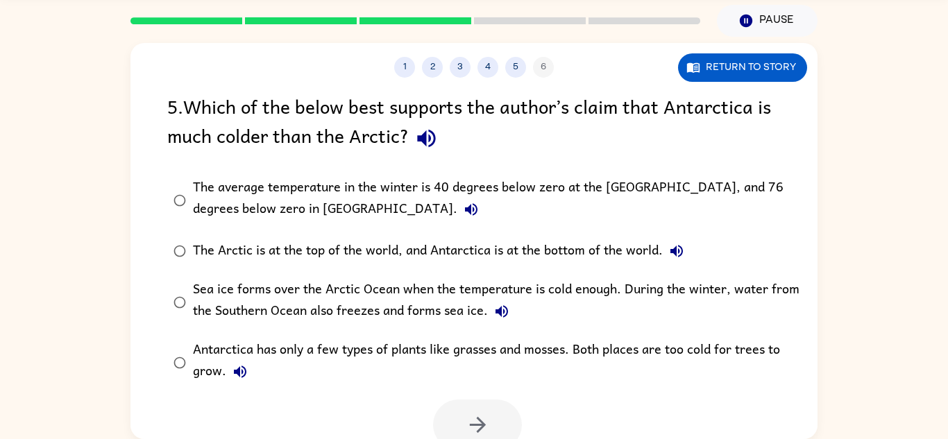
click at [426, 190] on div "The average temperature in the winter is 40 degrees below zero at the [GEOGRAPH…" at bounding box center [496, 200] width 607 height 47
click at [442, 296] on div "Sea ice forms over the Arctic Ocean when the temperature is cold enough. During…" at bounding box center [496, 302] width 607 height 47
click at [358, 352] on div "Antarctica has only a few types of plants like grasses and mosses. Both places …" at bounding box center [496, 362] width 607 height 47
click at [471, 419] on icon "button" at bounding box center [478, 425] width 24 height 24
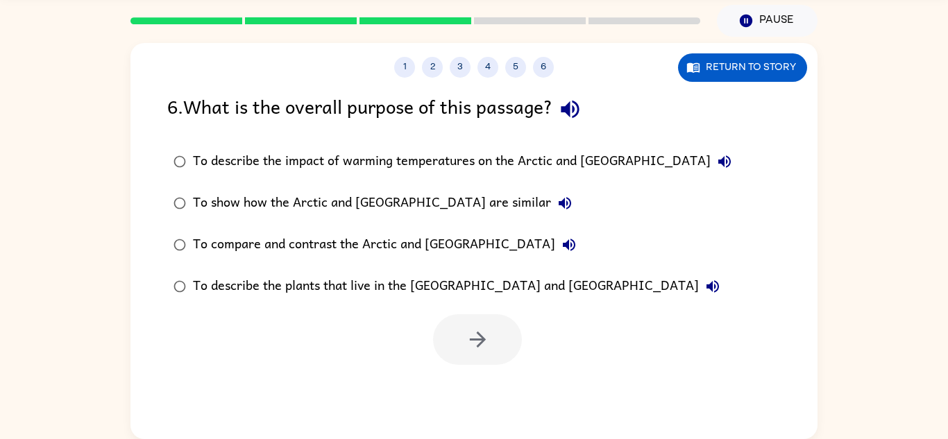
click at [171, 221] on label "To show how the Arctic and [GEOGRAPHIC_DATA] are similar" at bounding box center [453, 204] width 586 height 42
click at [464, 348] on button "button" at bounding box center [477, 339] width 89 height 51
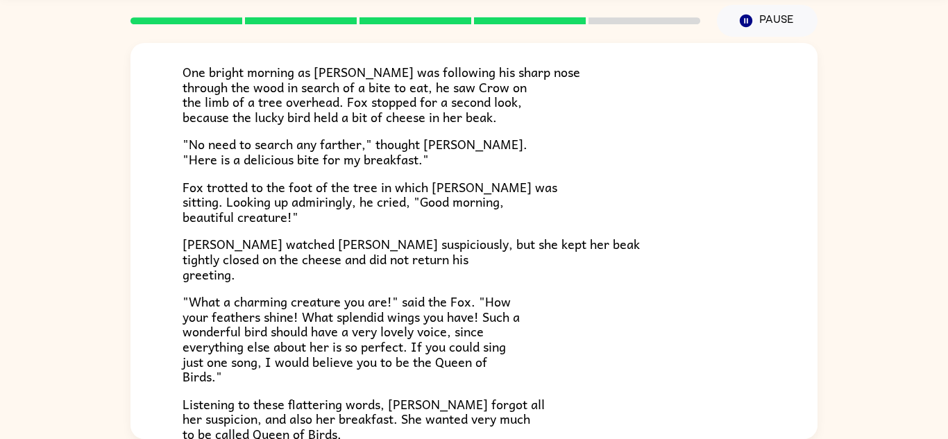
scroll to position [273, 0]
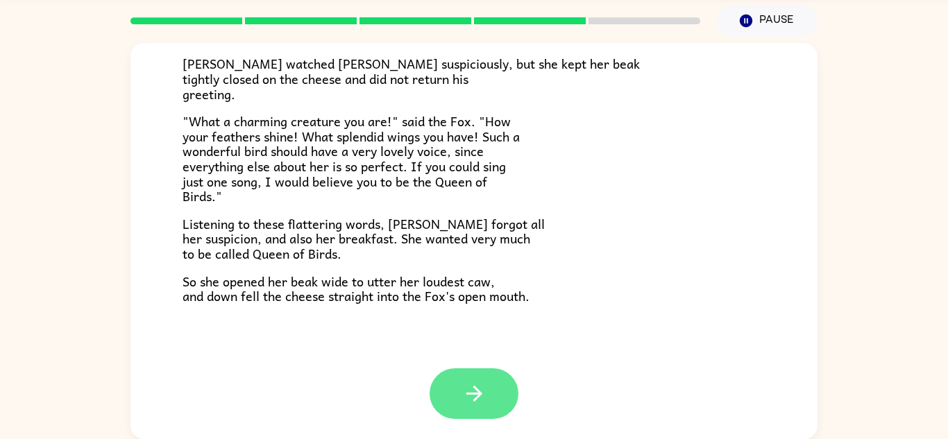
click at [467, 401] on icon "button" at bounding box center [474, 394] width 24 height 24
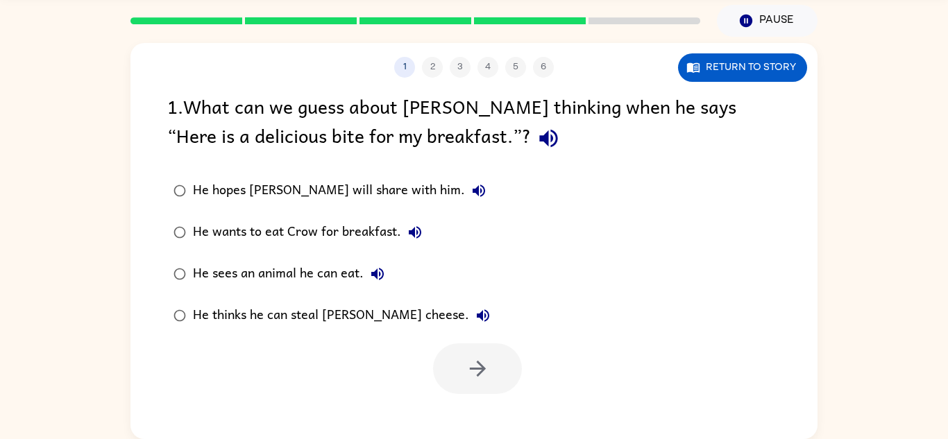
scroll to position [0, 0]
click at [350, 194] on div "He hopes [PERSON_NAME] will share with him." at bounding box center [343, 191] width 300 height 28
click at [390, 230] on div "He wants to eat Crow for breakfast." at bounding box center [311, 233] width 236 height 28
click at [313, 277] on div "He sees an animal he can eat." at bounding box center [292, 274] width 199 height 28
click at [428, 360] on div at bounding box center [474, 366] width 687 height 58
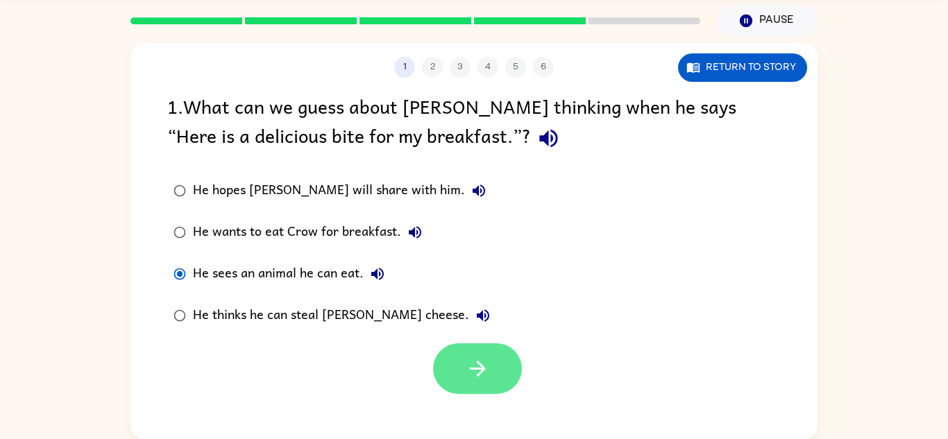
click at [475, 376] on icon "button" at bounding box center [478, 369] width 24 height 24
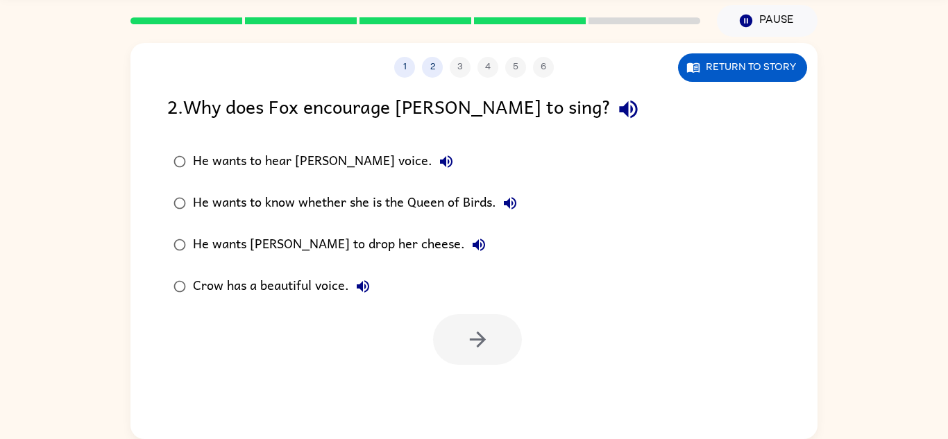
click at [347, 155] on div "He wants to hear [PERSON_NAME] voice." at bounding box center [326, 162] width 267 height 28
click at [471, 333] on icon "button" at bounding box center [478, 340] width 24 height 24
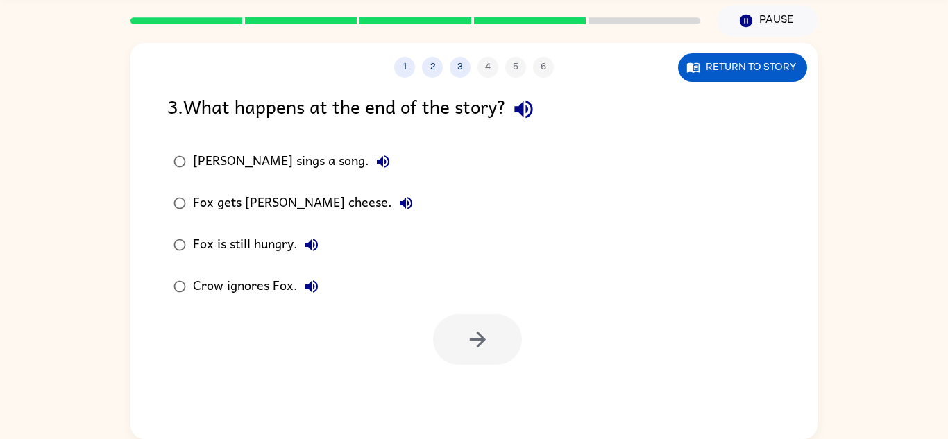
click at [269, 253] on div "Fox is still hungry." at bounding box center [259, 245] width 133 height 28
click at [470, 368] on div "1 2 3 4 5 6 Return to story 3 . What happens at the end of the story? [PERSON_N…" at bounding box center [474, 241] width 687 height 396
click at [469, 349] on icon "button" at bounding box center [478, 340] width 24 height 24
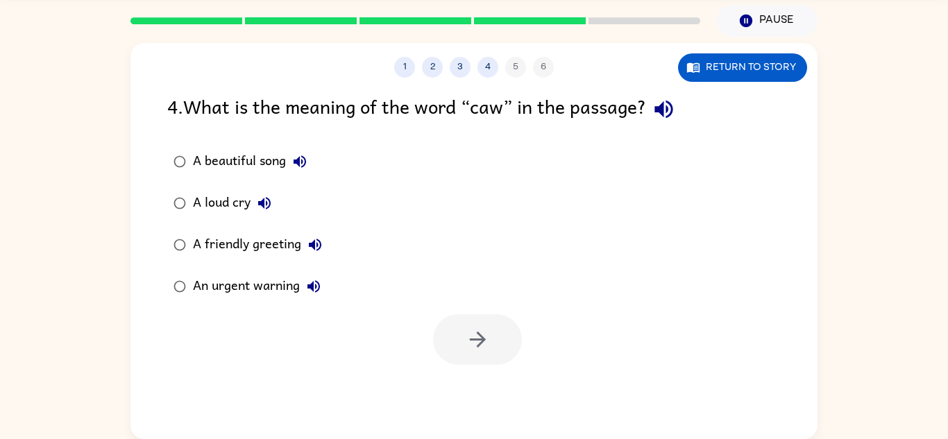
click at [240, 200] on div "A loud cry" at bounding box center [235, 204] width 85 height 28
click at [491, 349] on button "button" at bounding box center [477, 339] width 89 height 51
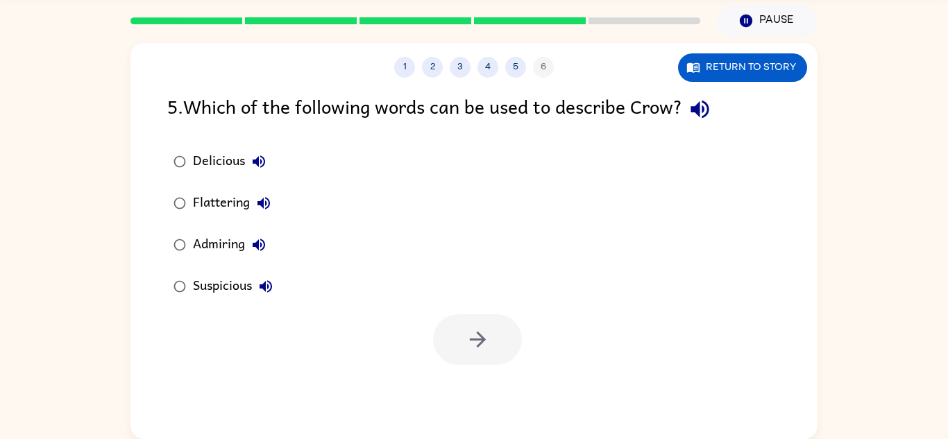
click at [234, 285] on div "Suspicious" at bounding box center [236, 287] width 87 height 28
click at [463, 335] on button "button" at bounding box center [477, 339] width 89 height 51
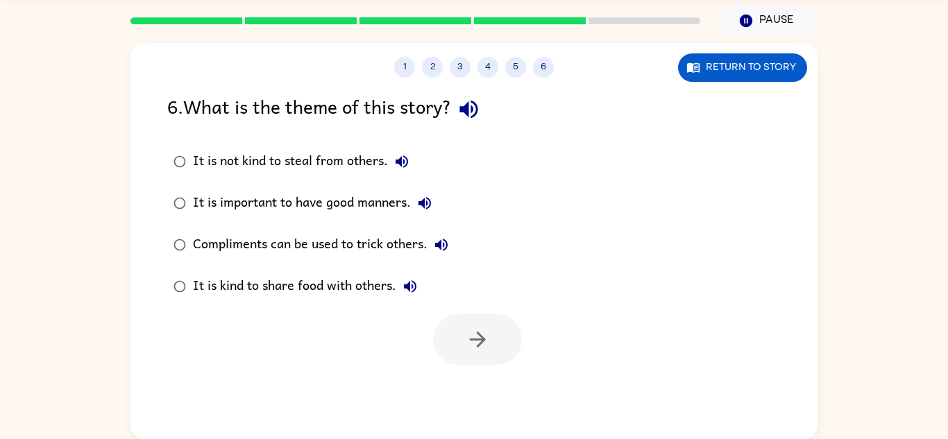
click at [226, 183] on label "It is important to have good manners." at bounding box center [311, 204] width 303 height 42
click at [479, 347] on icon "button" at bounding box center [478, 340] width 24 height 24
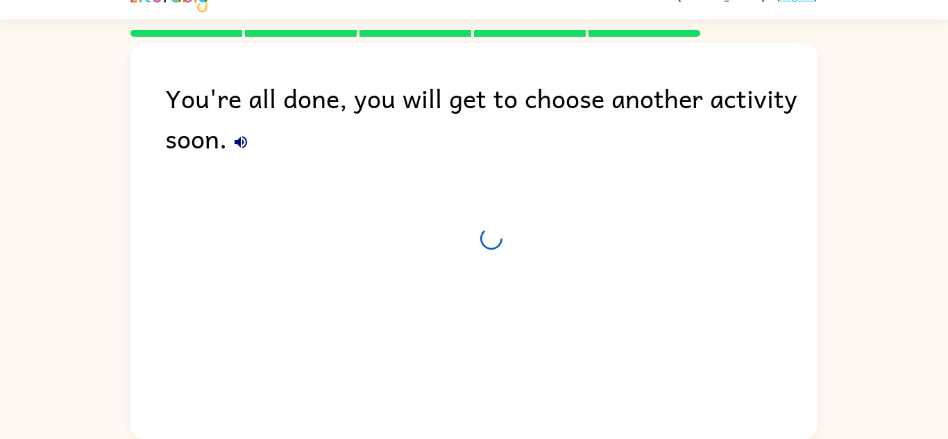
scroll to position [24, 0]
